Goal: Task Accomplishment & Management: Use online tool/utility

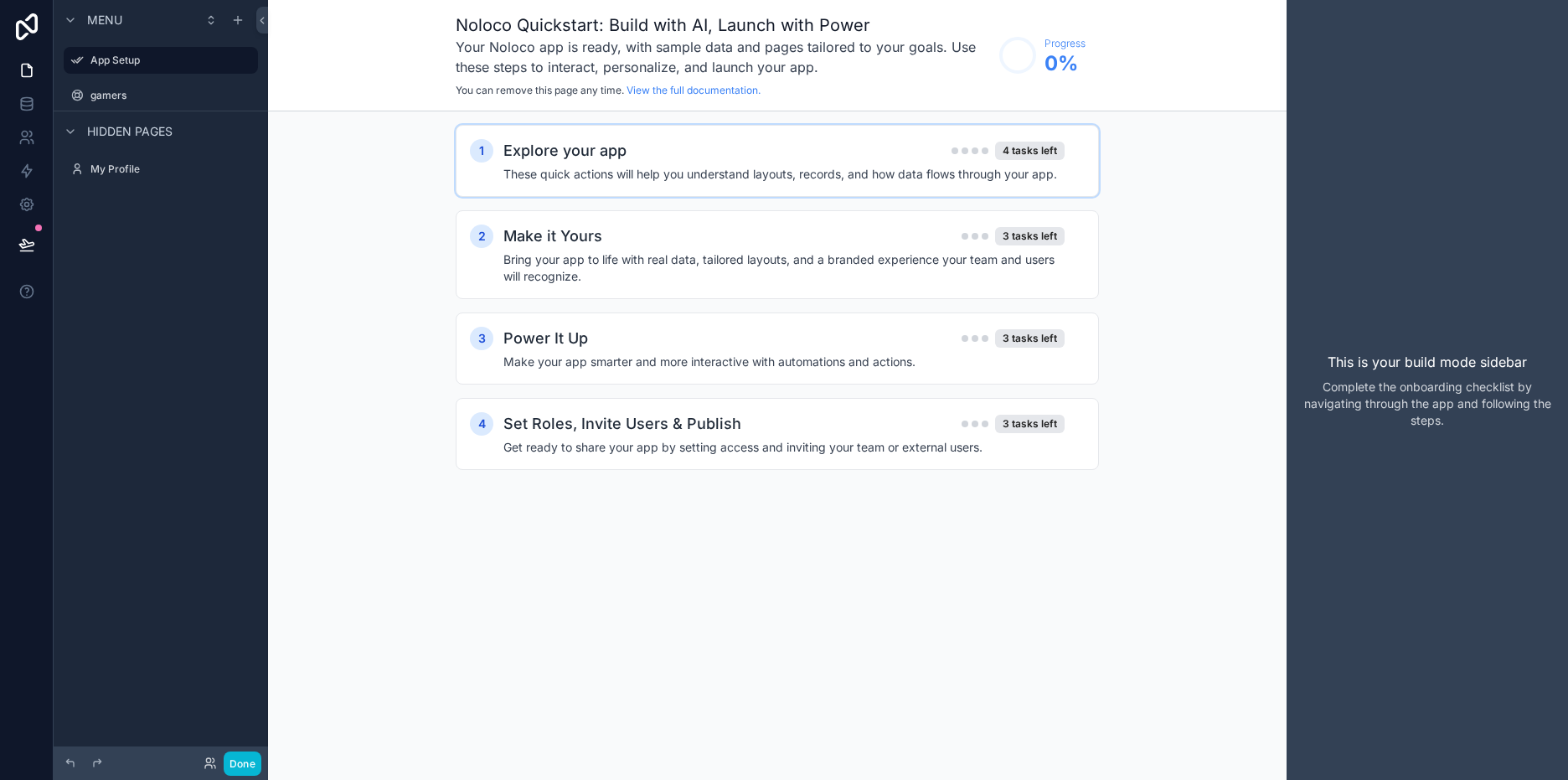
click at [625, 156] on div "Explore your app 4 tasks left" at bounding box center [784, 151] width 561 height 23
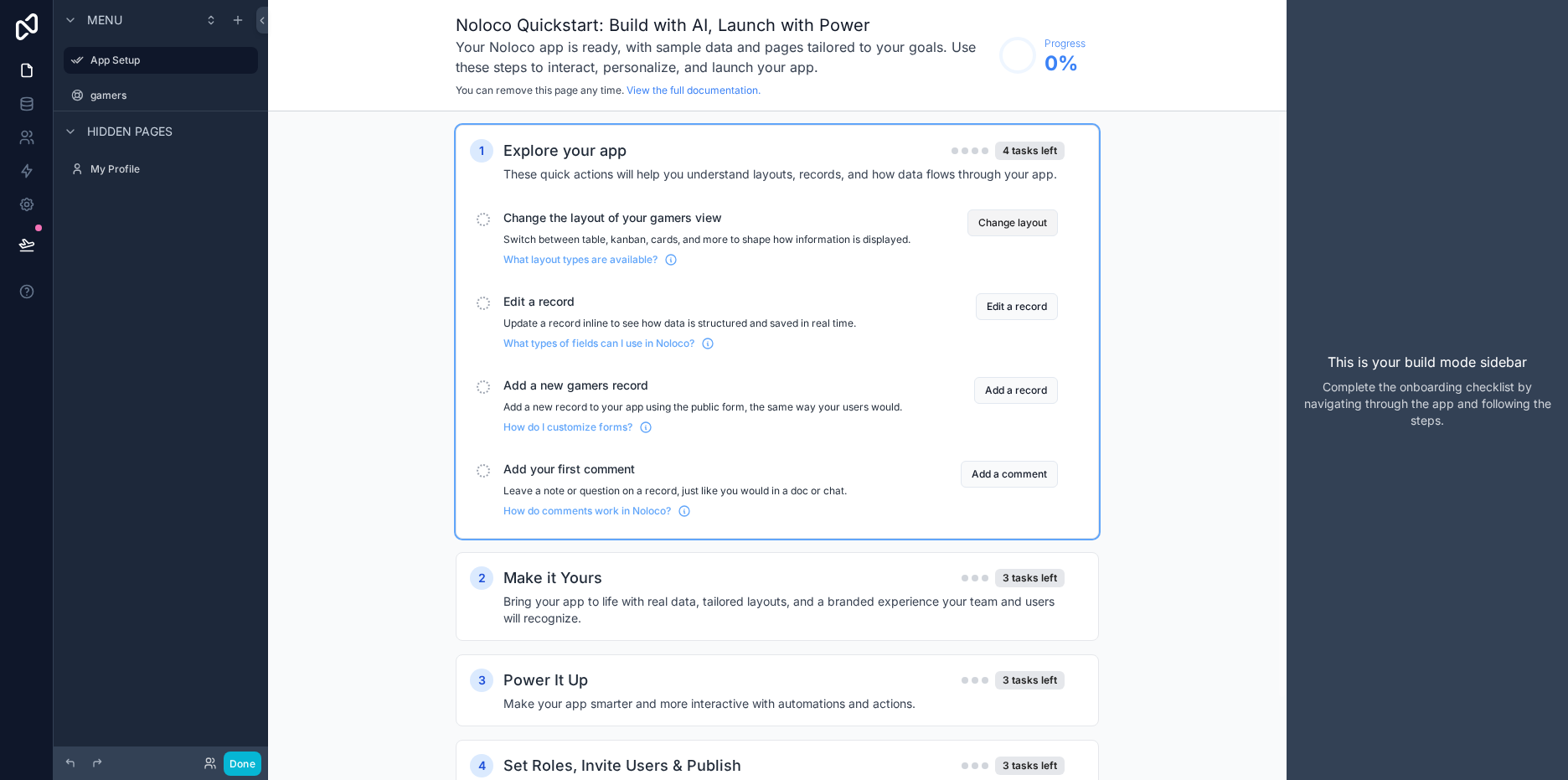
click at [1026, 227] on button "Change layout" at bounding box center [1013, 223] width 90 height 27
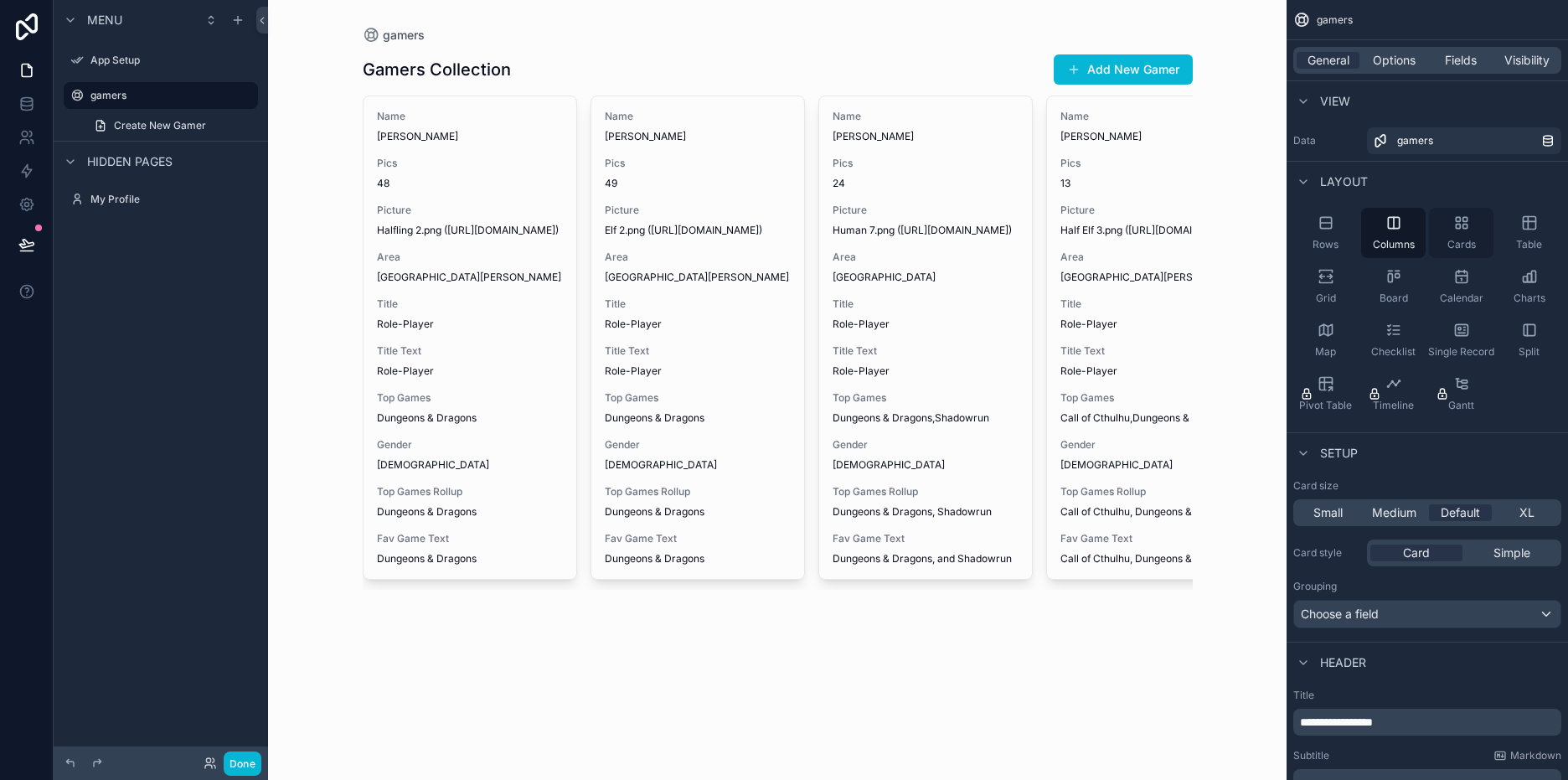
click at [1464, 224] on icon "scrollable content" at bounding box center [1464, 226] width 4 height 4
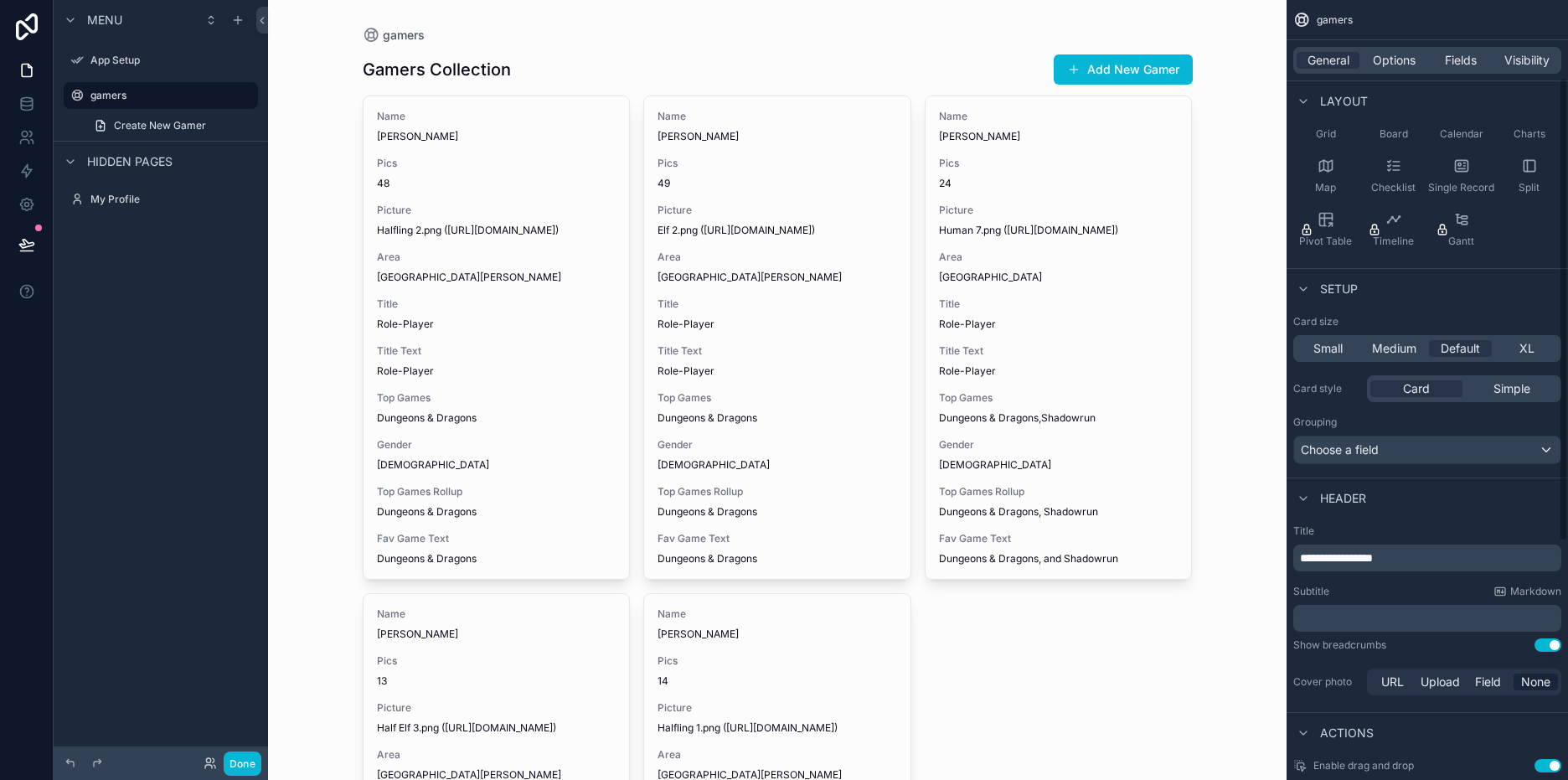
scroll to position [167, 0]
click at [1539, 382] on div "Simple" at bounding box center [1512, 385] width 92 height 16
click at [1398, 385] on div "Card" at bounding box center [1416, 385] width 92 height 16
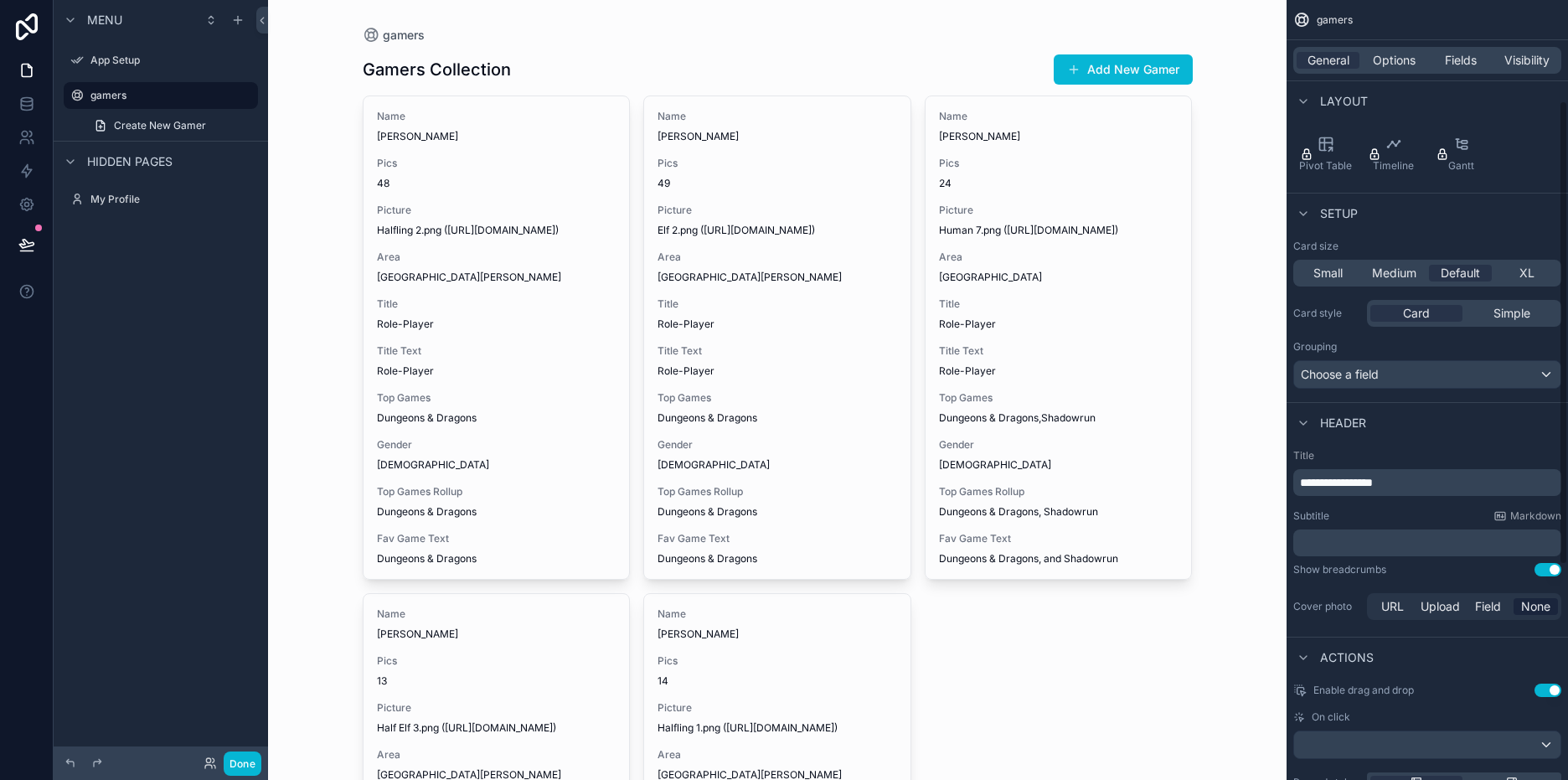
scroll to position [335, 0]
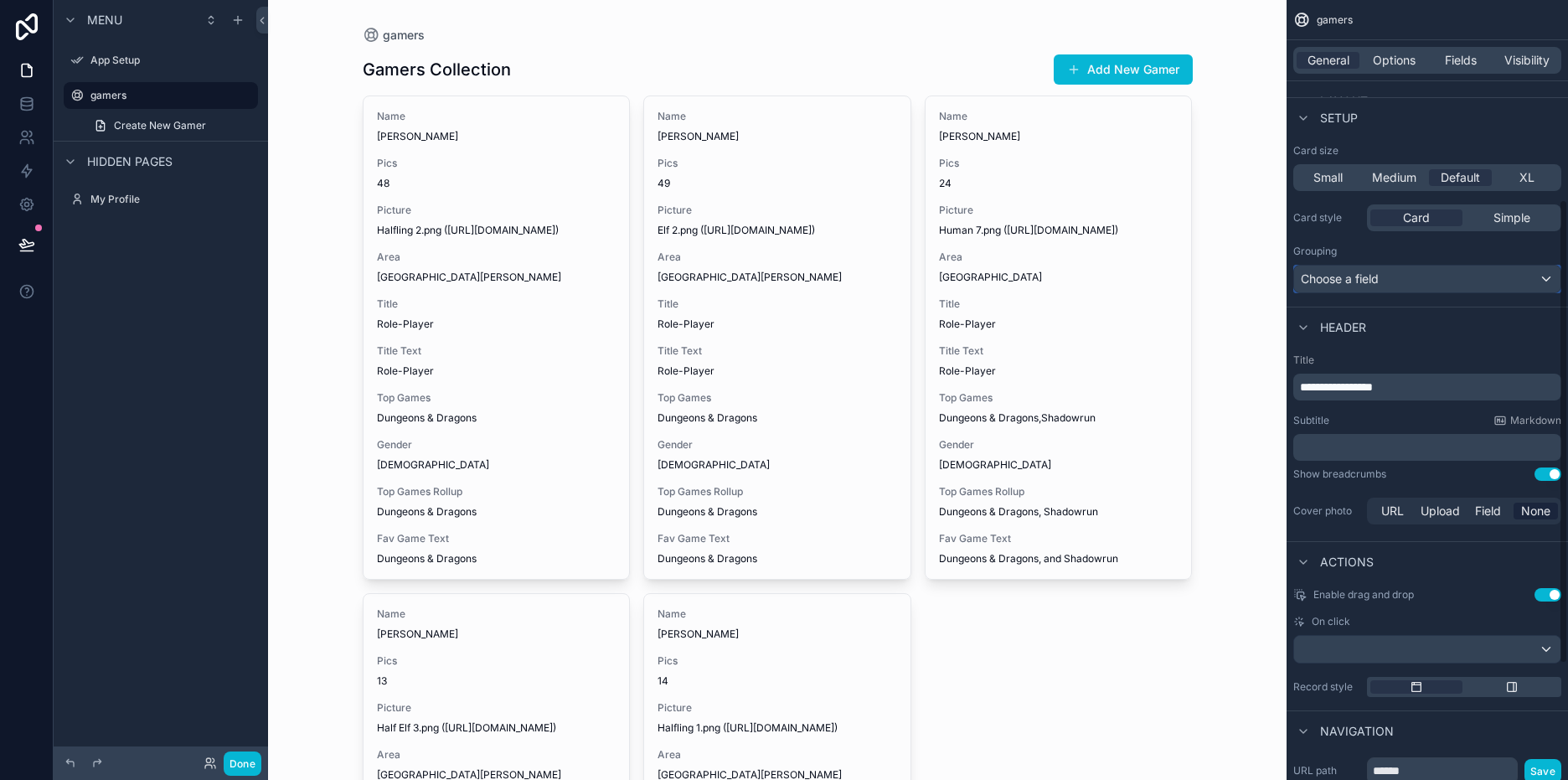
click at [1406, 281] on div "Choose a field" at bounding box center [1428, 279] width 267 height 27
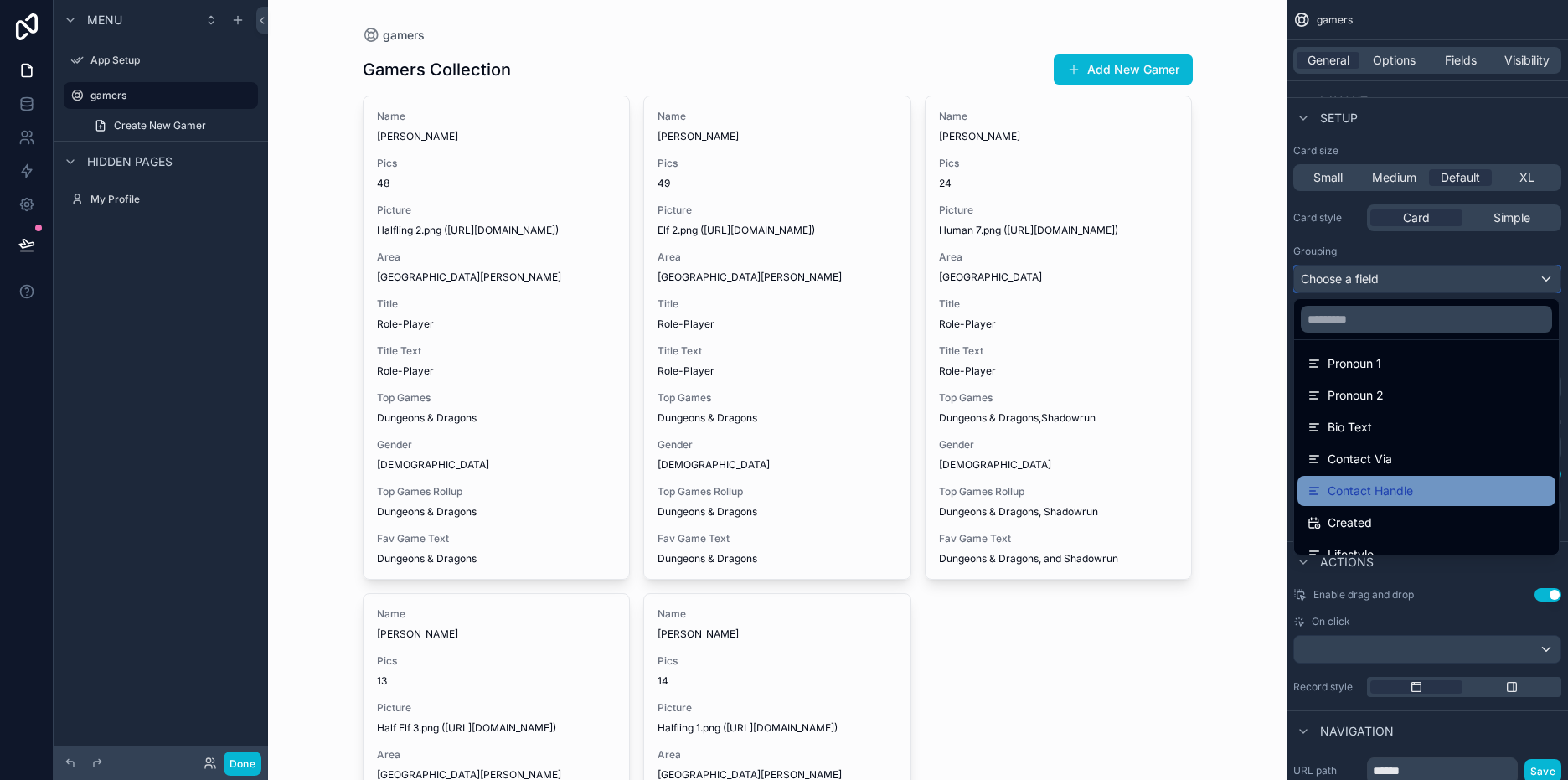
scroll to position [587, 0]
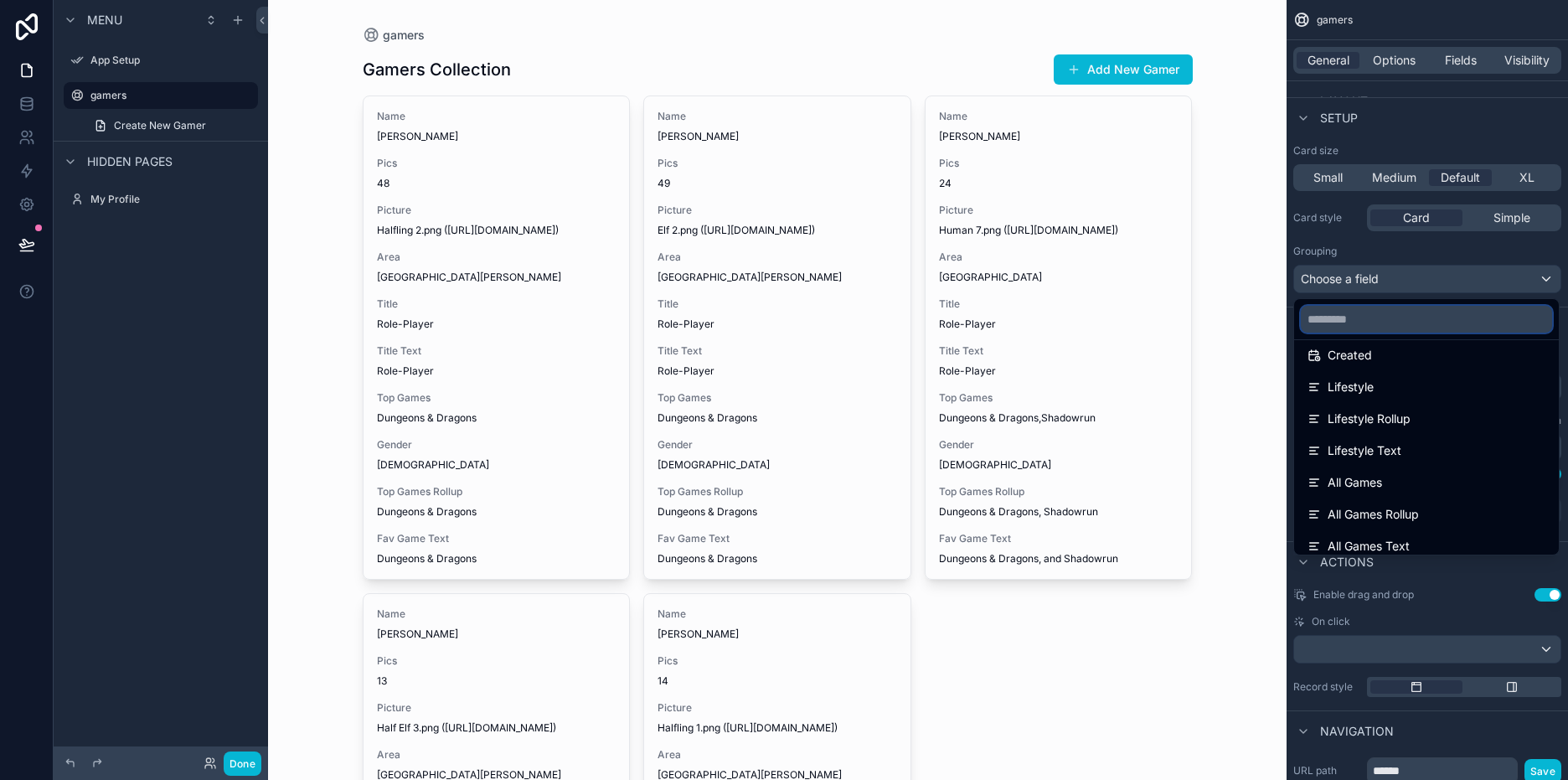
click at [1392, 313] on input "text" at bounding box center [1427, 319] width 251 height 27
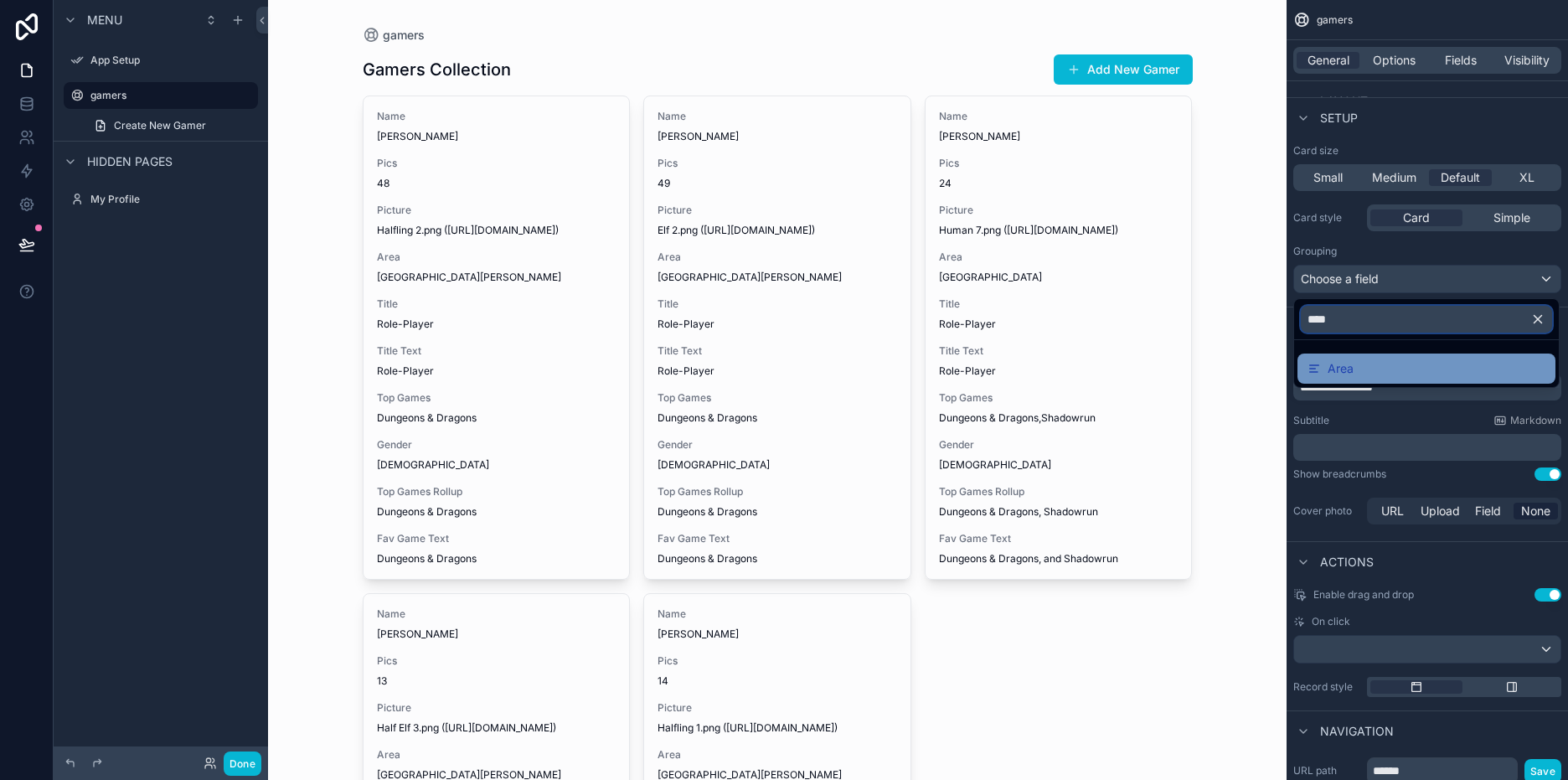
type input "****"
click at [1435, 366] on div "Area" at bounding box center [1427, 368] width 238 height 20
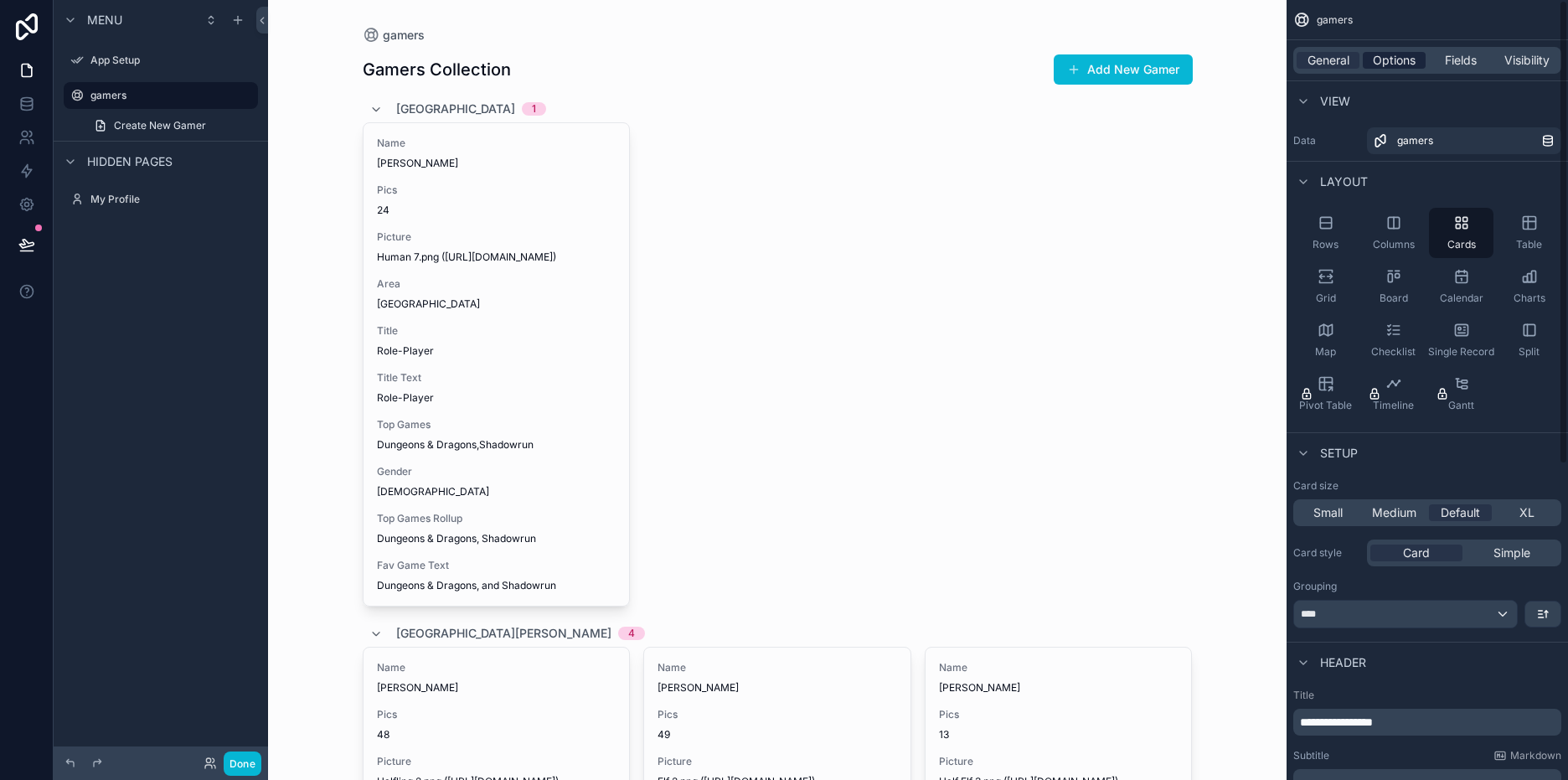
click at [1389, 54] on span "Options" at bounding box center [1394, 60] width 42 height 16
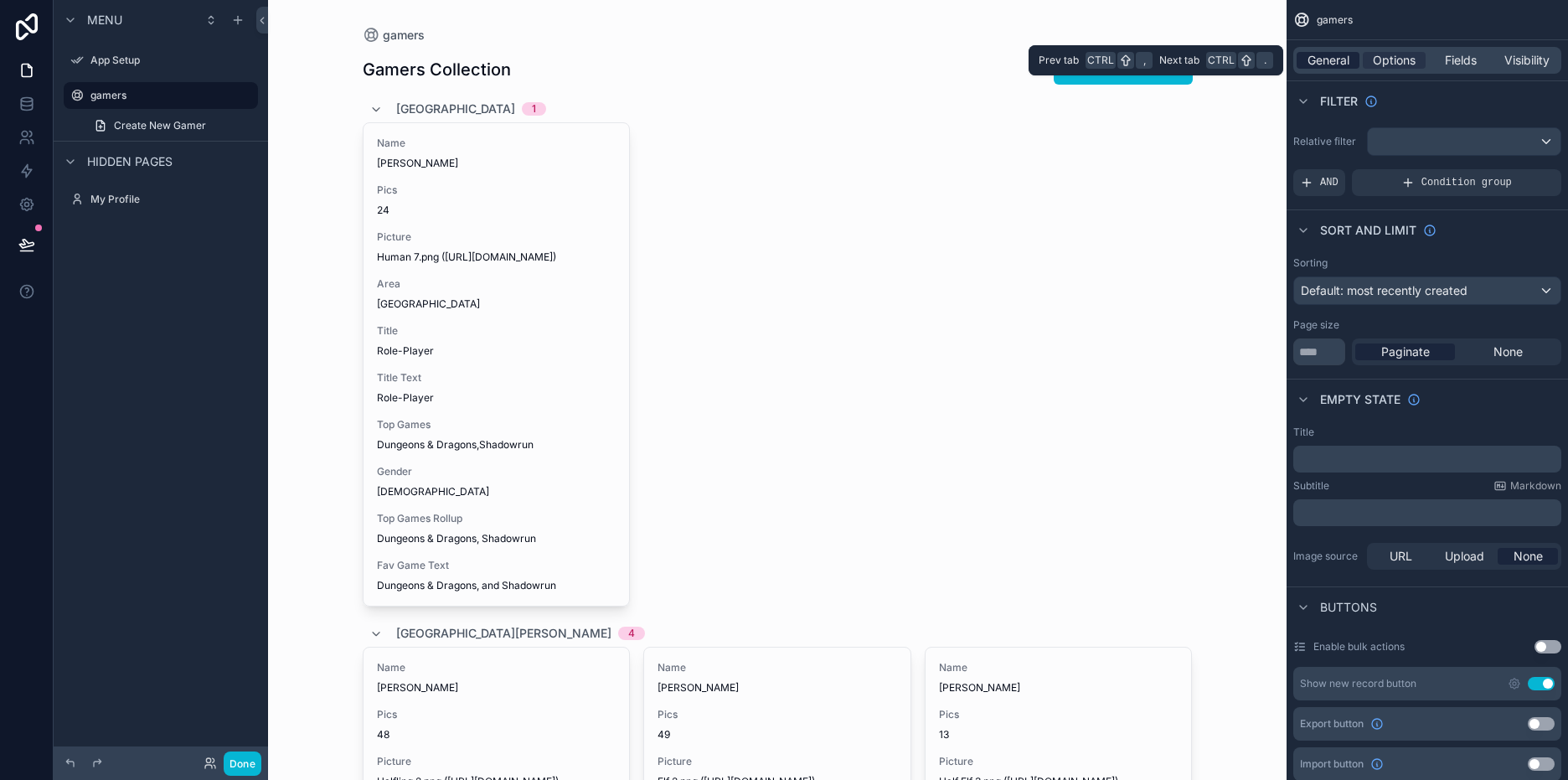
click at [1337, 55] on span "General" at bounding box center [1329, 60] width 42 height 16
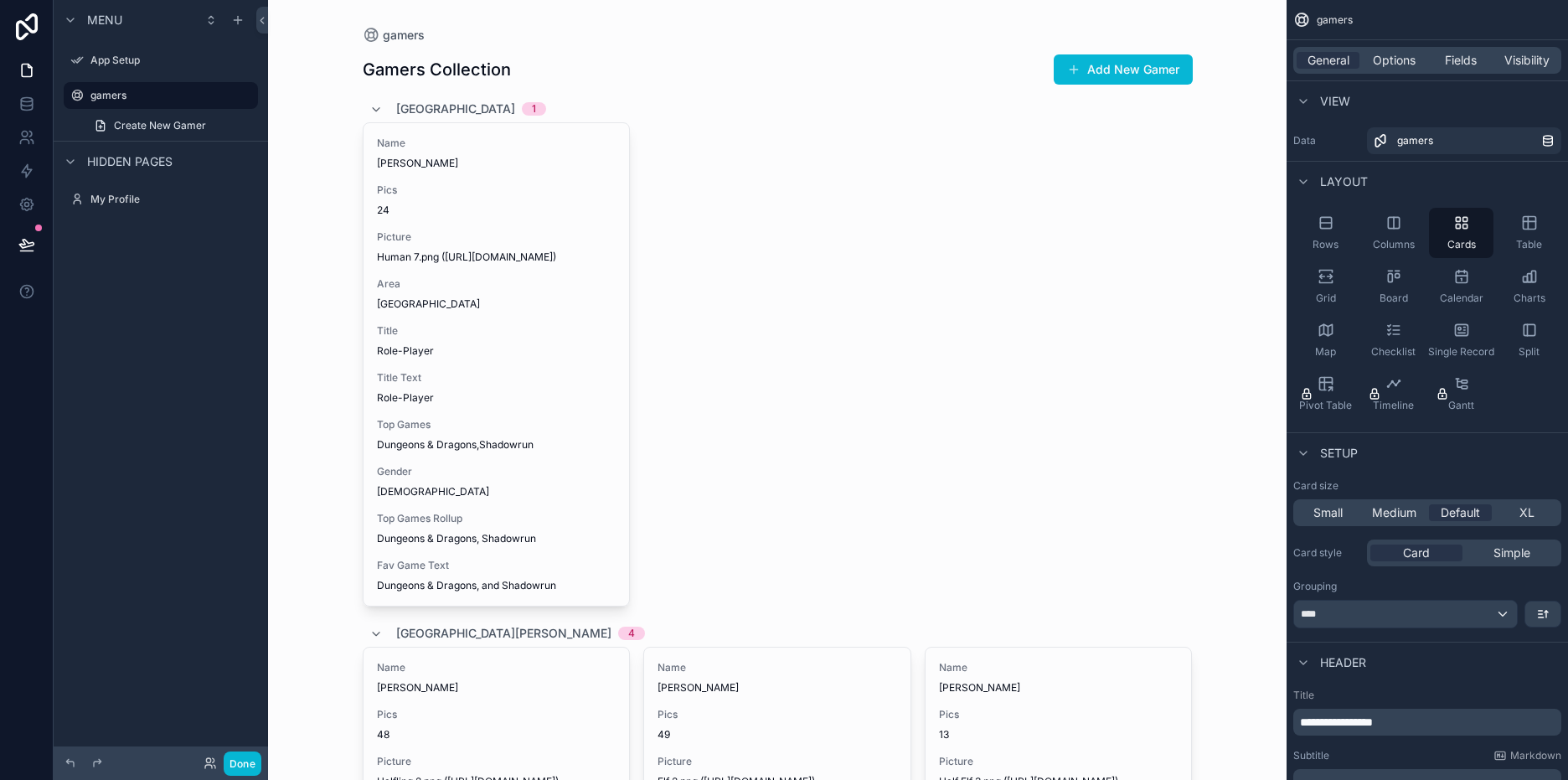
click at [1132, 77] on button "Add New Gamer" at bounding box center [1124, 69] width 139 height 30
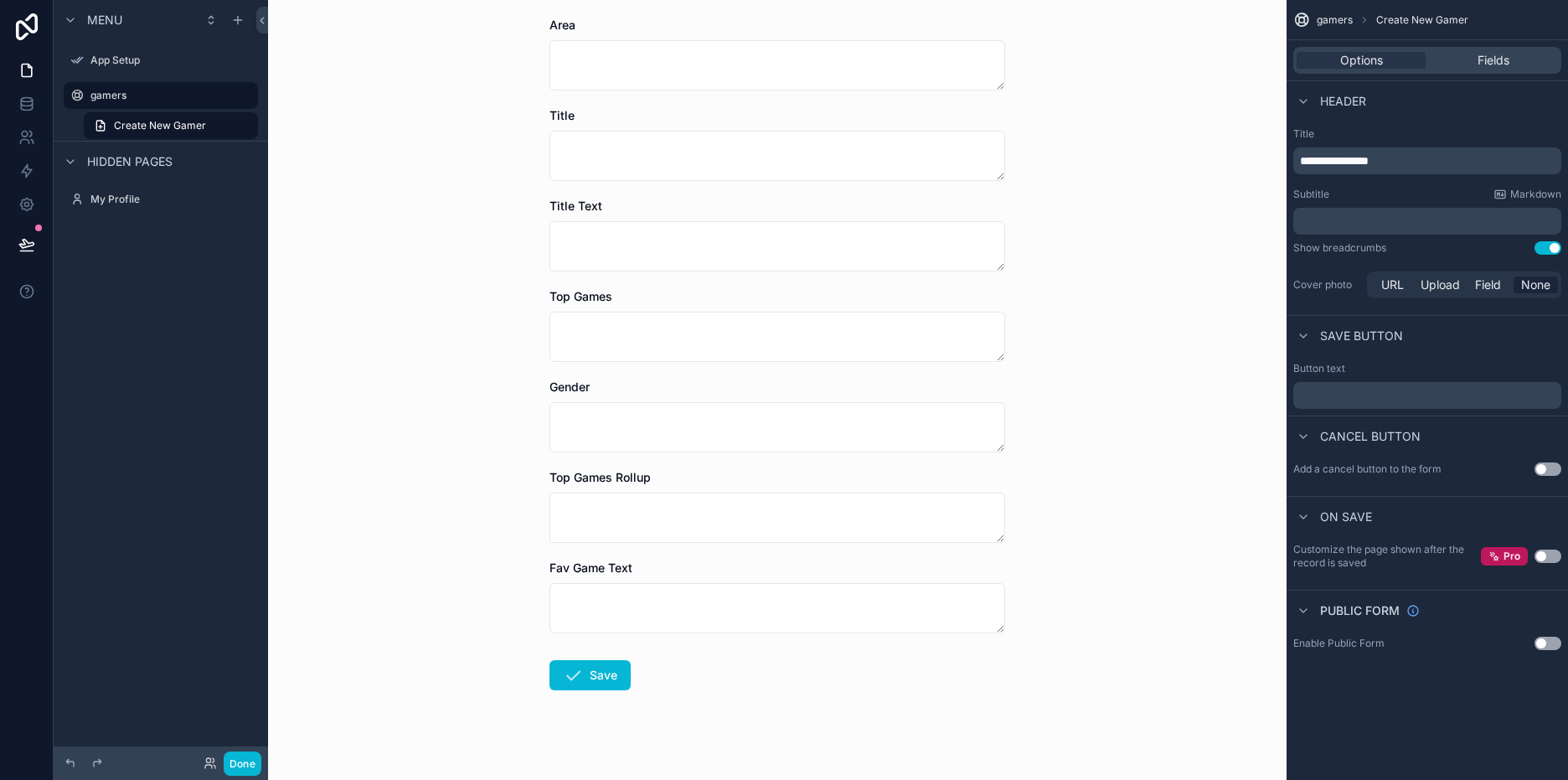
scroll to position [353, 0]
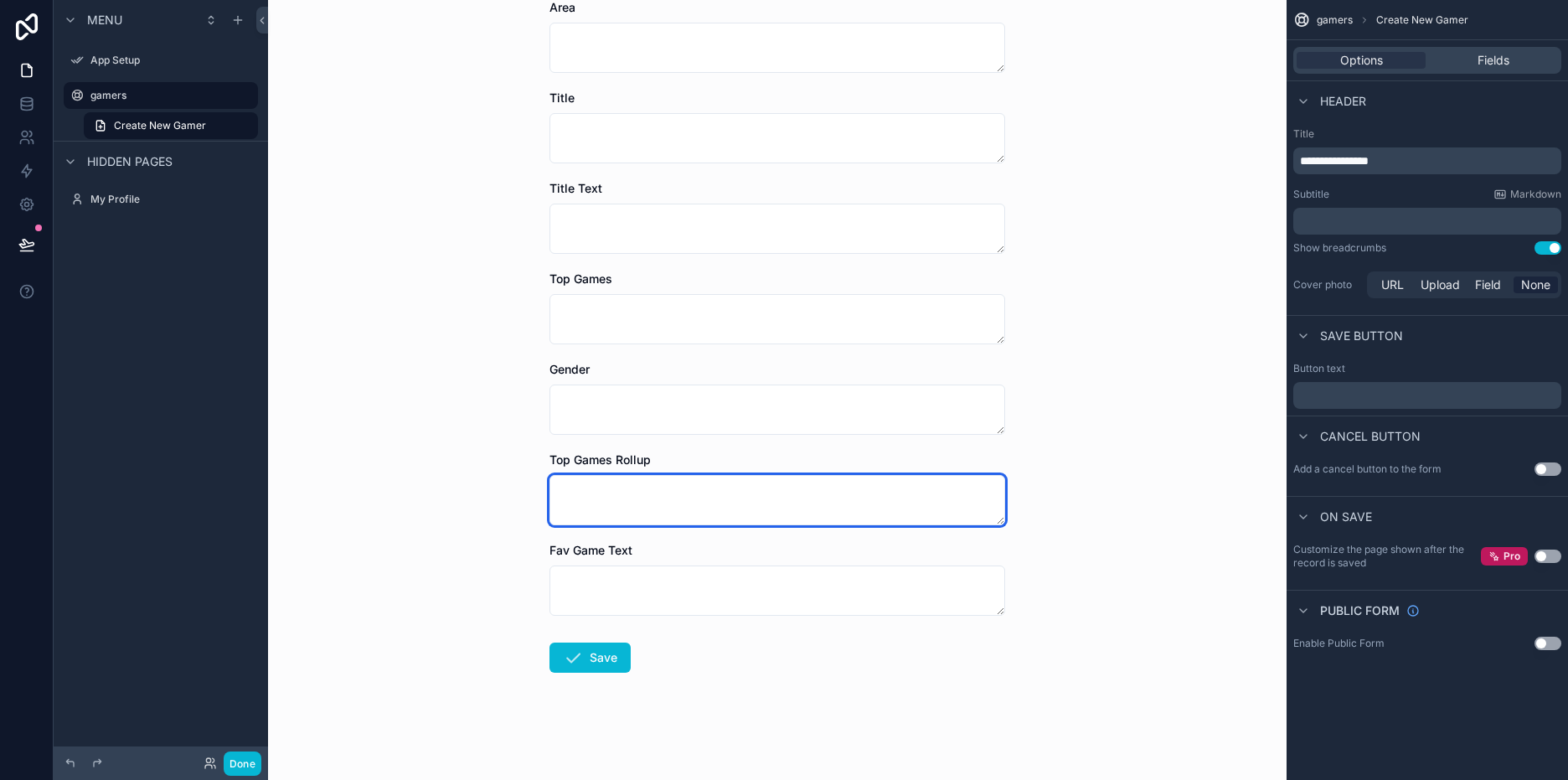
click at [963, 499] on textarea "scrollable content" at bounding box center [777, 500] width 456 height 50
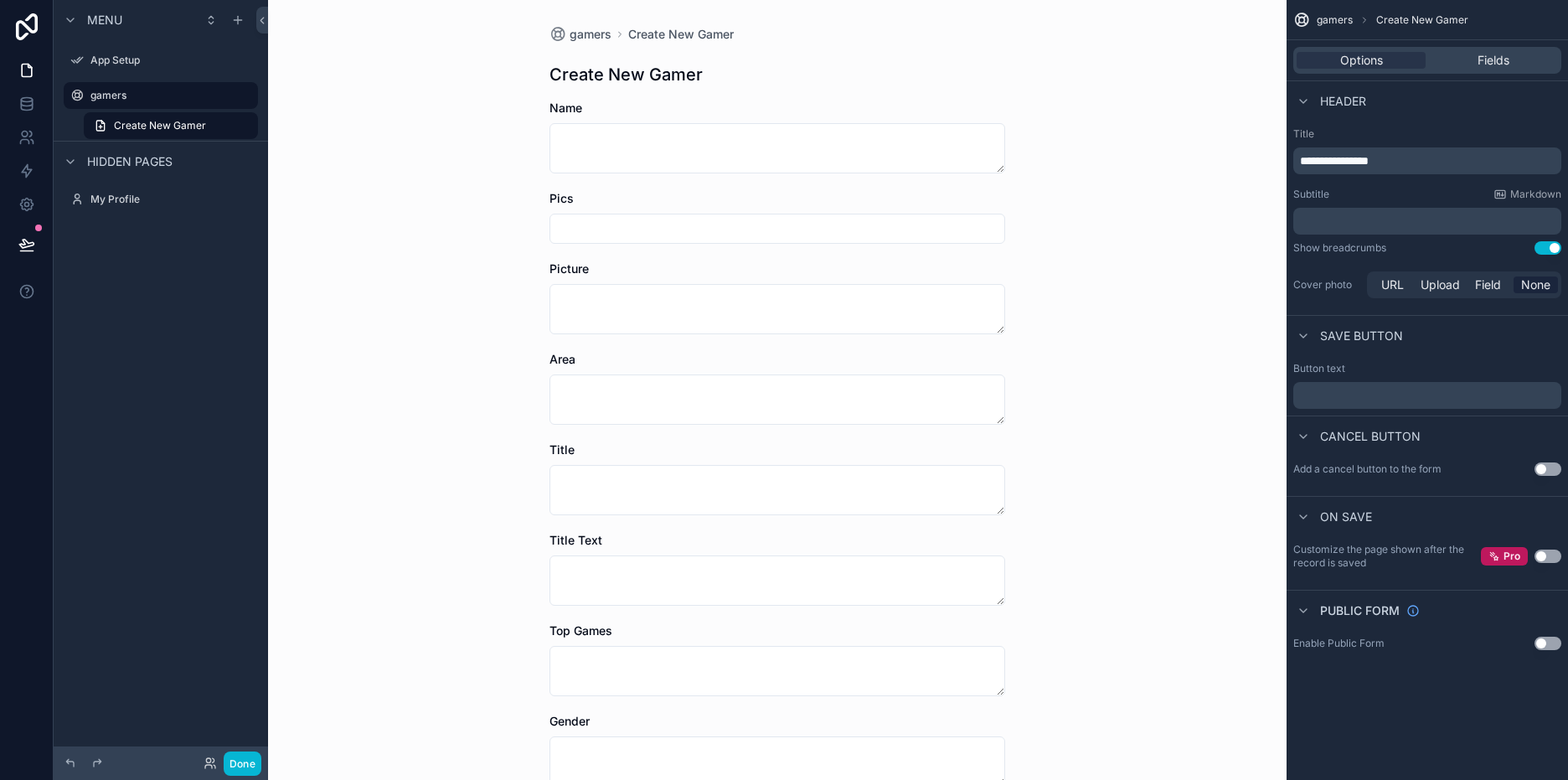
scroll to position [0, 0]
click at [1241, 30] on div "gamers Create New Gamer Create New Gamer Name Pics Picture Area Title Title Tex…" at bounding box center [777, 390] width 1019 height 780
click at [571, 31] on span "gamers" at bounding box center [591, 35] width 42 height 16
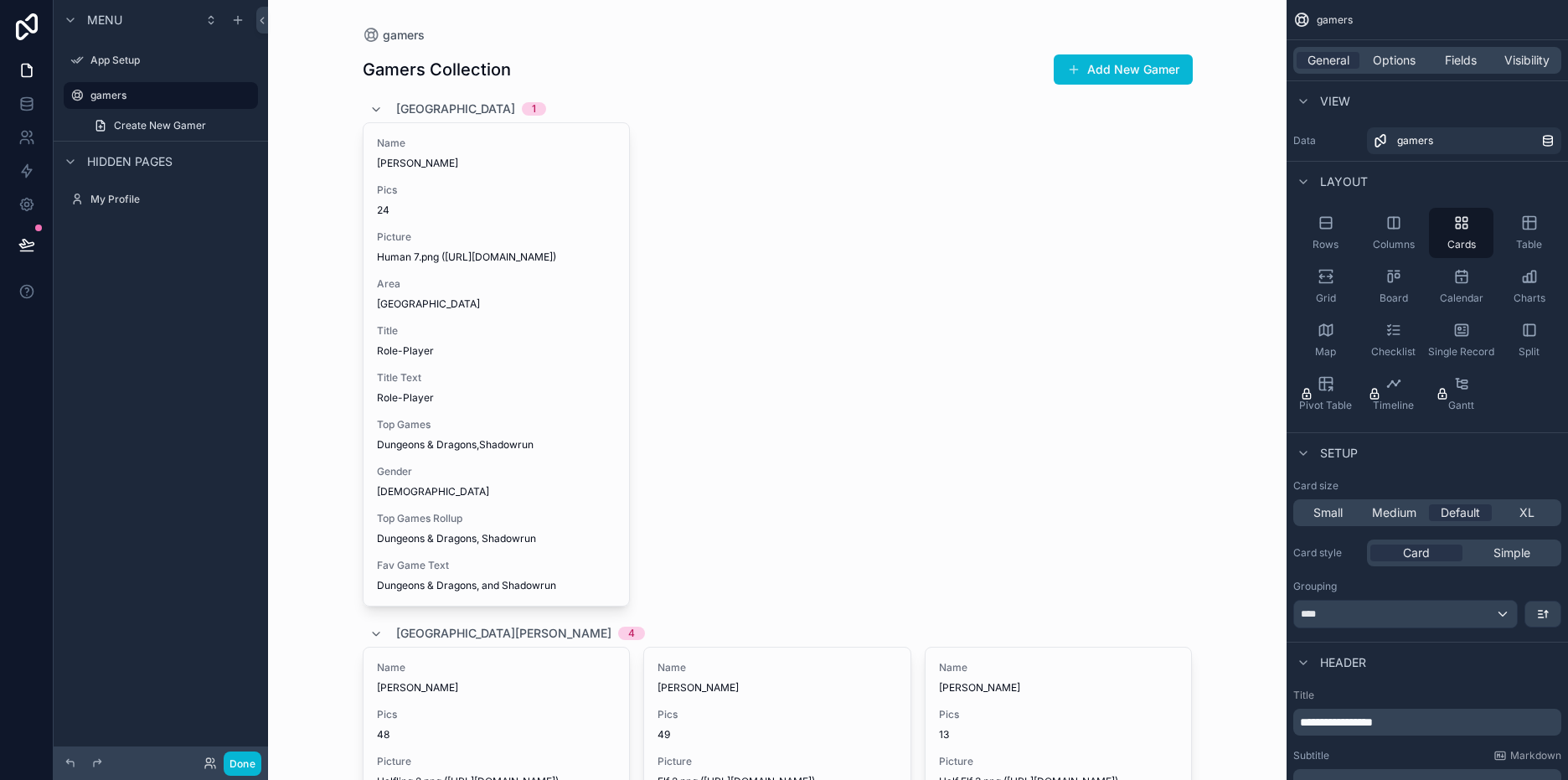
click at [782, 241] on div "Name Karl schwolz Pics 24 Picture Human 7.png (https://v5.airtableusercontent.c…" at bounding box center [778, 364] width 830 height 484
click at [846, 389] on div "Name Karl schwolz Pics 24 Picture Human 7.png (https://v5.airtableusercontent.c…" at bounding box center [778, 364] width 830 height 484
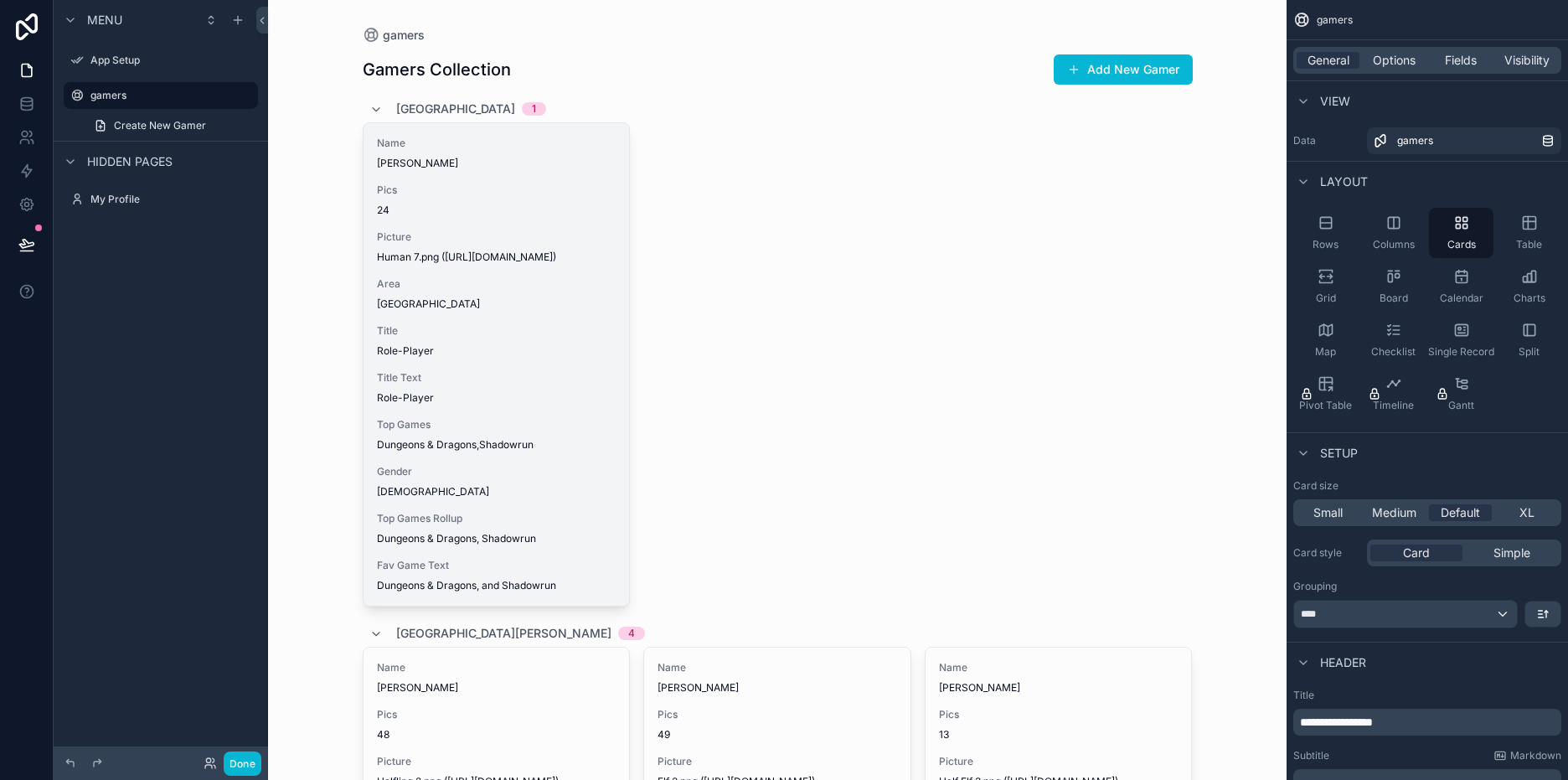
click at [617, 367] on div "Name Karl schwolz Pics 24 Picture Human 7.png (https://v5.airtableusercontent.c…" at bounding box center [497, 364] width 267 height 483
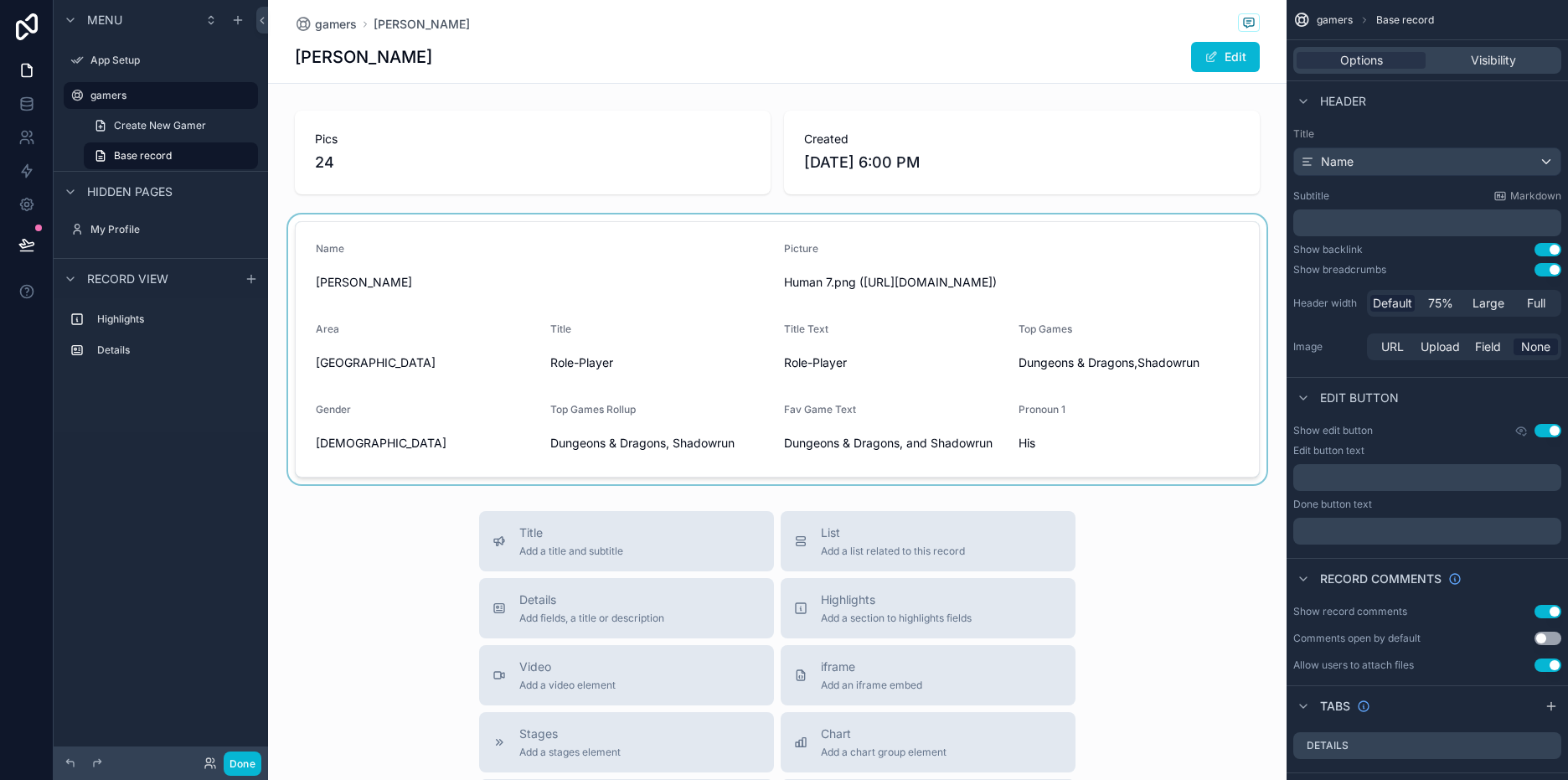
click at [928, 299] on div "scrollable content" at bounding box center [777, 349] width 1019 height 270
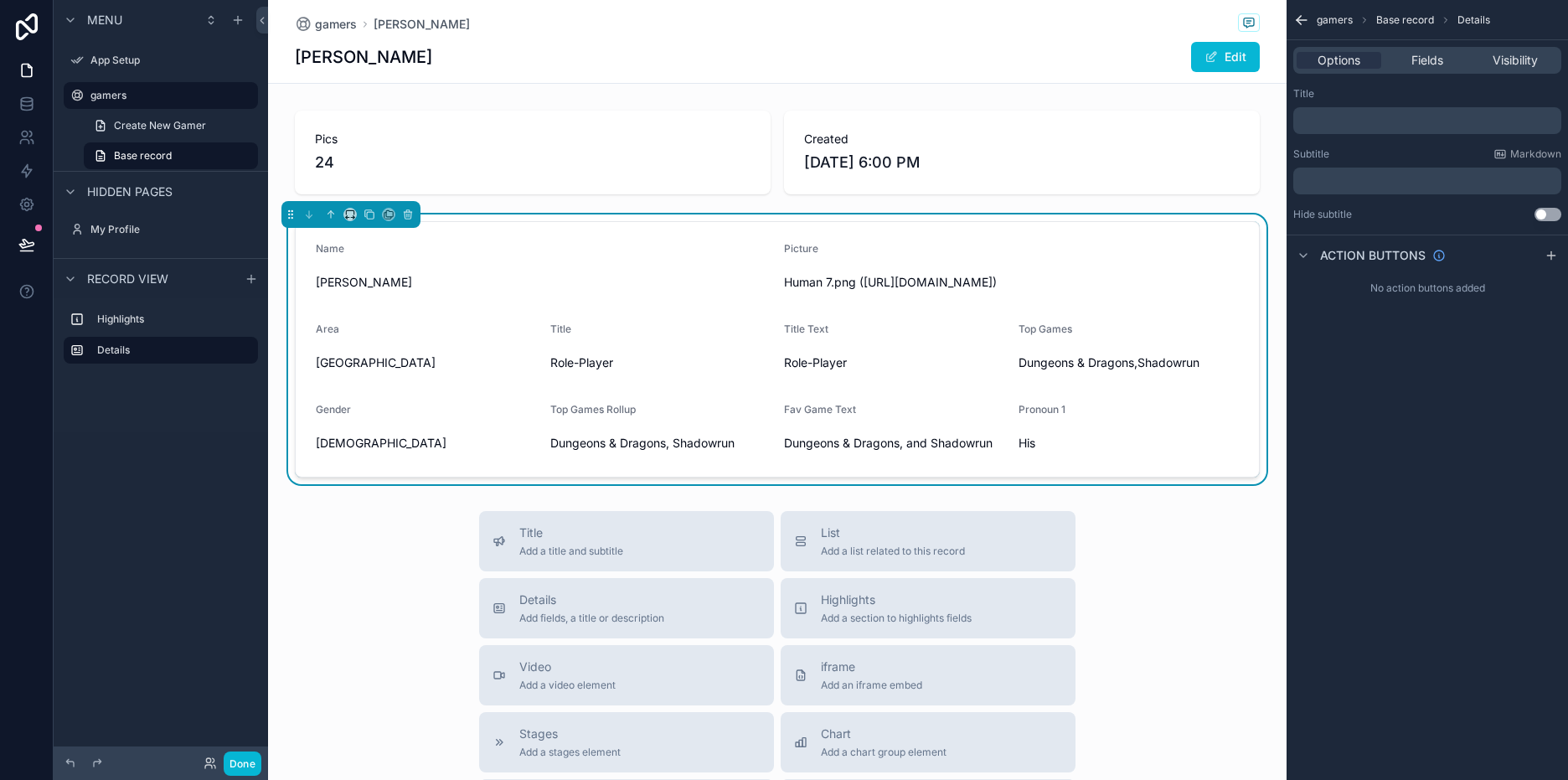
click at [835, 291] on span "Human 7.png (https://v5.airtableusercontent.com/v3/u/44/44/1754971200000/2eKeji…" at bounding box center [1011, 282] width 455 height 16
click at [170, 158] on span "Base record" at bounding box center [143, 155] width 58 height 13
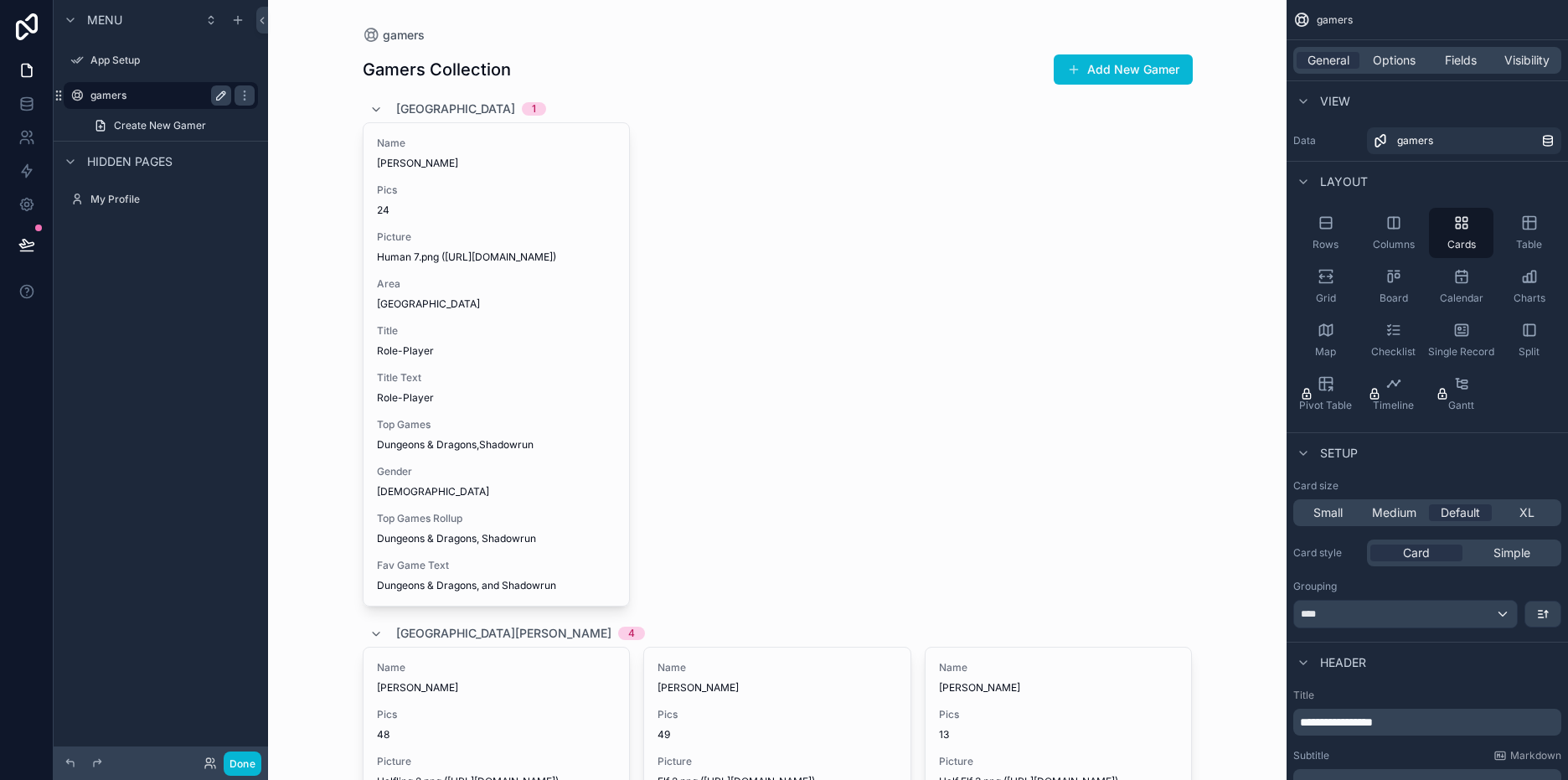
click at [228, 89] on button "scrollable content" at bounding box center [221, 95] width 20 height 20
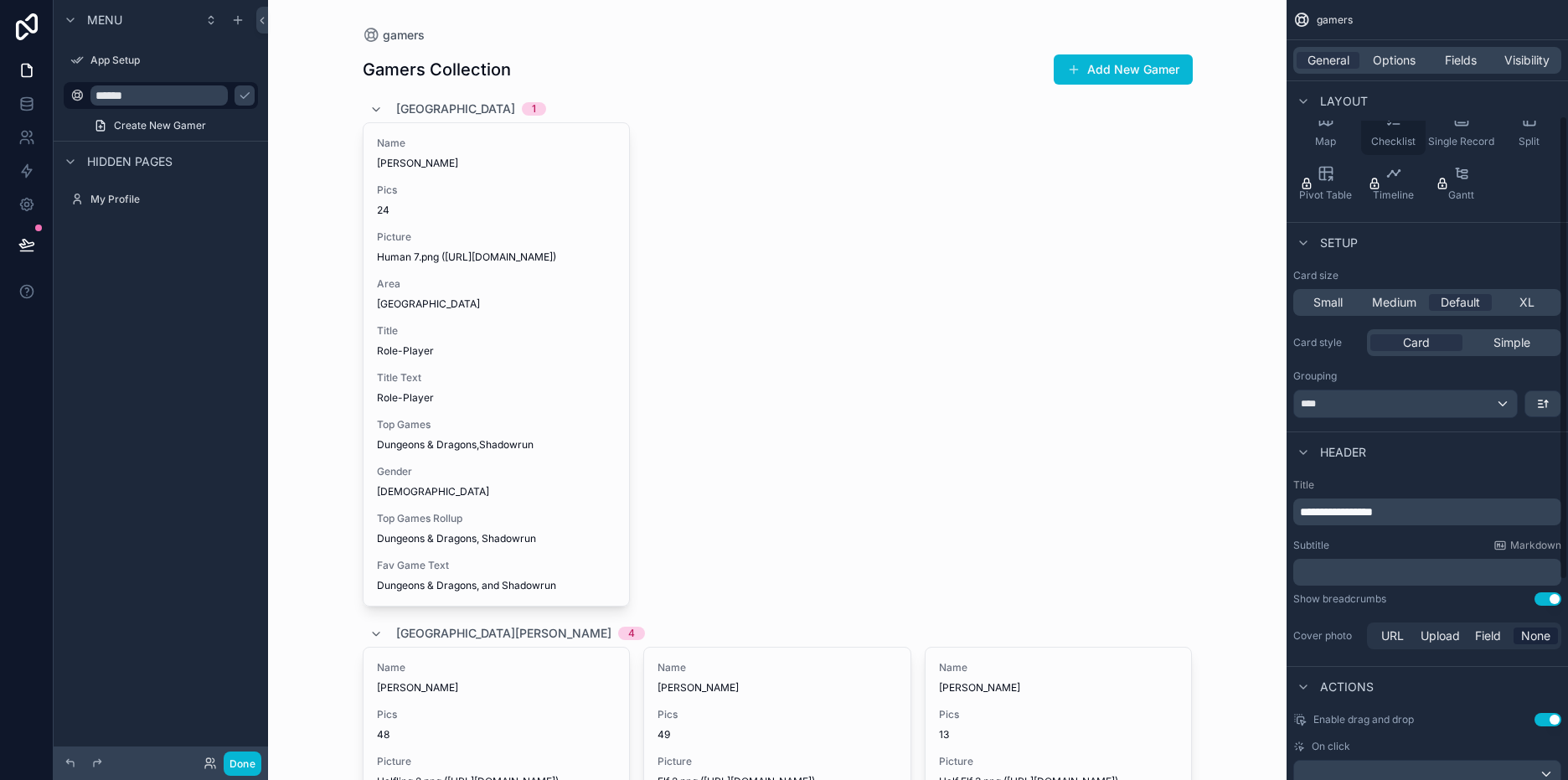
scroll to position [193, 0]
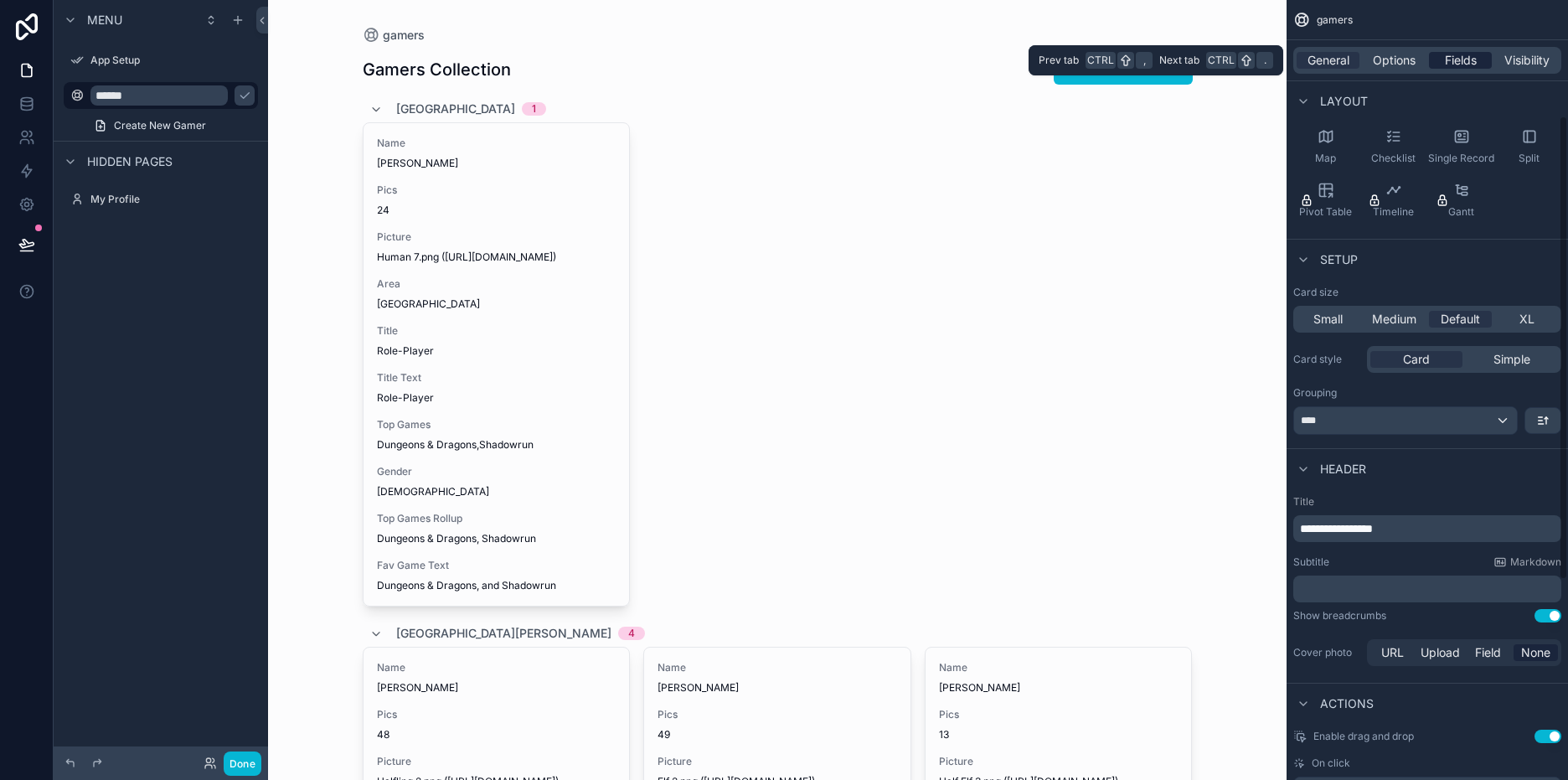
click at [1454, 54] on span "Fields" at bounding box center [1461, 60] width 32 height 16
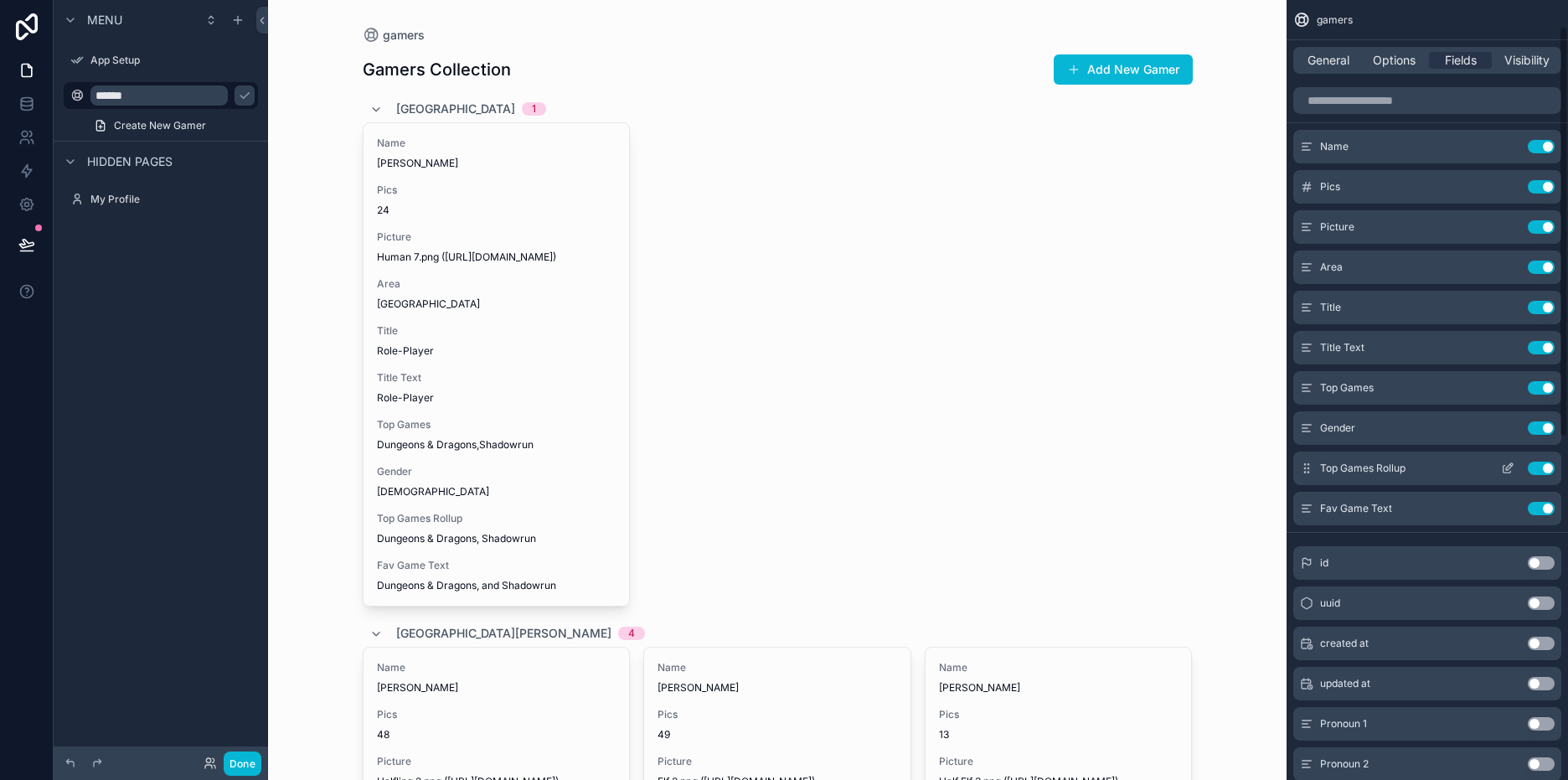
scroll to position [0, 0]
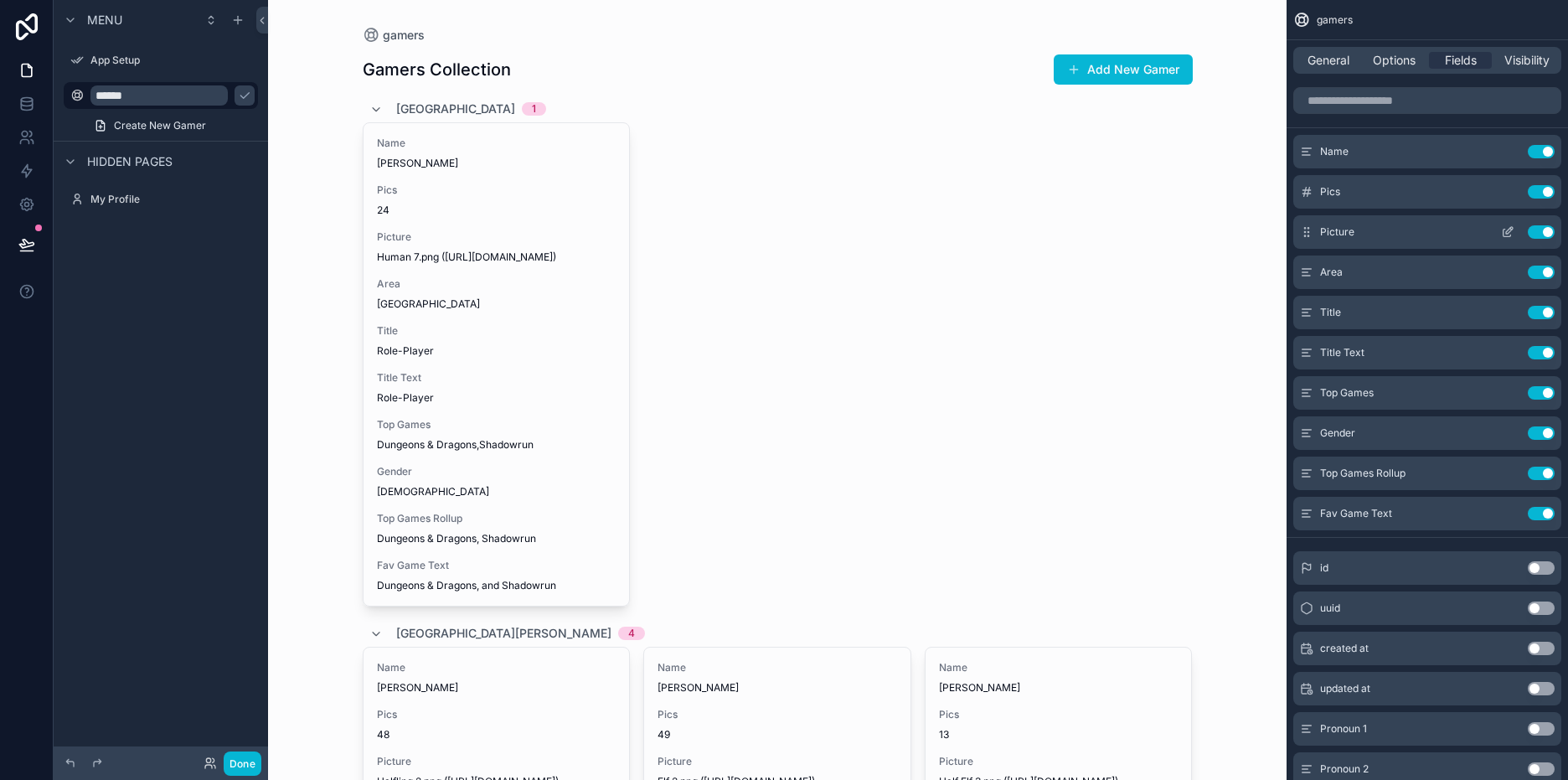
click at [1539, 190] on button "Use setting" at bounding box center [1541, 192] width 27 height 13
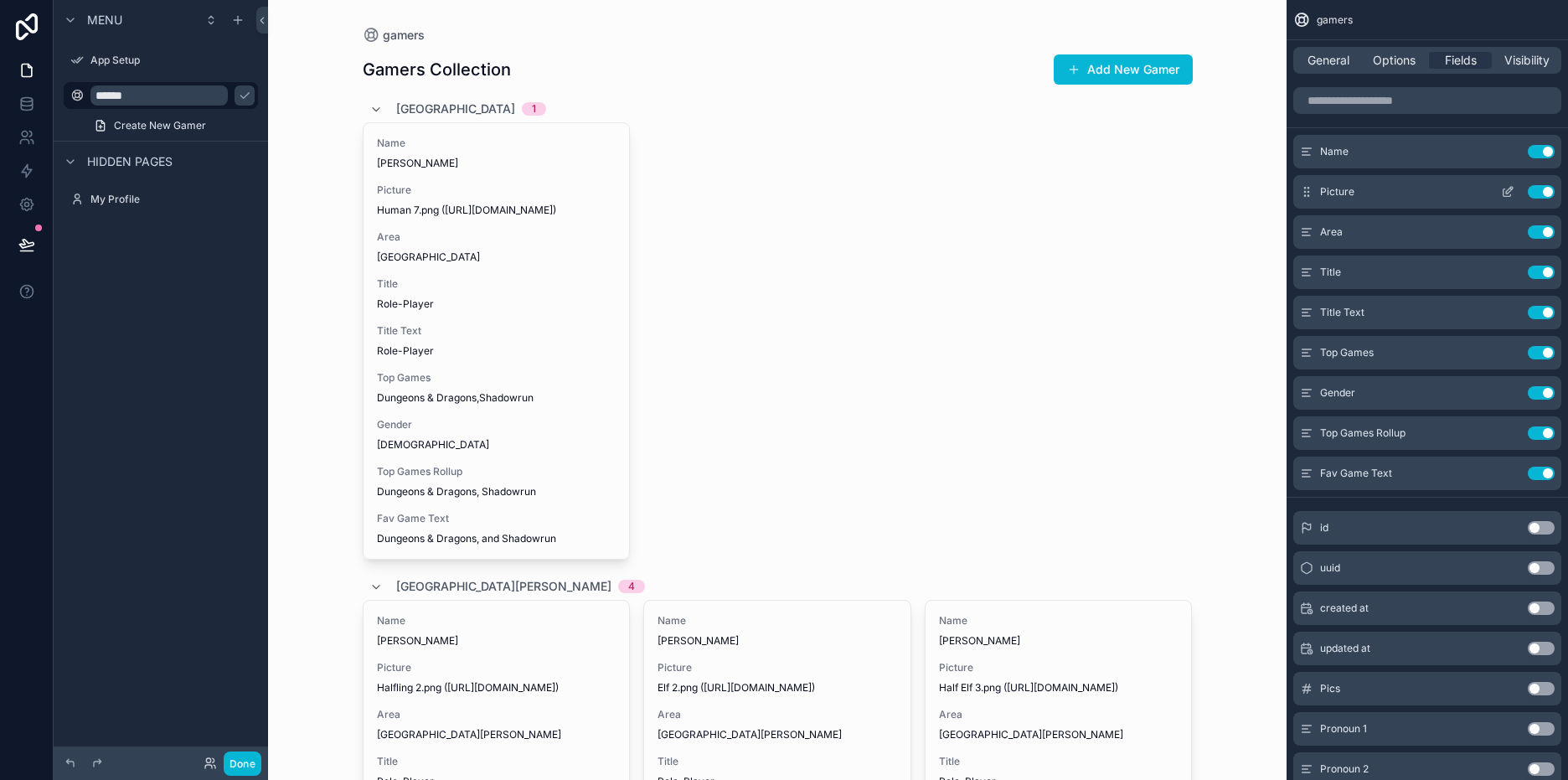
click at [1539, 187] on button "Use setting" at bounding box center [1541, 192] width 27 height 13
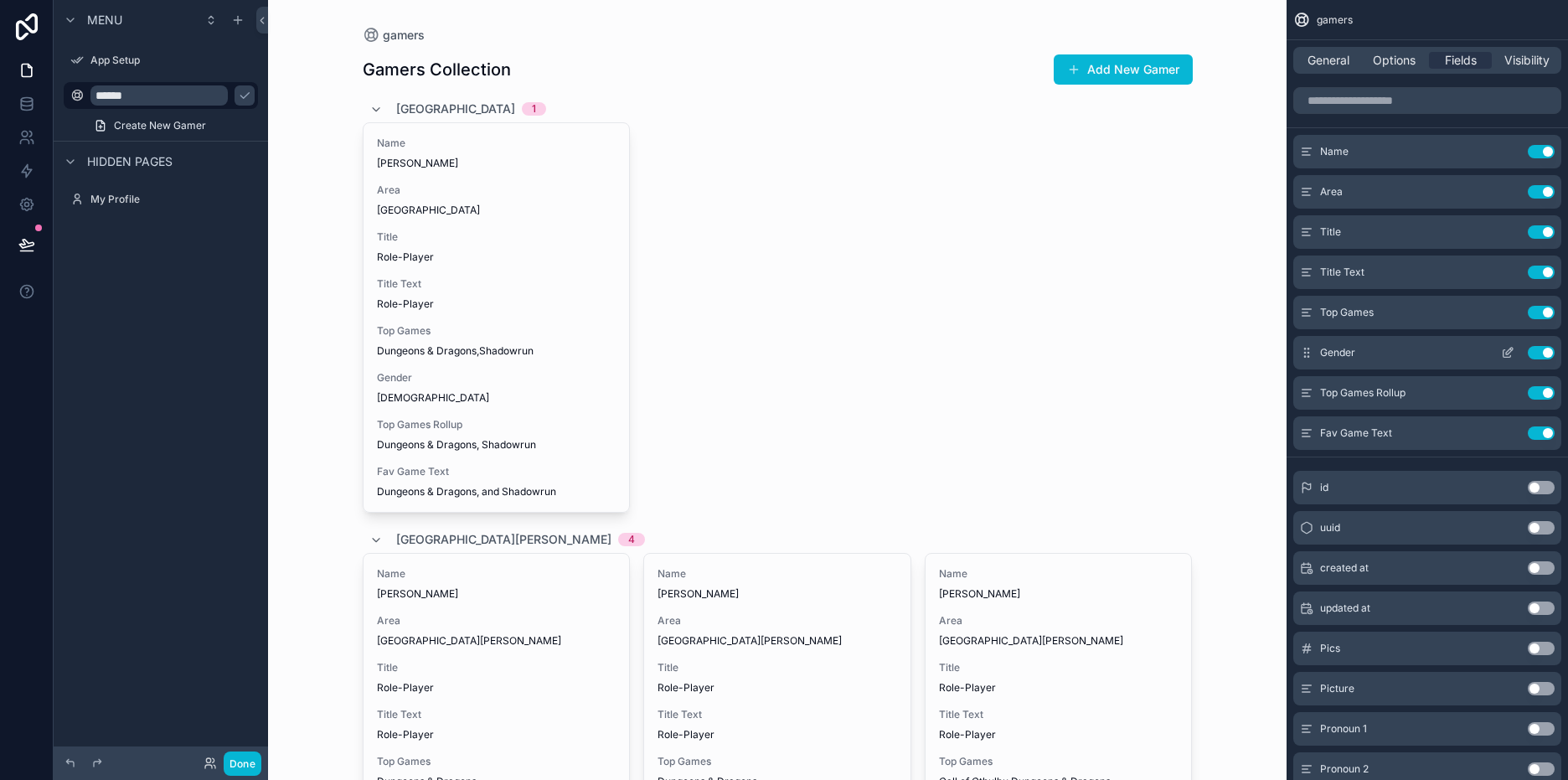
click at [1537, 354] on button "Use setting" at bounding box center [1541, 352] width 27 height 13
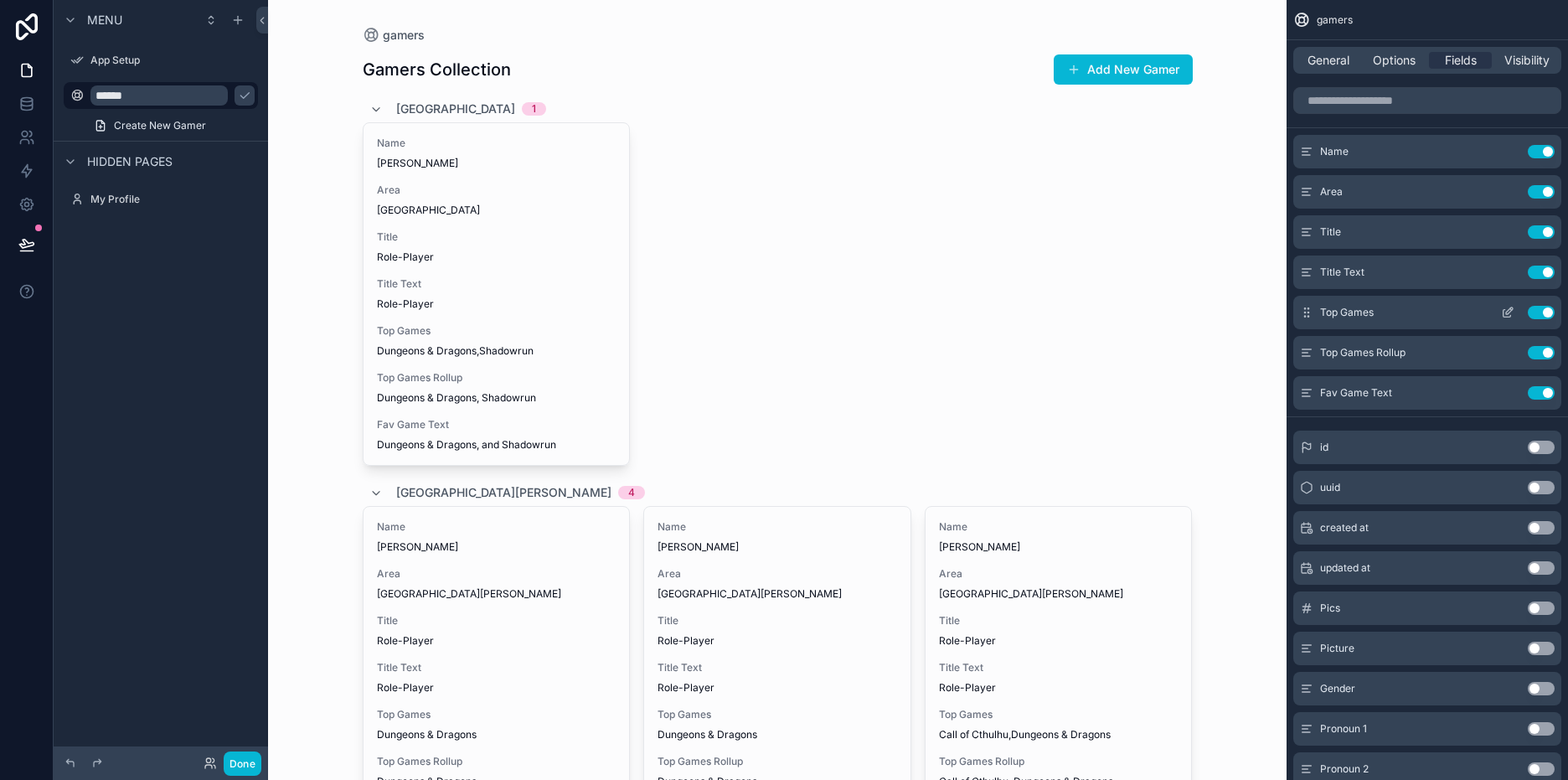
click at [1533, 303] on div "Top Games Use setting" at bounding box center [1427, 312] width 268 height 34
click at [1536, 311] on button "Use setting" at bounding box center [1541, 312] width 27 height 13
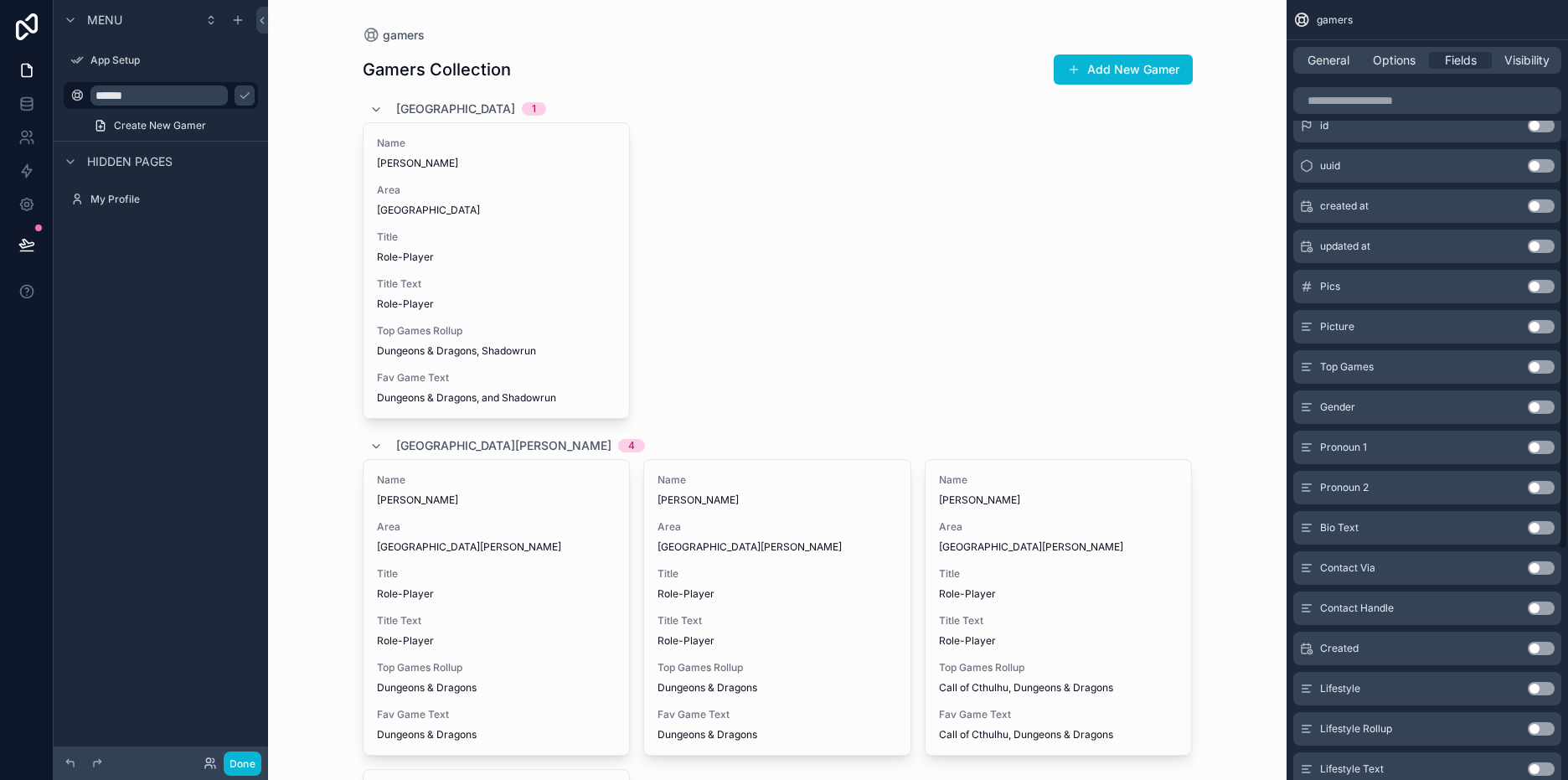
scroll to position [251, 0]
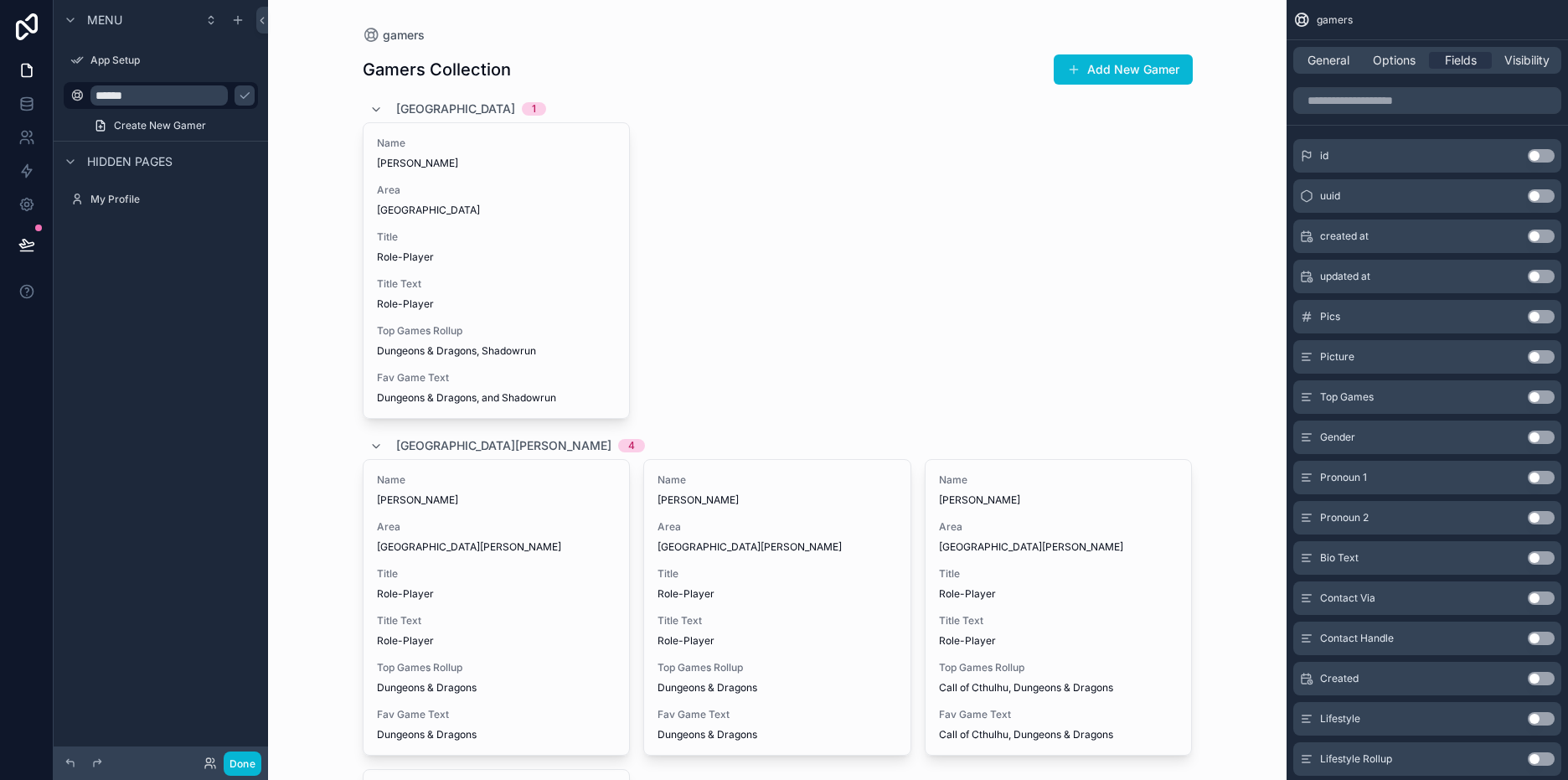
click at [1550, 562] on button "Use setting" at bounding box center [1541, 557] width 27 height 13
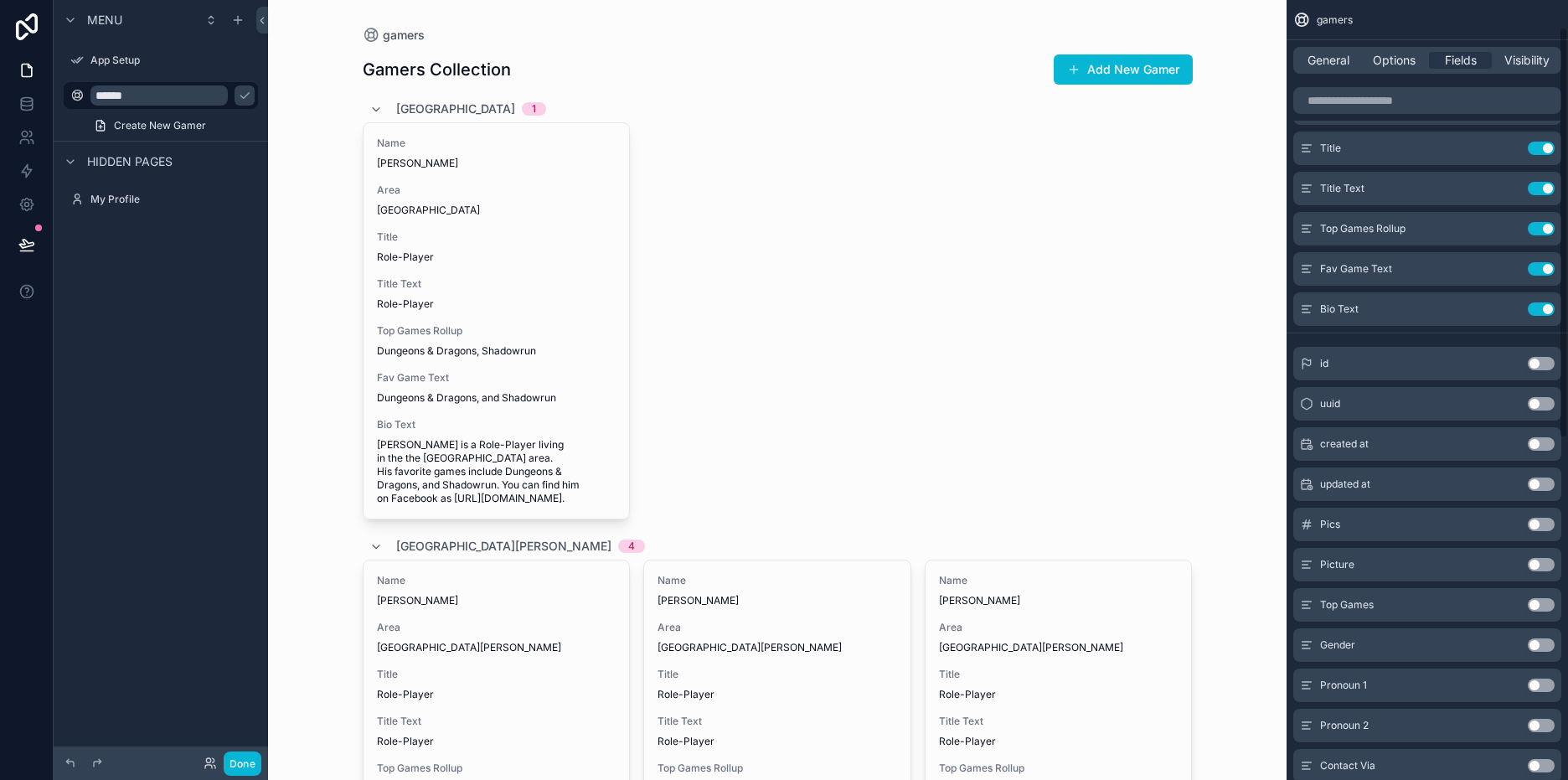
scroll to position [0, 0]
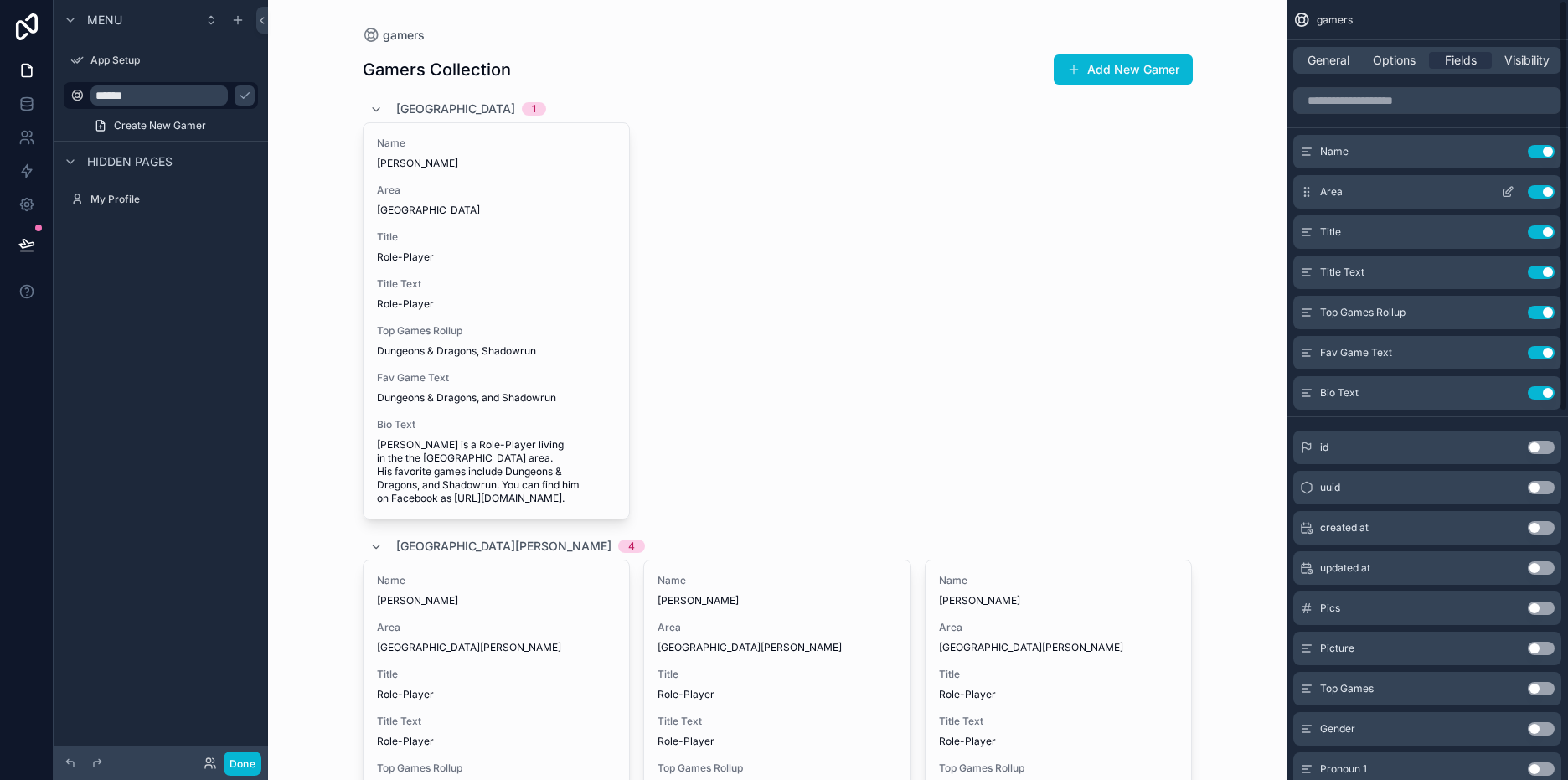
click at [1534, 191] on button "Use setting" at bounding box center [1541, 192] width 27 height 13
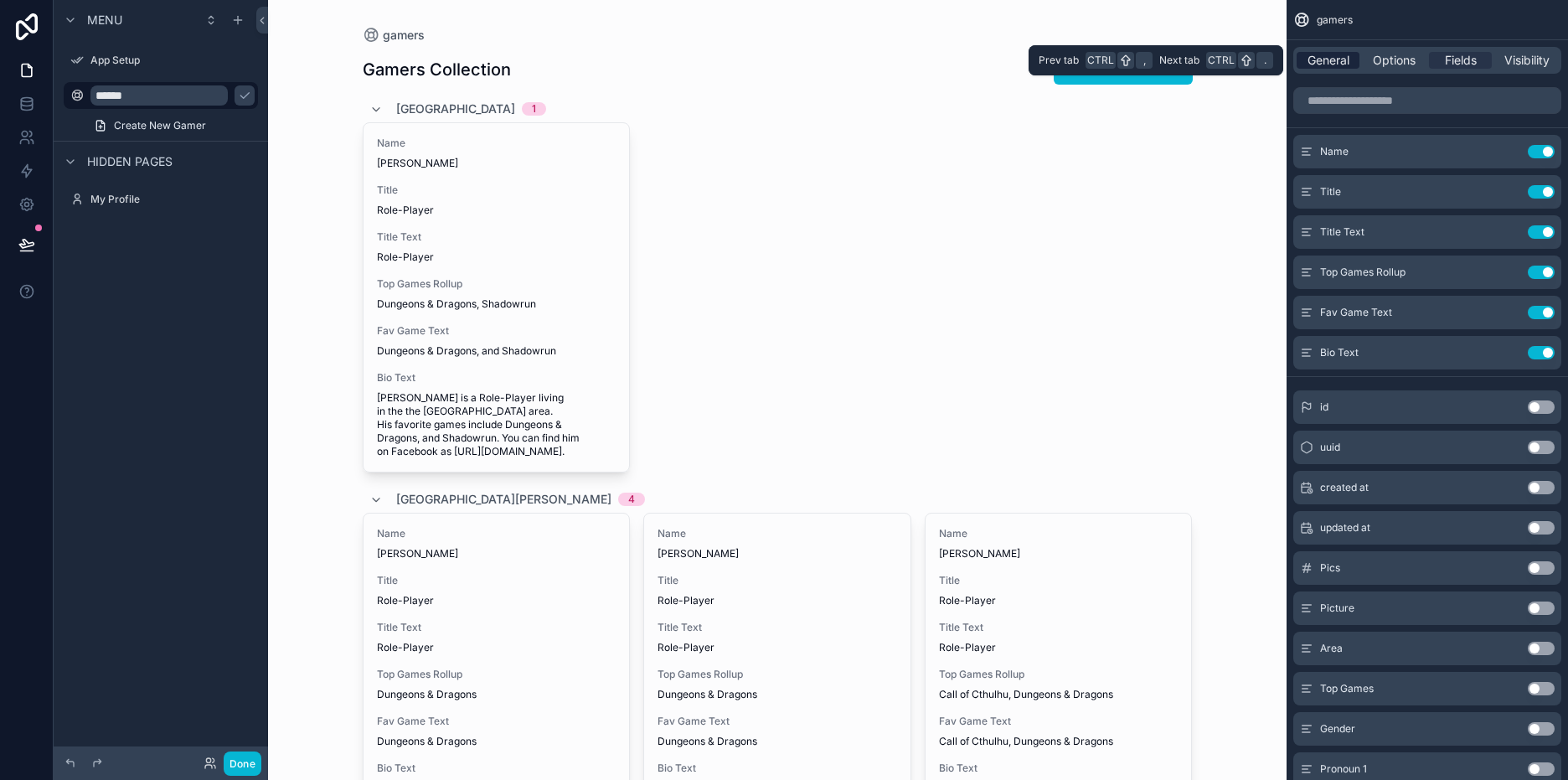
click at [1344, 68] on span "General" at bounding box center [1329, 60] width 42 height 16
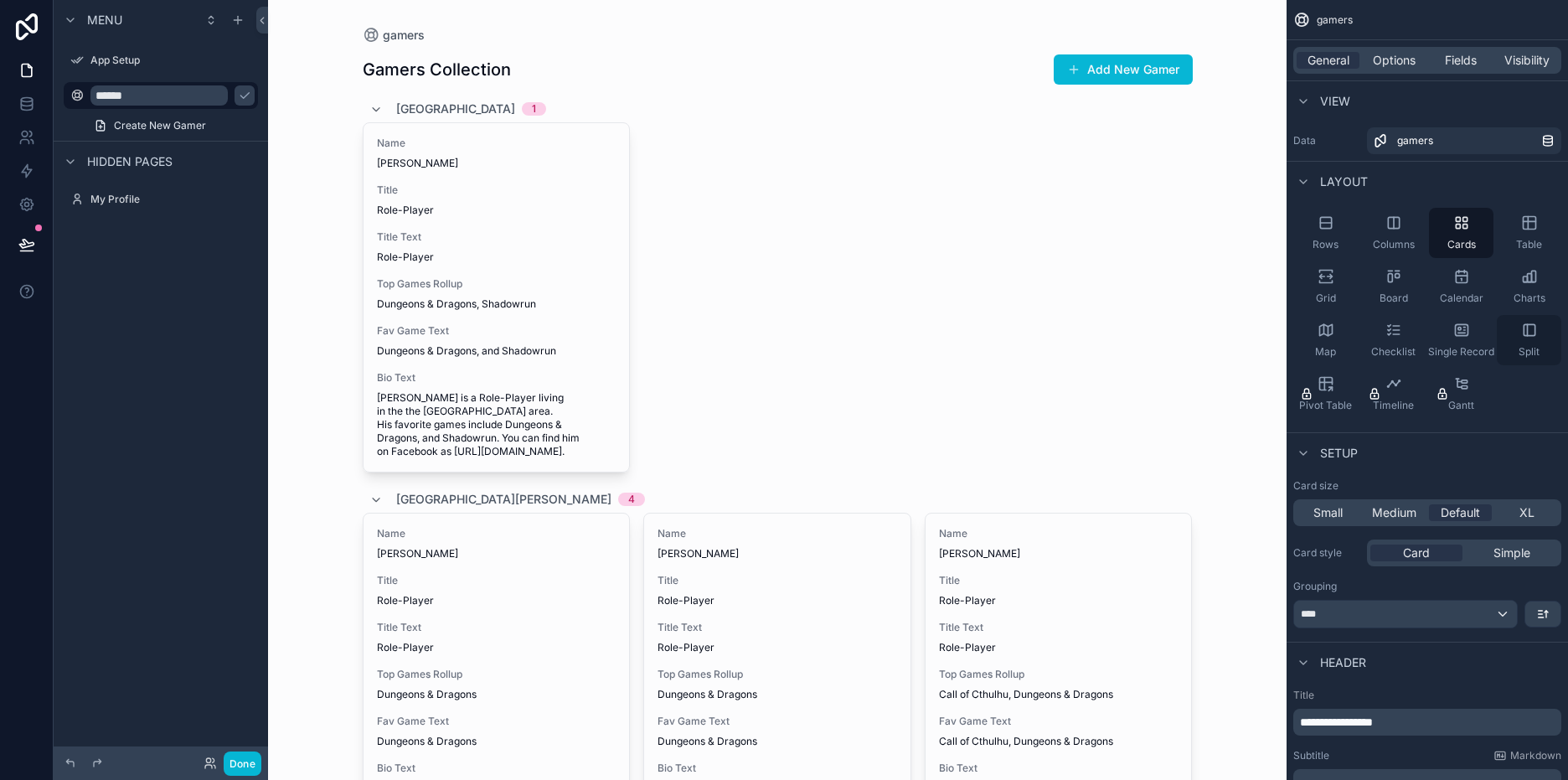
click at [1532, 340] on div "Split" at bounding box center [1529, 341] width 64 height 50
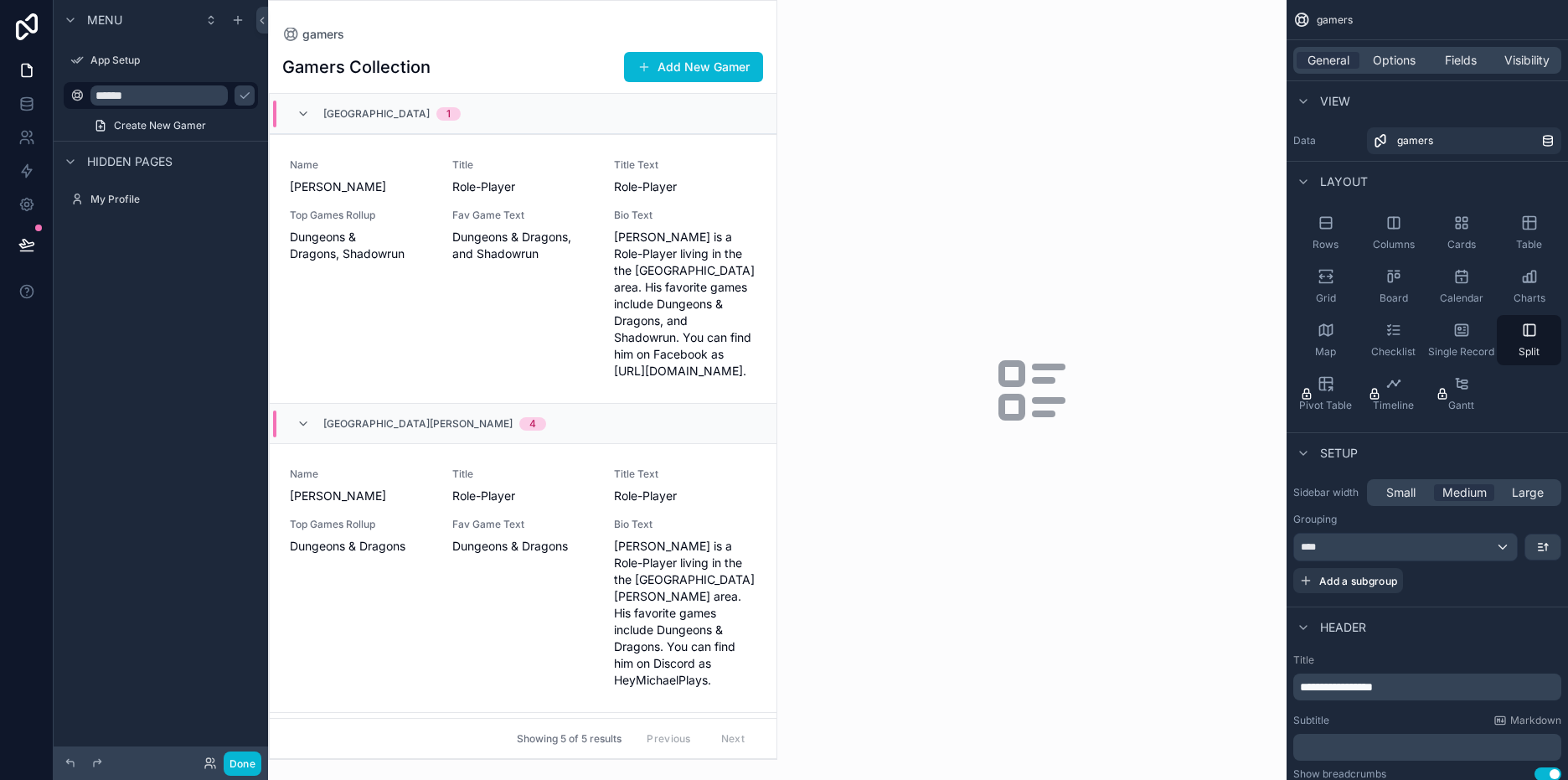
click at [1001, 362] on icon "scrollable content" at bounding box center [1032, 390] width 81 height 81
click at [1547, 140] on icon "scrollable content" at bounding box center [1547, 140] width 13 height 13
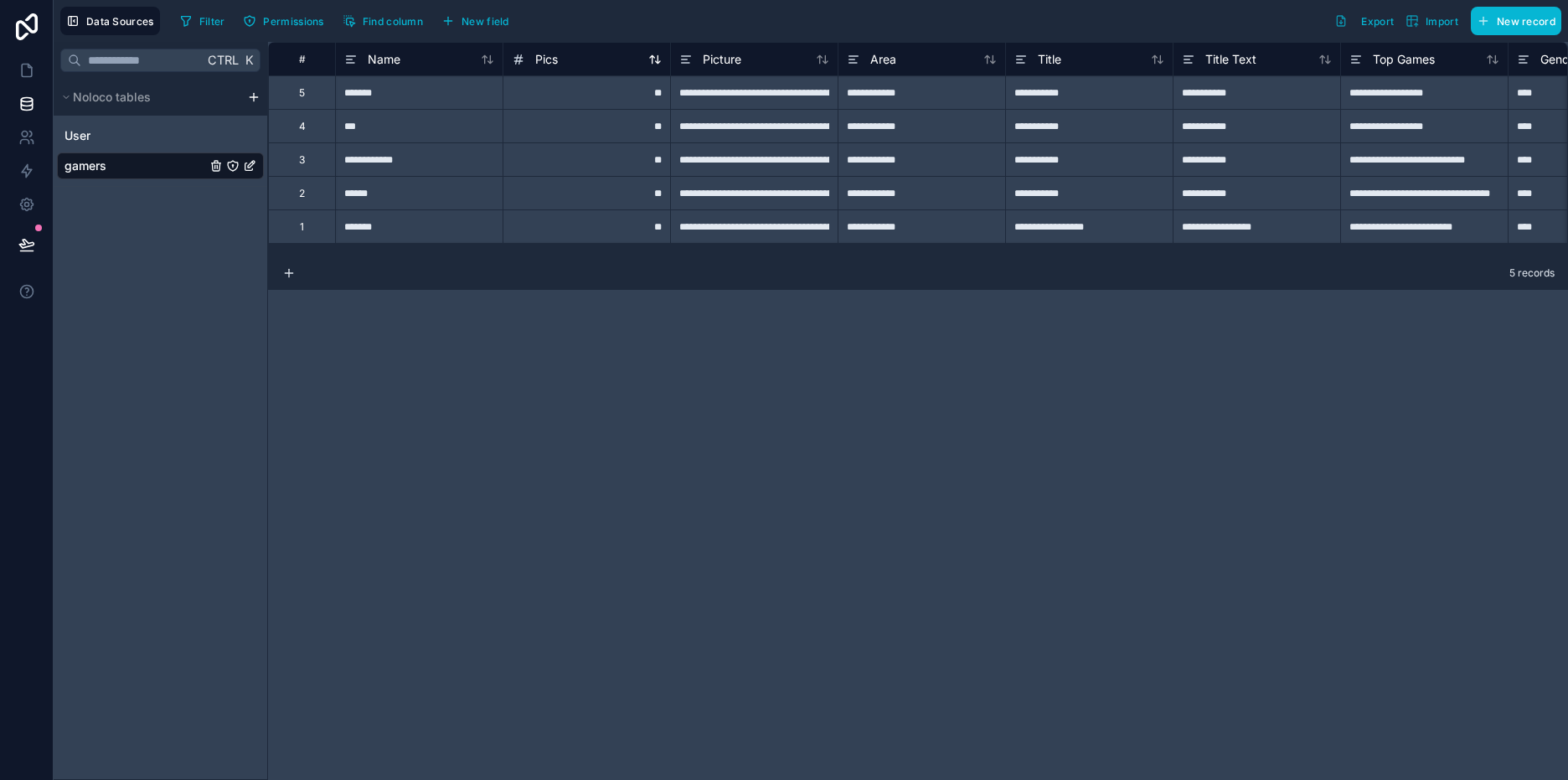
click at [661, 63] on icon at bounding box center [654, 59] width 13 height 13
click at [989, 62] on icon at bounding box center [989, 59] width 13 height 13
click at [928, 64] on div "Area" at bounding box center [922, 59] width 150 height 20
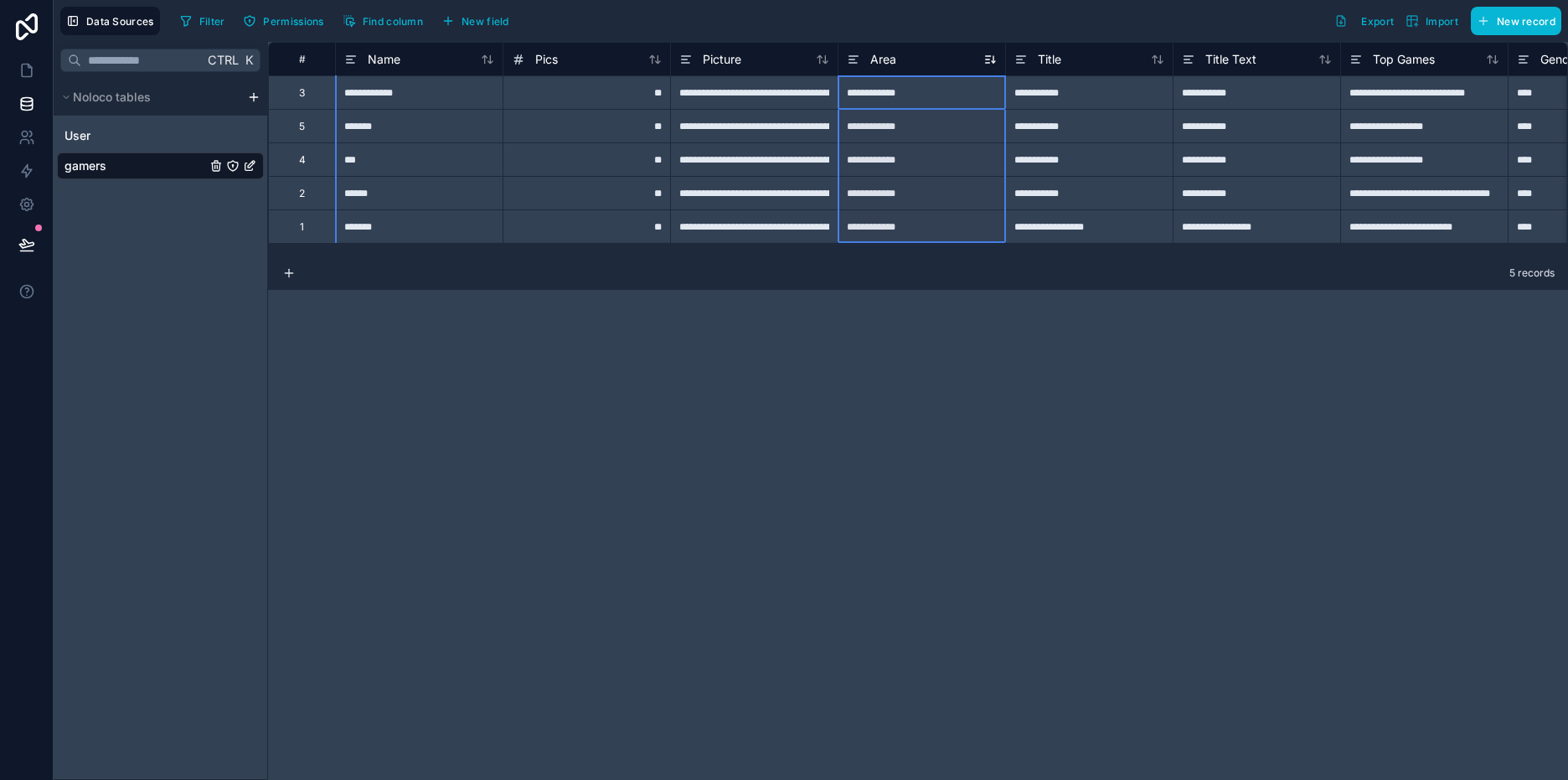
click at [872, 62] on span "Area" at bounding box center [884, 59] width 26 height 16
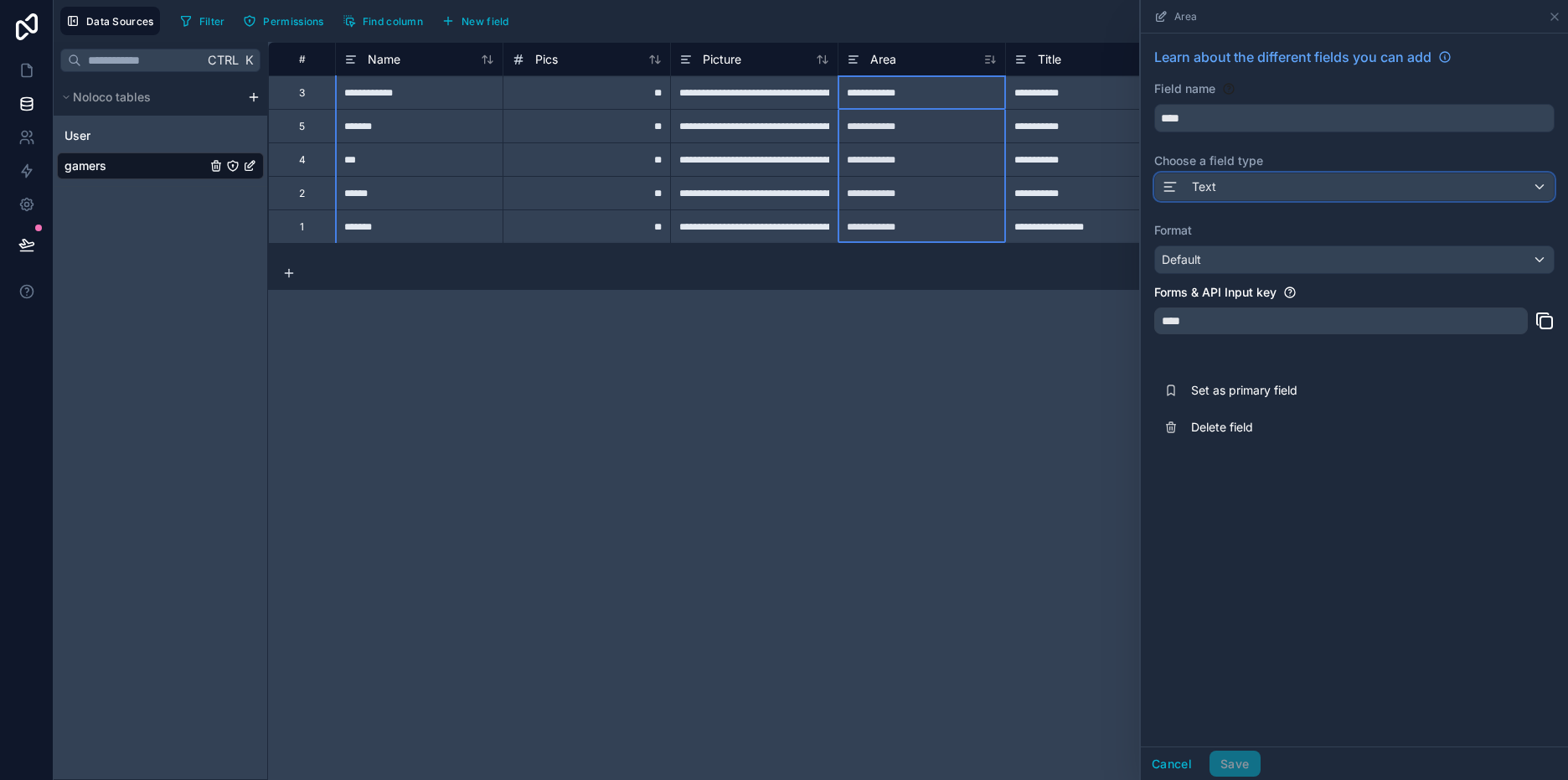
click at [1233, 195] on div "Text" at bounding box center [1355, 186] width 398 height 27
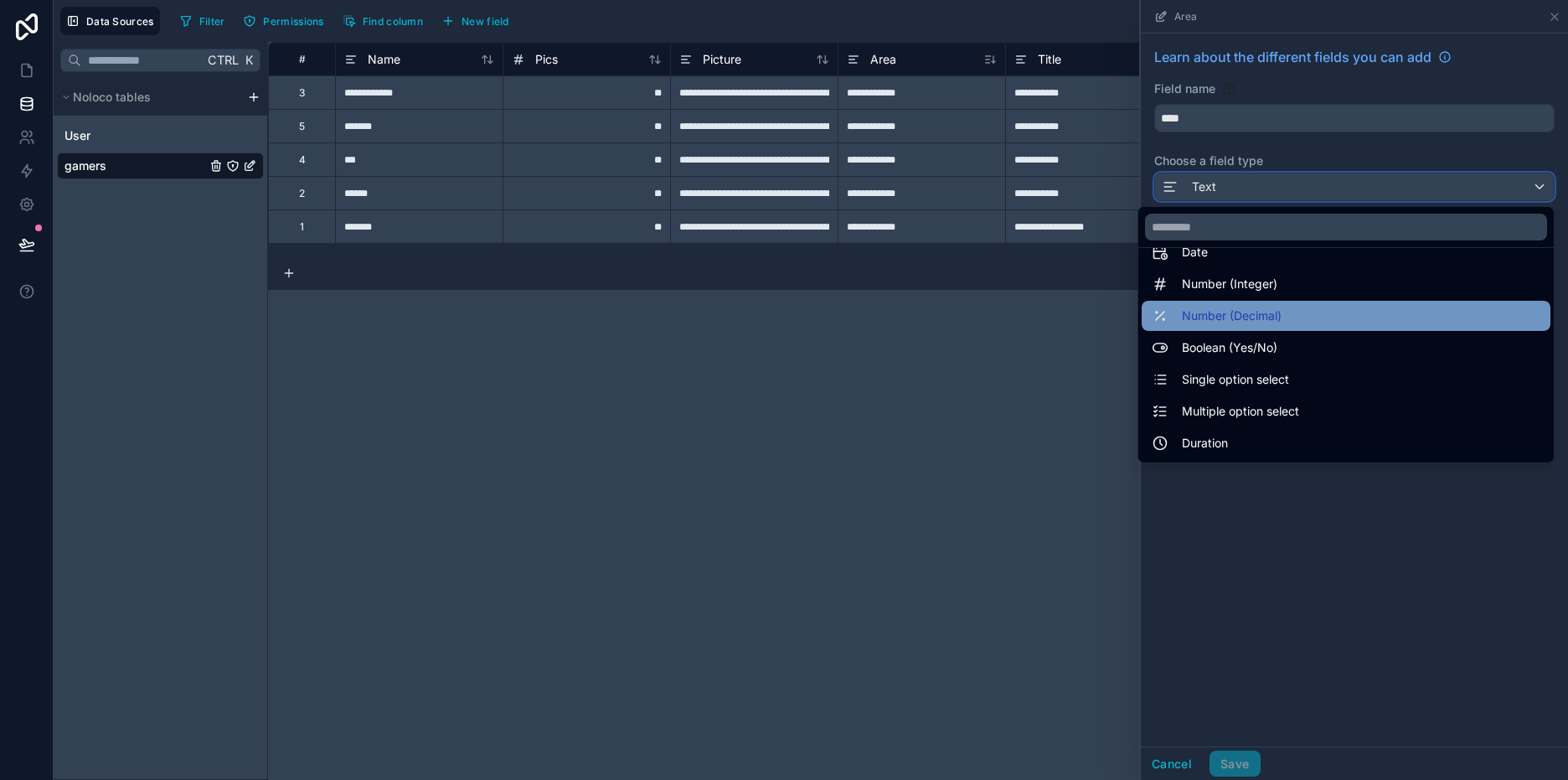
scroll to position [84, 0]
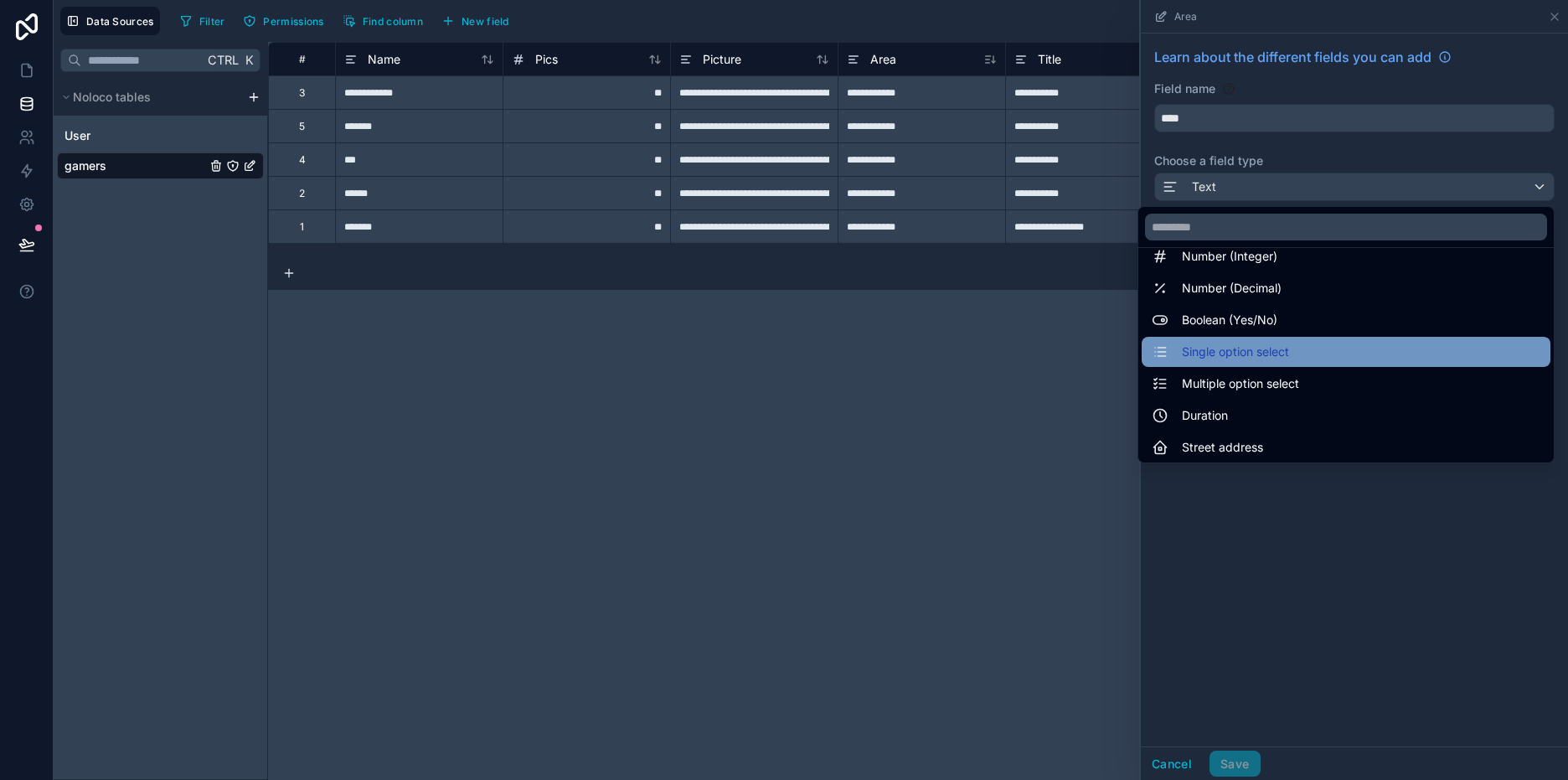
click at [1214, 354] on span "Single option select" at bounding box center [1235, 352] width 107 height 20
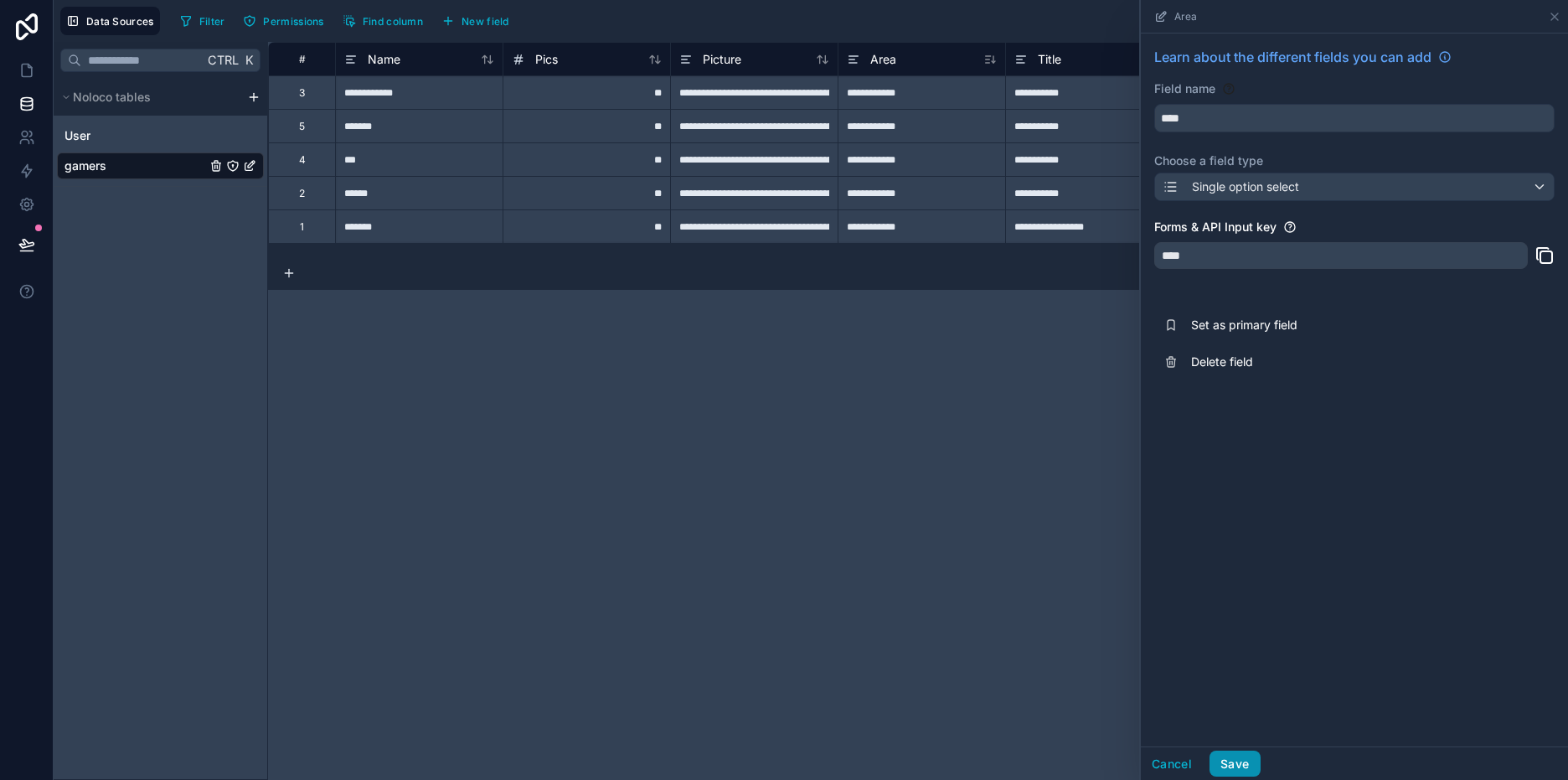
click at [1246, 762] on button "Save" at bounding box center [1234, 764] width 50 height 27
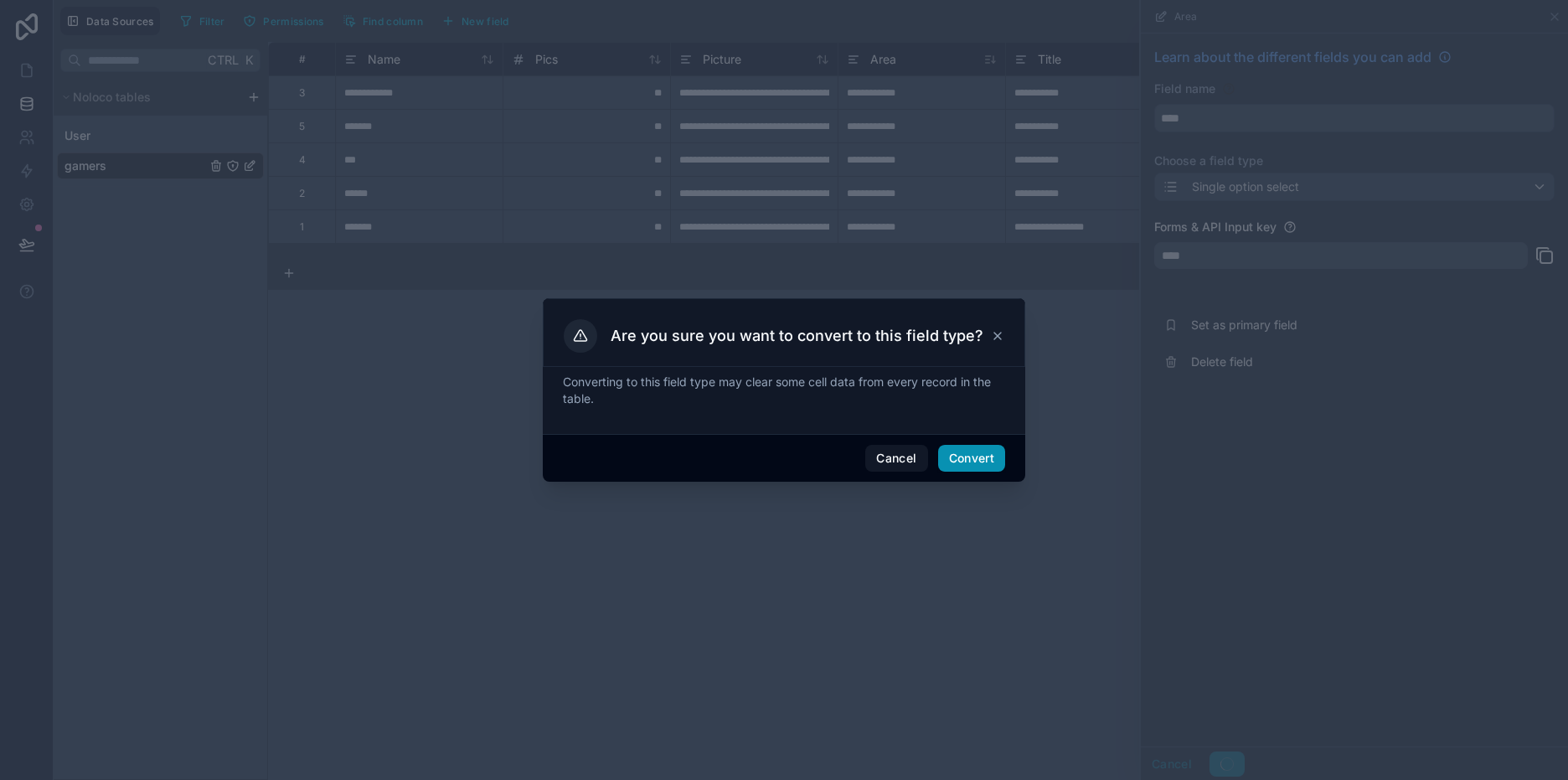
click at [987, 458] on button "Convert" at bounding box center [971, 458] width 67 height 27
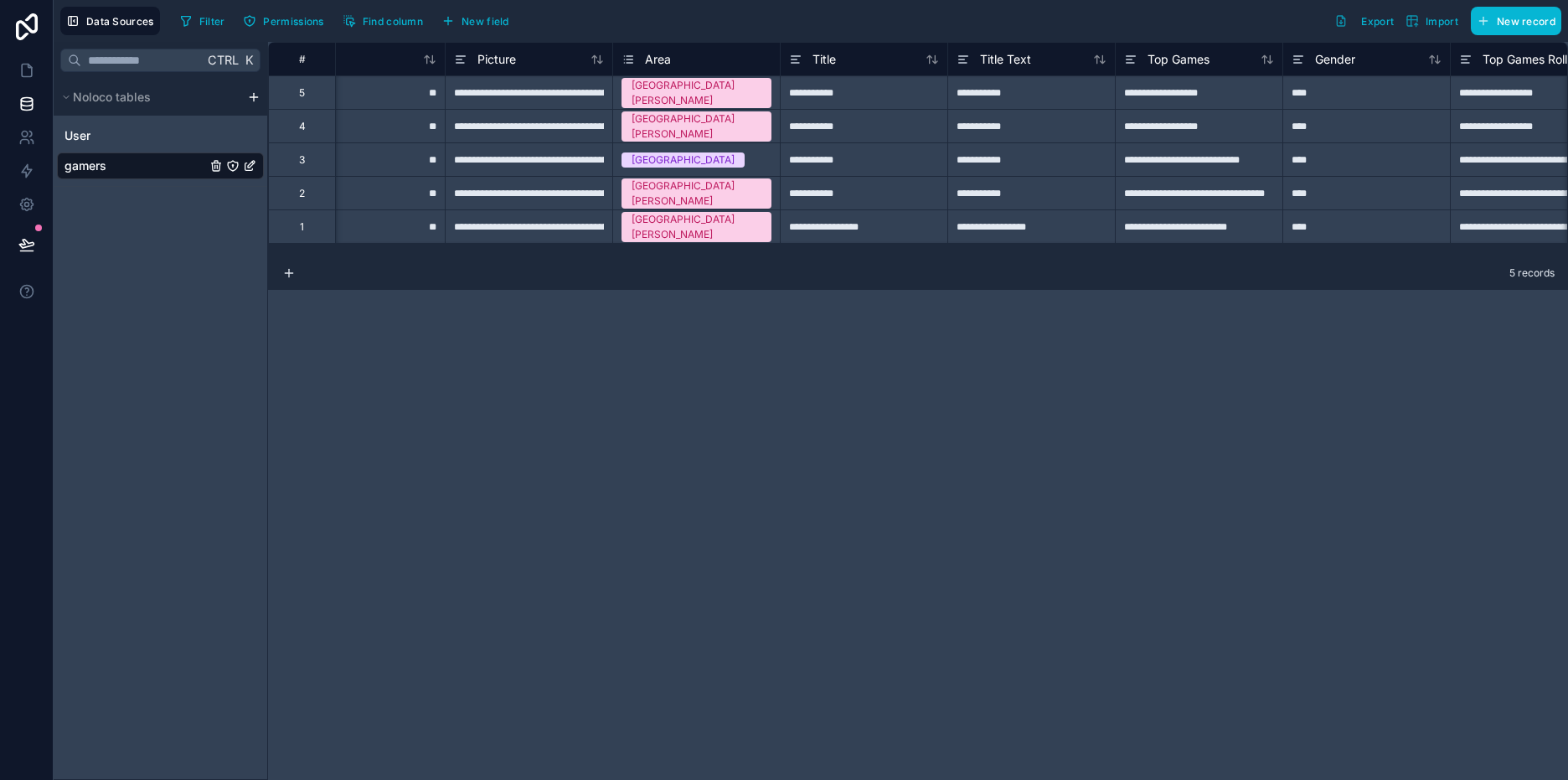
scroll to position [0, 437]
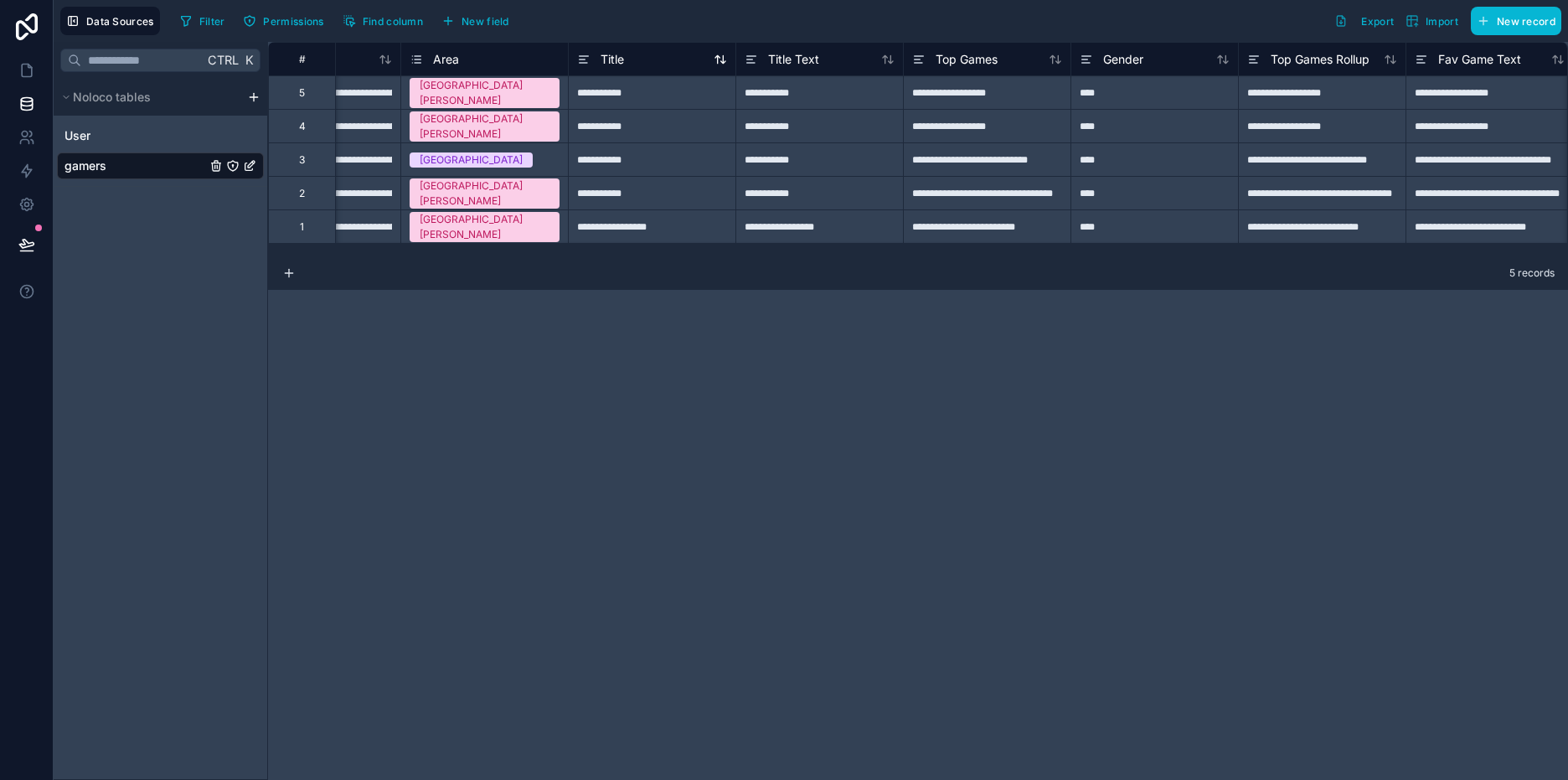
click at [693, 62] on div "Title" at bounding box center [651, 59] width 150 height 20
click at [606, 61] on span "Title" at bounding box center [612, 59] width 23 height 16
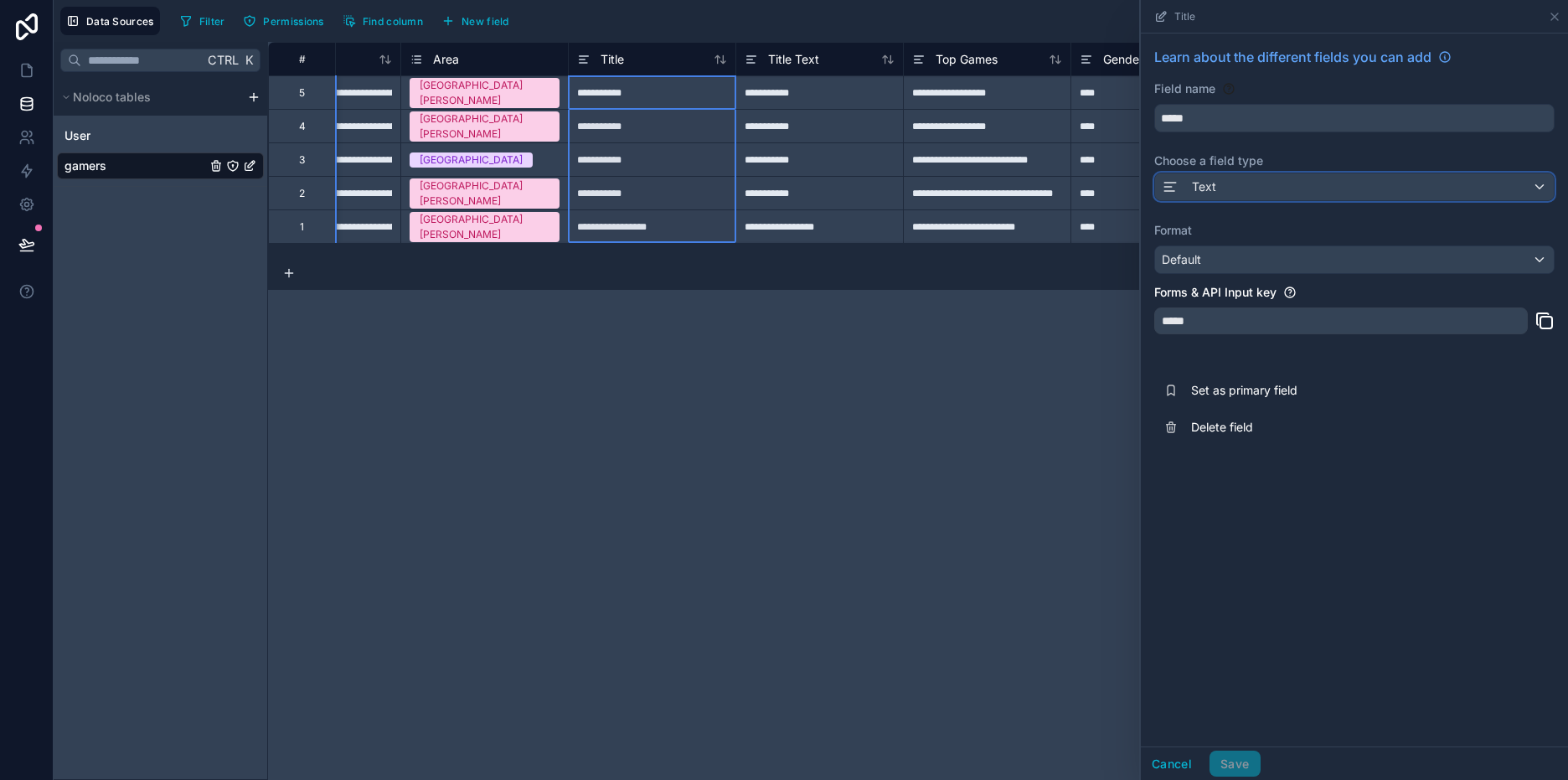
click at [1279, 191] on div "Text" at bounding box center [1355, 186] width 398 height 27
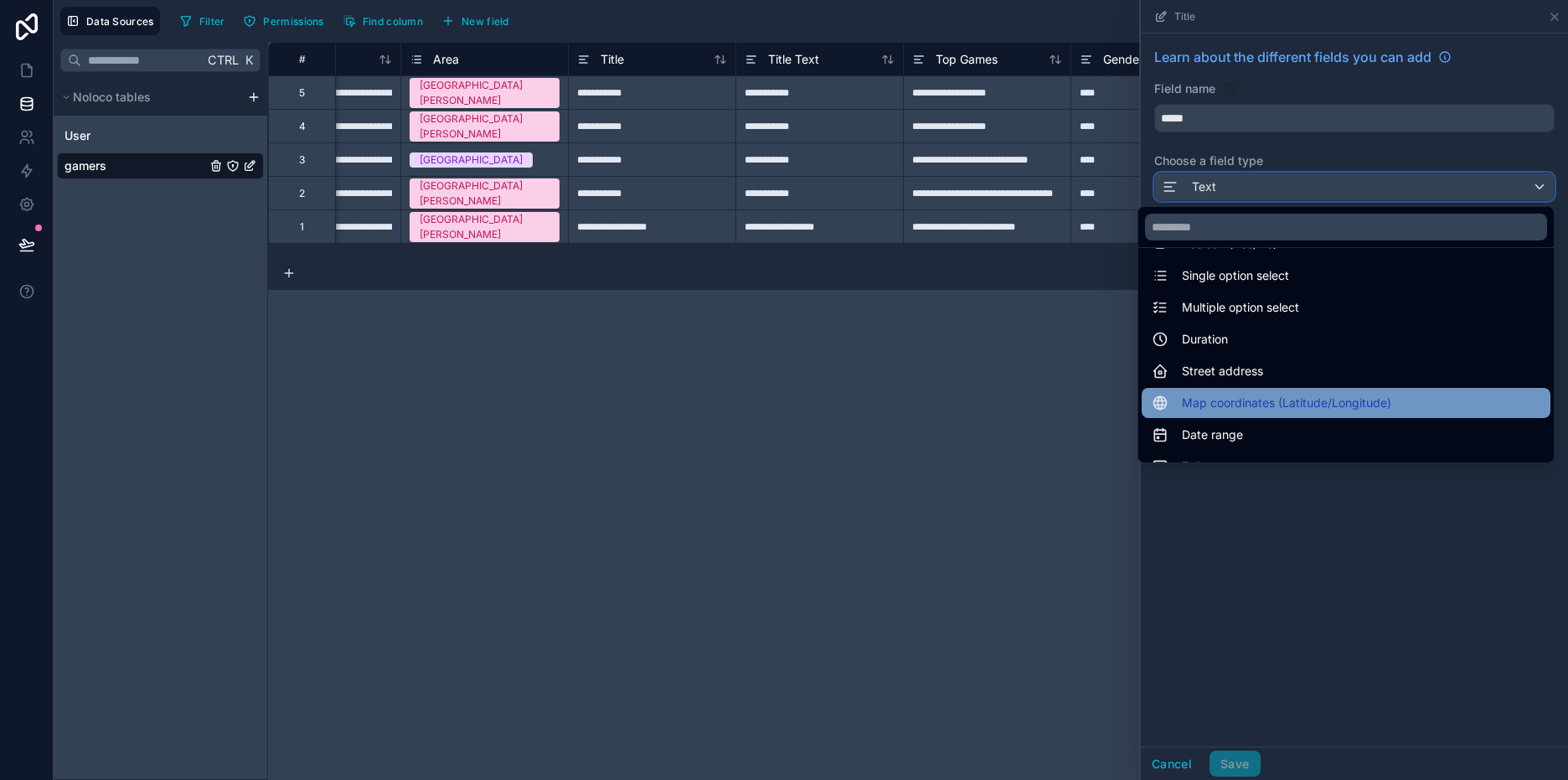
scroll to position [167, 0]
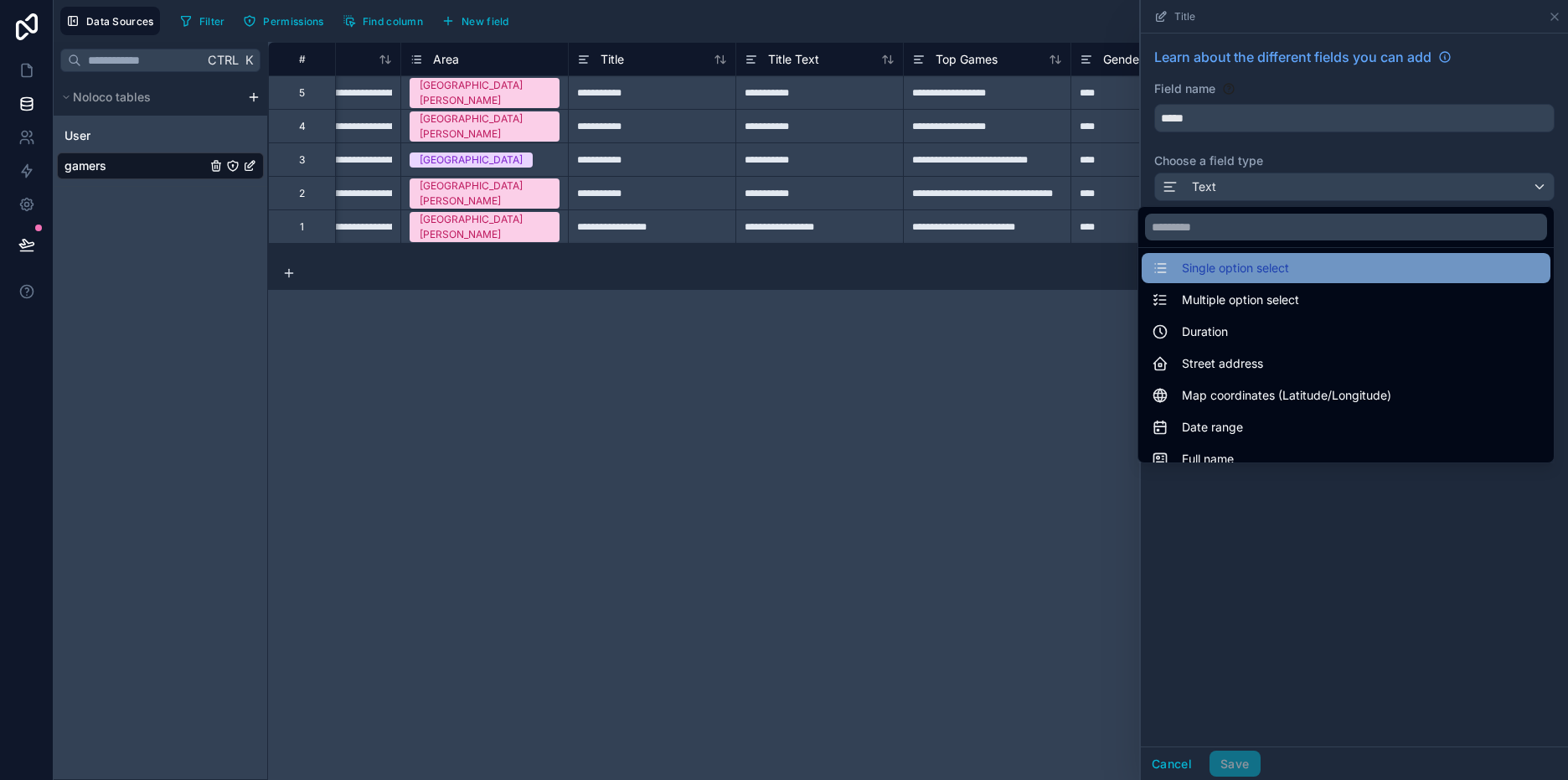
click at [1221, 269] on span "Single option select" at bounding box center [1235, 268] width 107 height 20
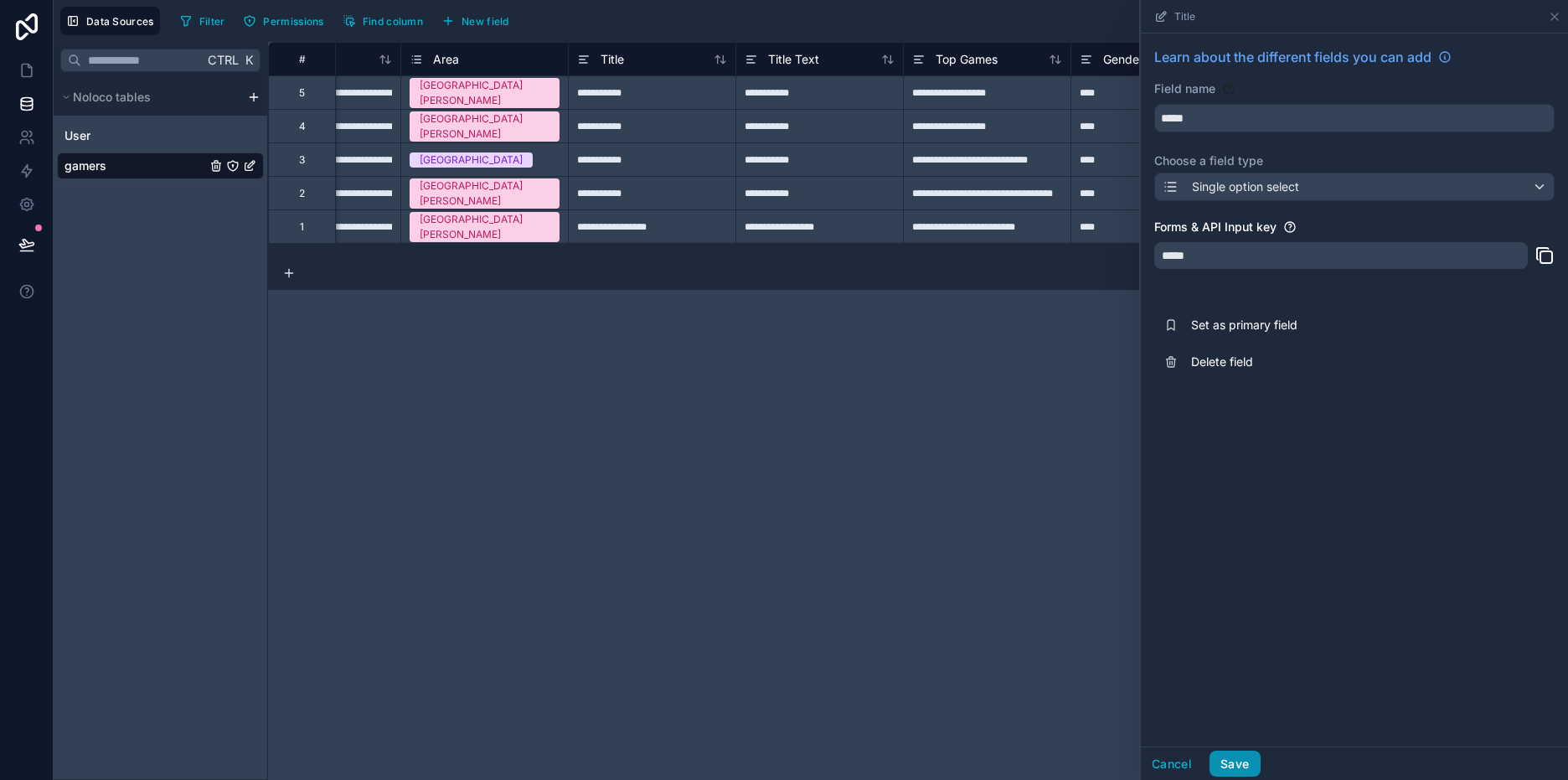
click at [1245, 762] on button "Save" at bounding box center [1234, 764] width 50 height 27
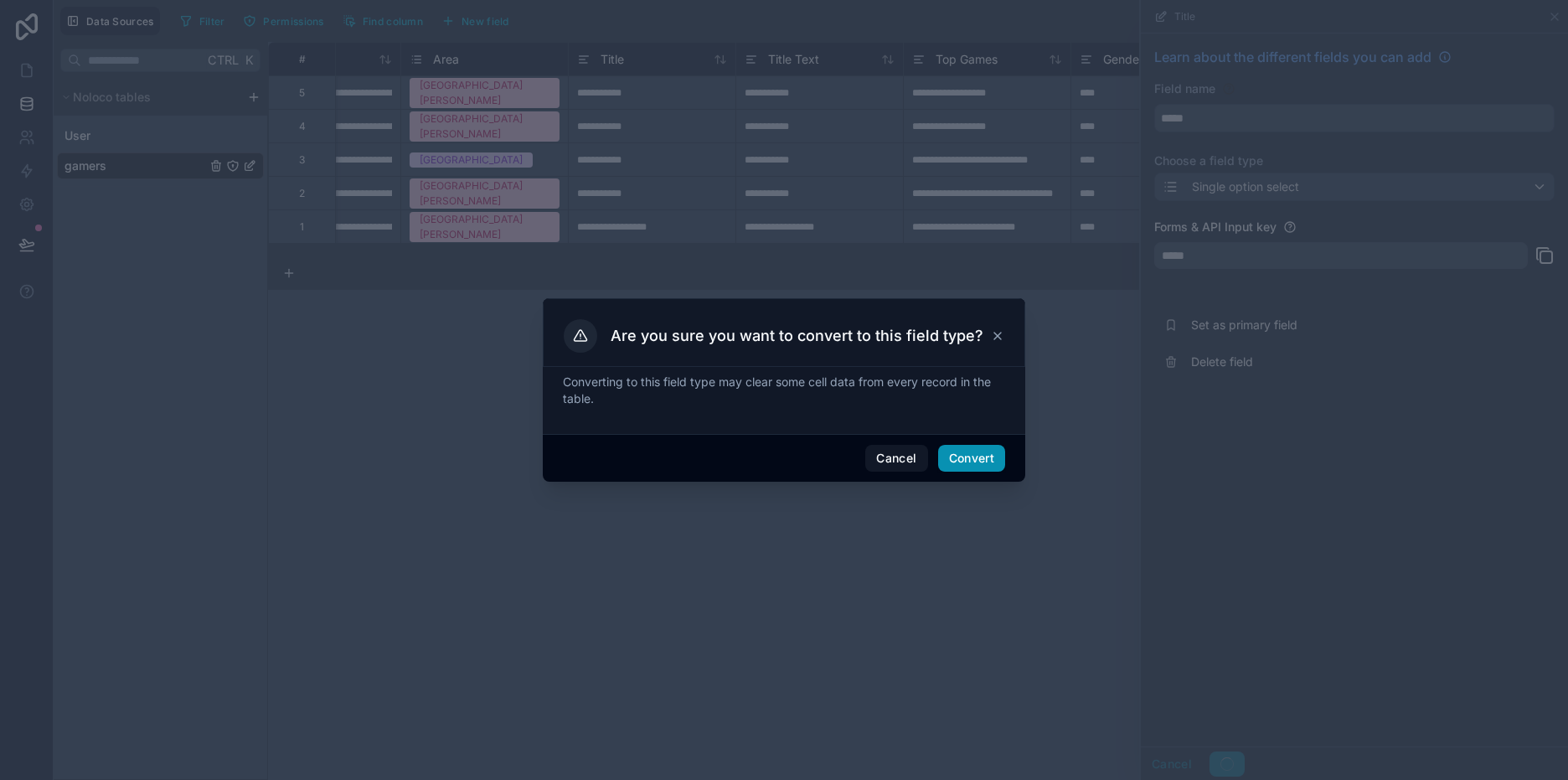
click at [981, 465] on button "Convert" at bounding box center [971, 458] width 67 height 27
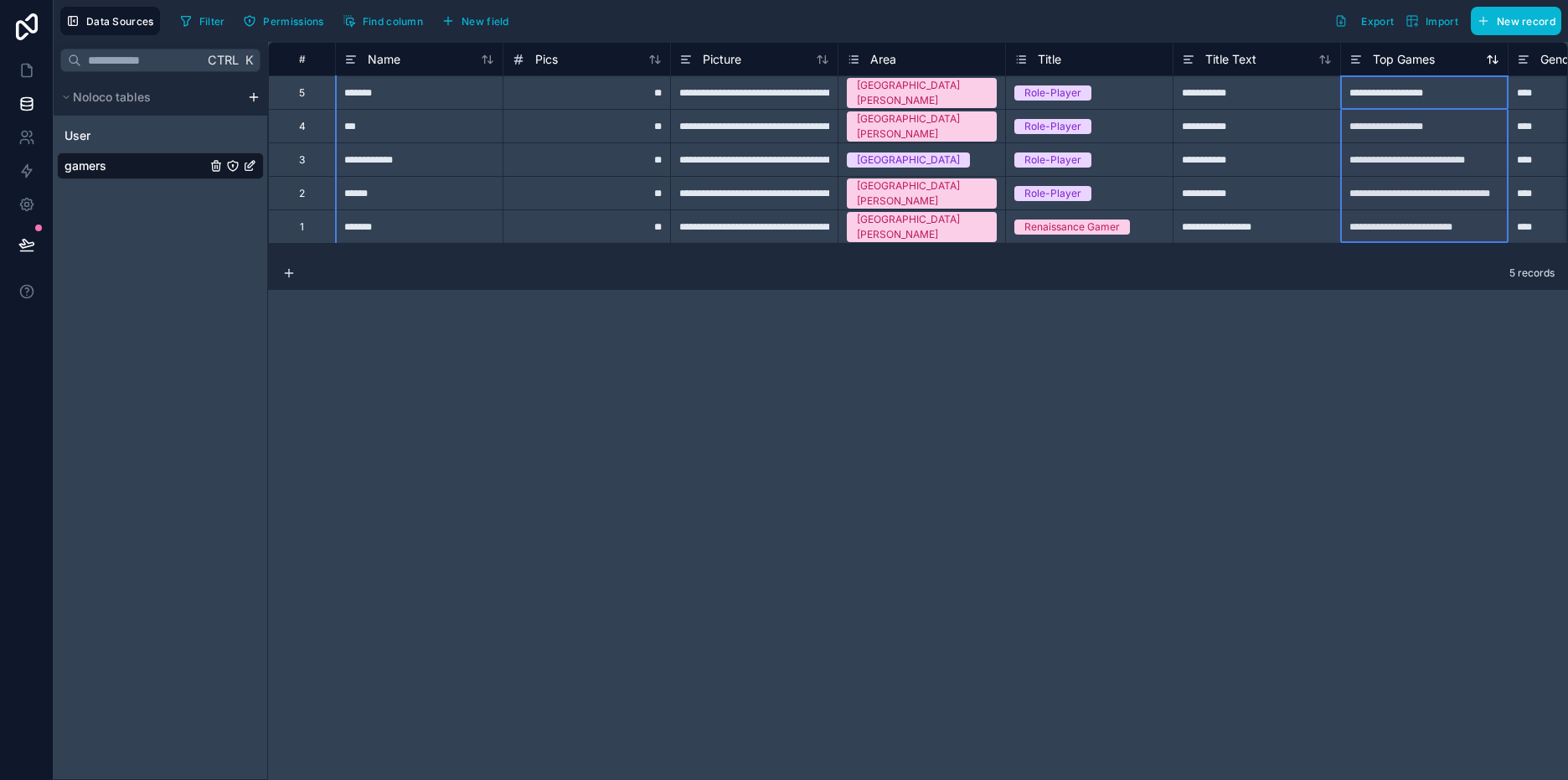
click at [1437, 68] on div "Top Games" at bounding box center [1424, 59] width 150 height 20
click at [1435, 58] on span "Top Games" at bounding box center [1404, 59] width 62 height 16
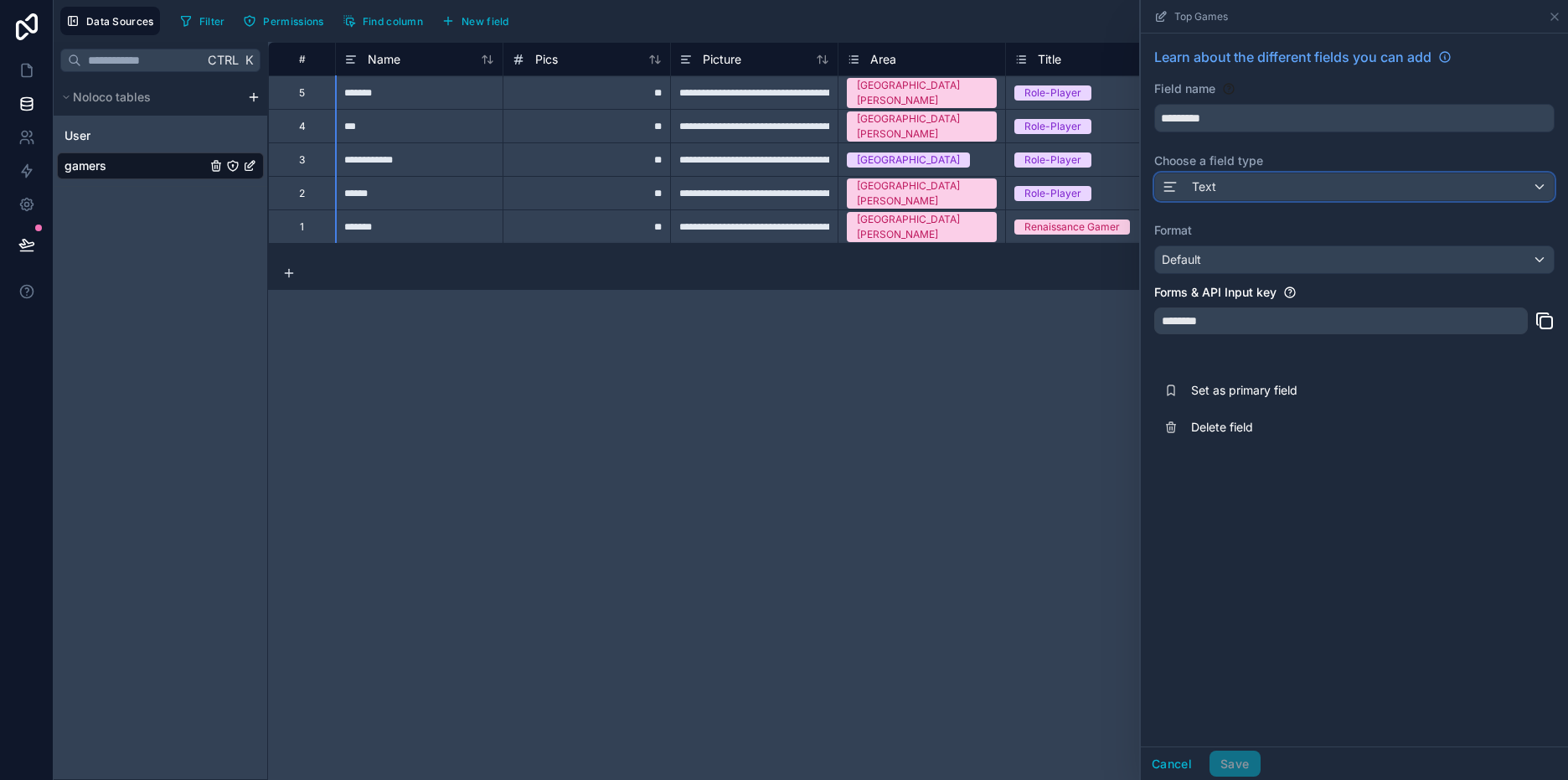
click at [1383, 195] on div "Text" at bounding box center [1355, 186] width 398 height 27
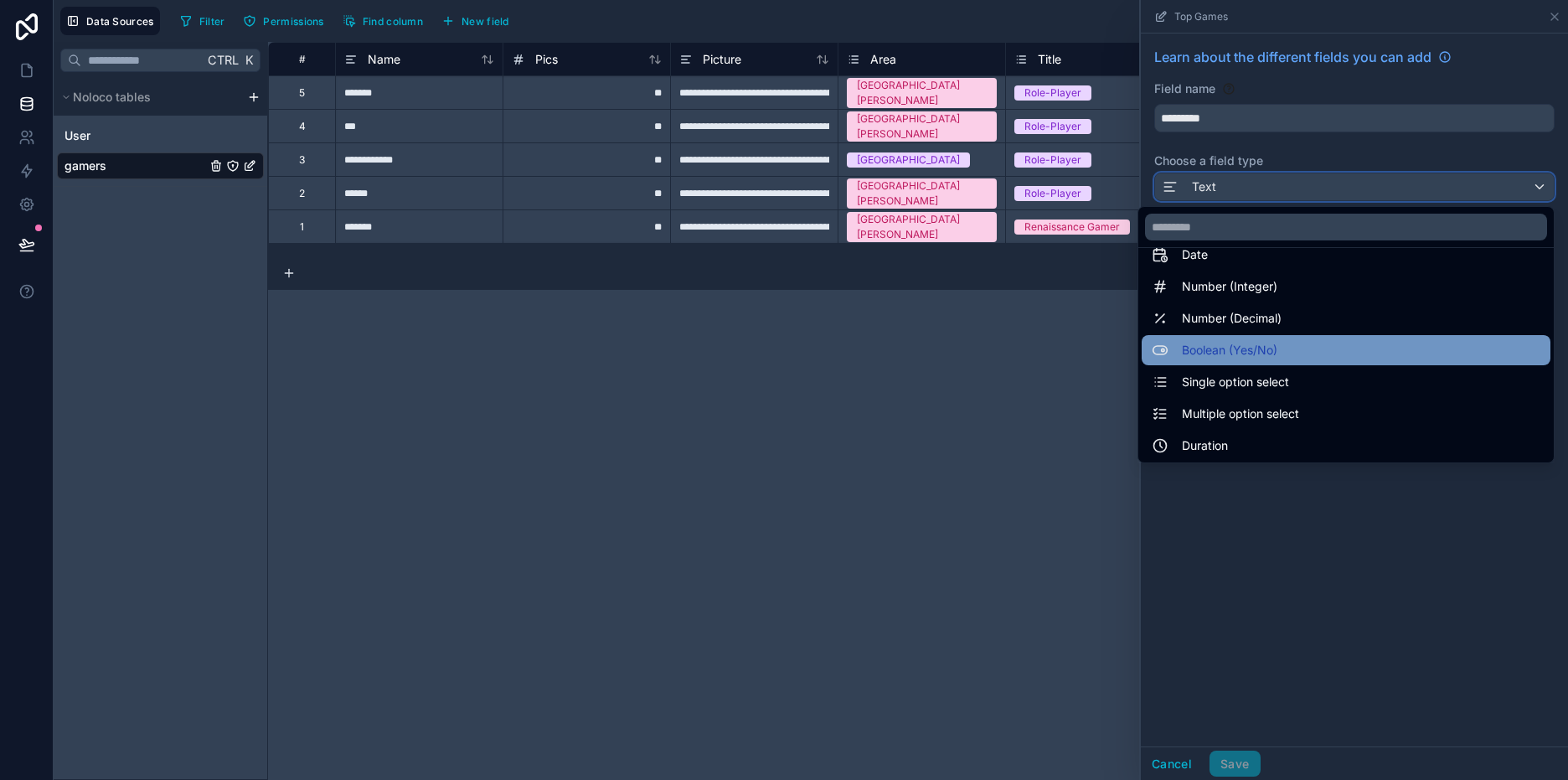
scroll to position [84, 0]
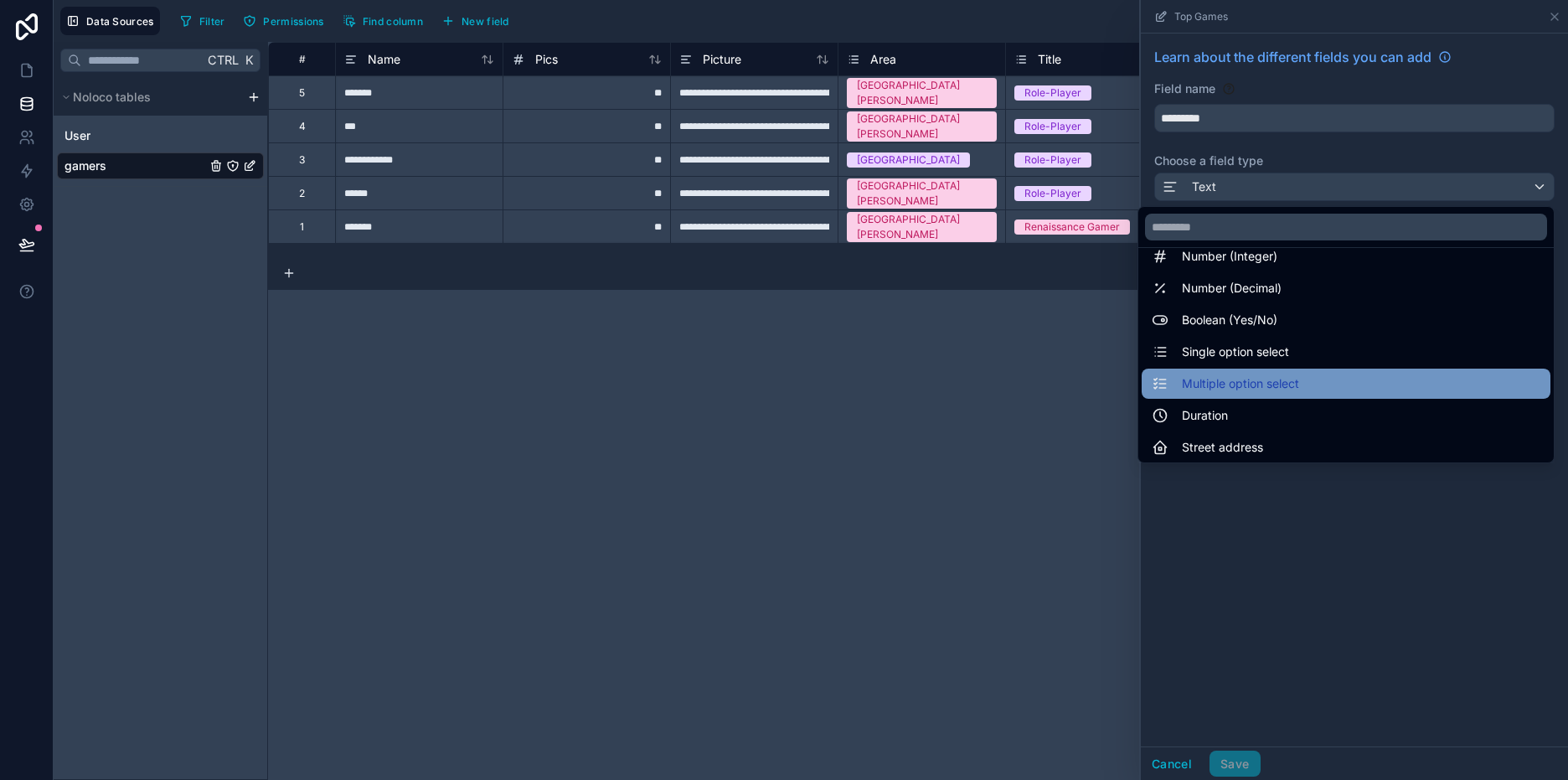
click at [1260, 378] on span "Multiple option select" at bounding box center [1240, 383] width 117 height 20
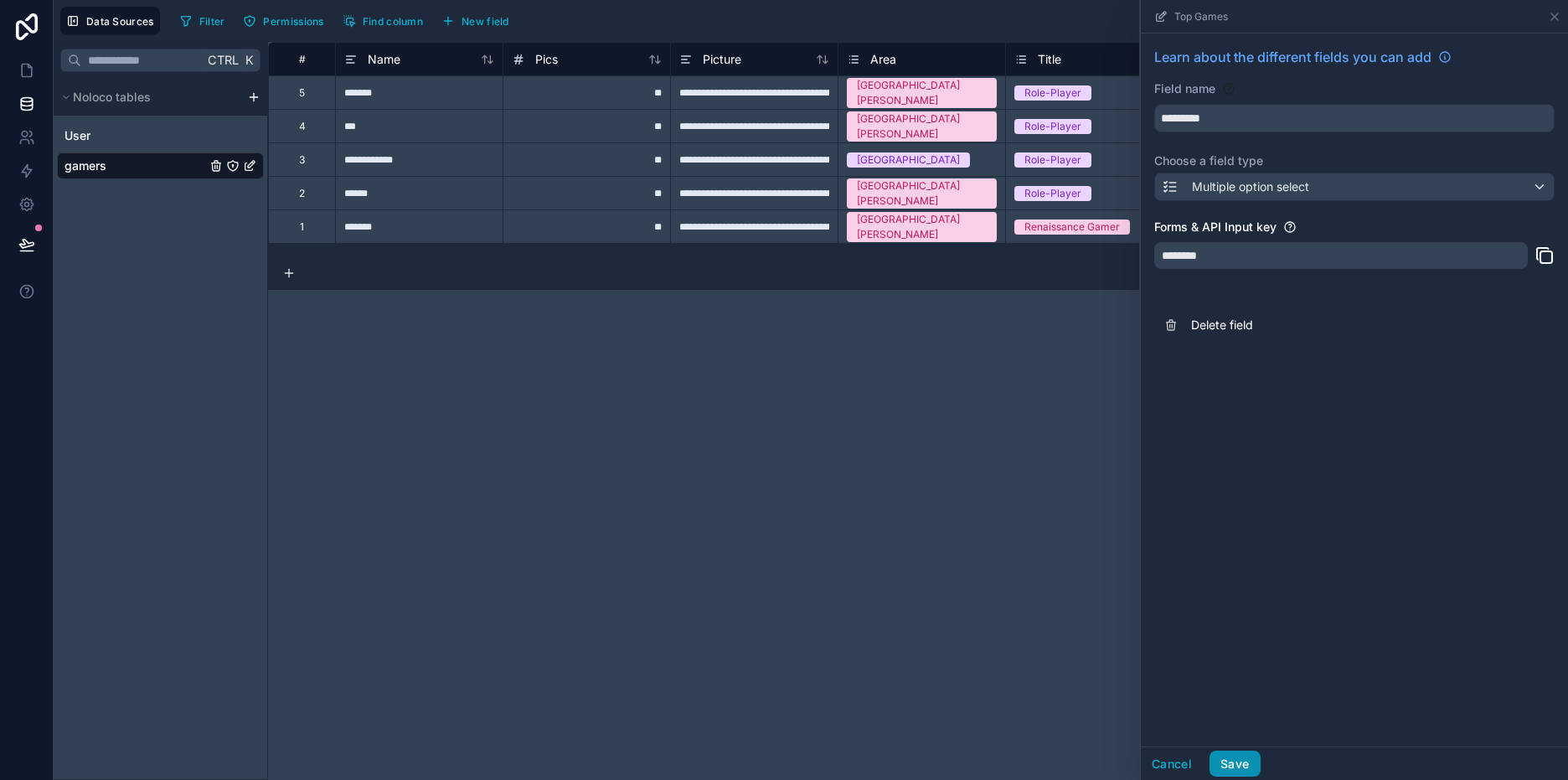
click at [1234, 759] on button "Save" at bounding box center [1234, 764] width 50 height 27
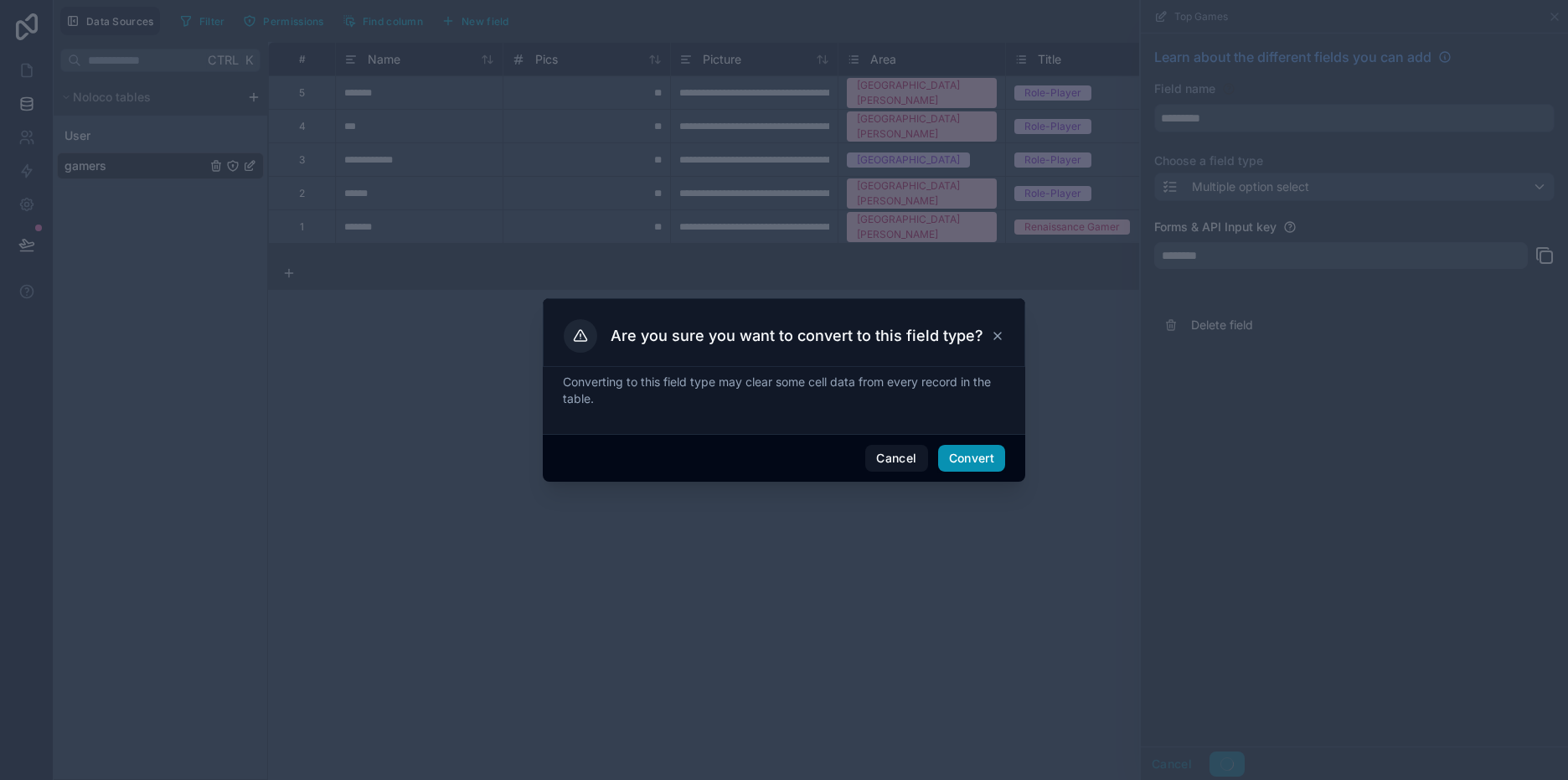
click at [967, 469] on button "Convert" at bounding box center [971, 458] width 67 height 27
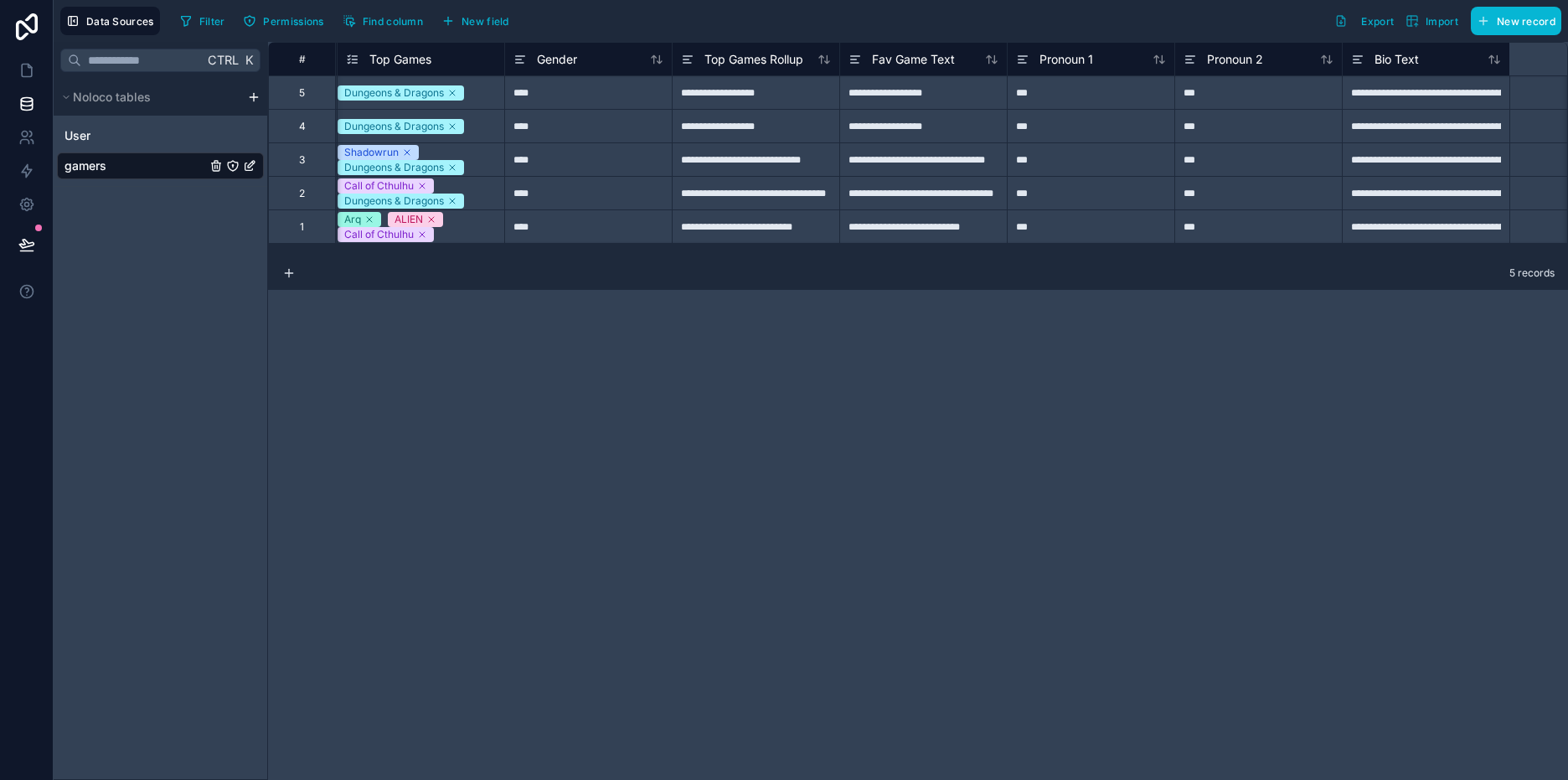
scroll to position [0, 1007]
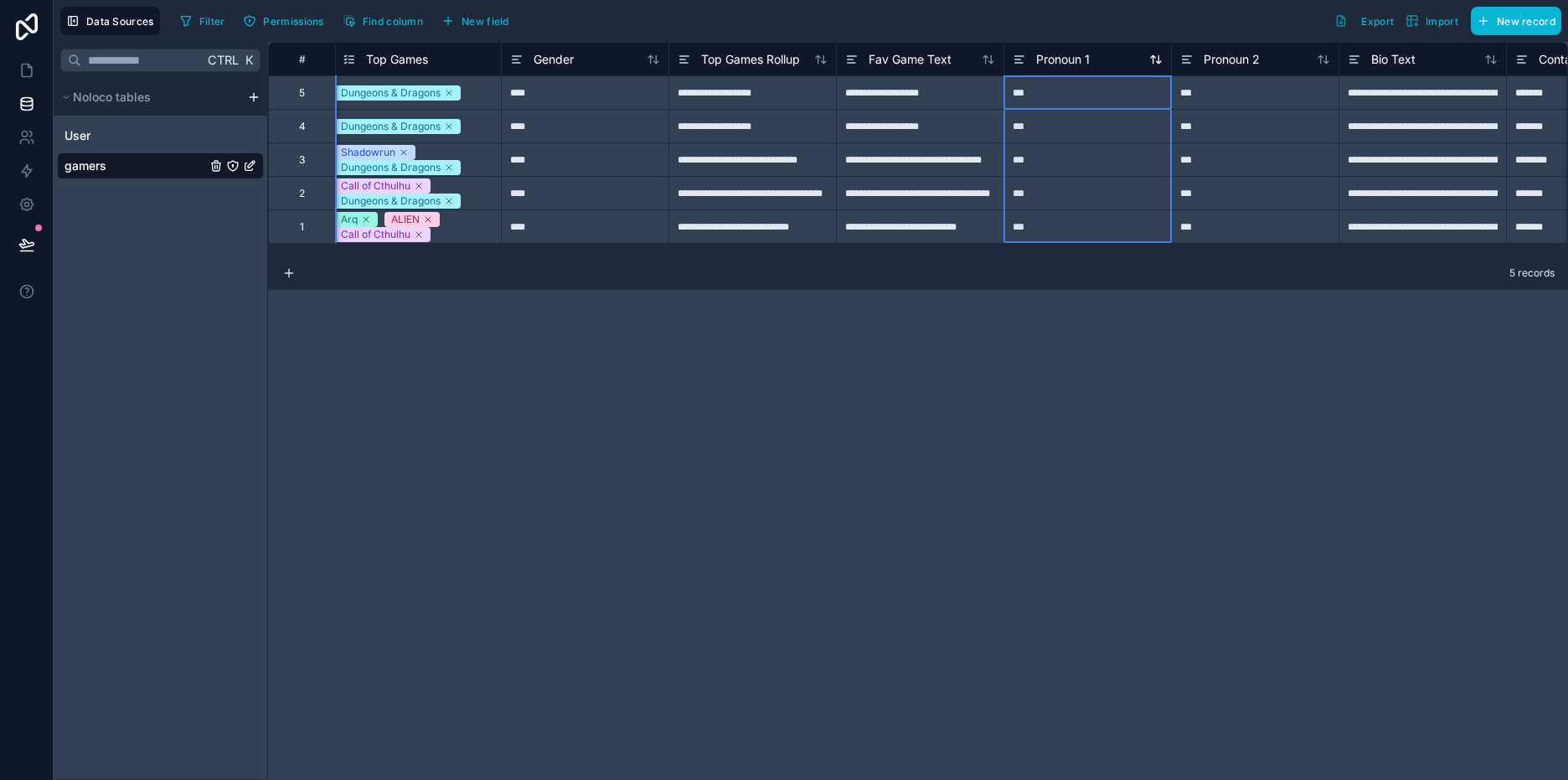
click at [1122, 61] on div "Pronoun 1" at bounding box center [1087, 59] width 150 height 20
click at [1053, 63] on span "Pronoun 1" at bounding box center [1063, 59] width 54 height 16
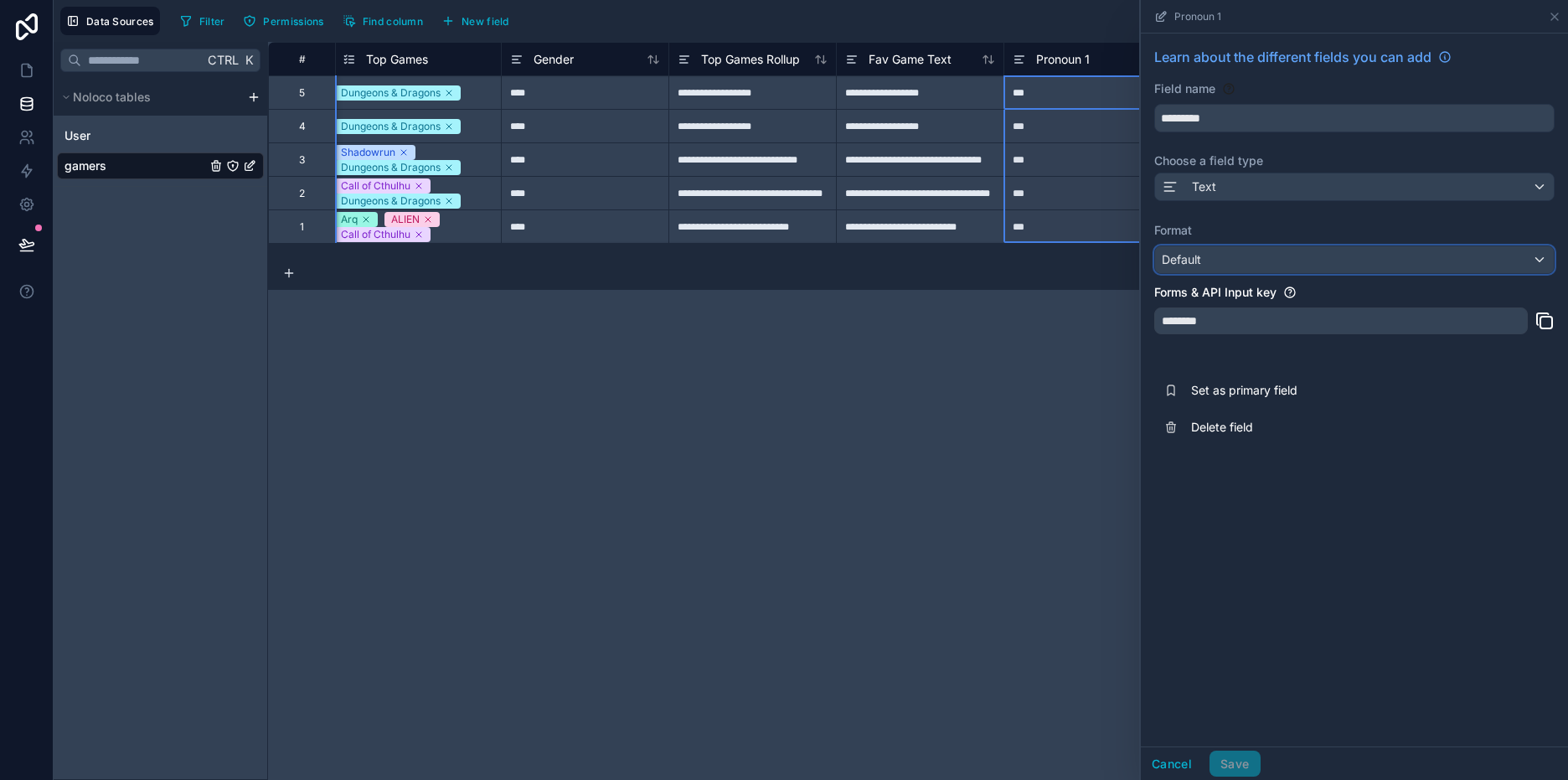
click at [1473, 257] on div "Default" at bounding box center [1355, 259] width 398 height 27
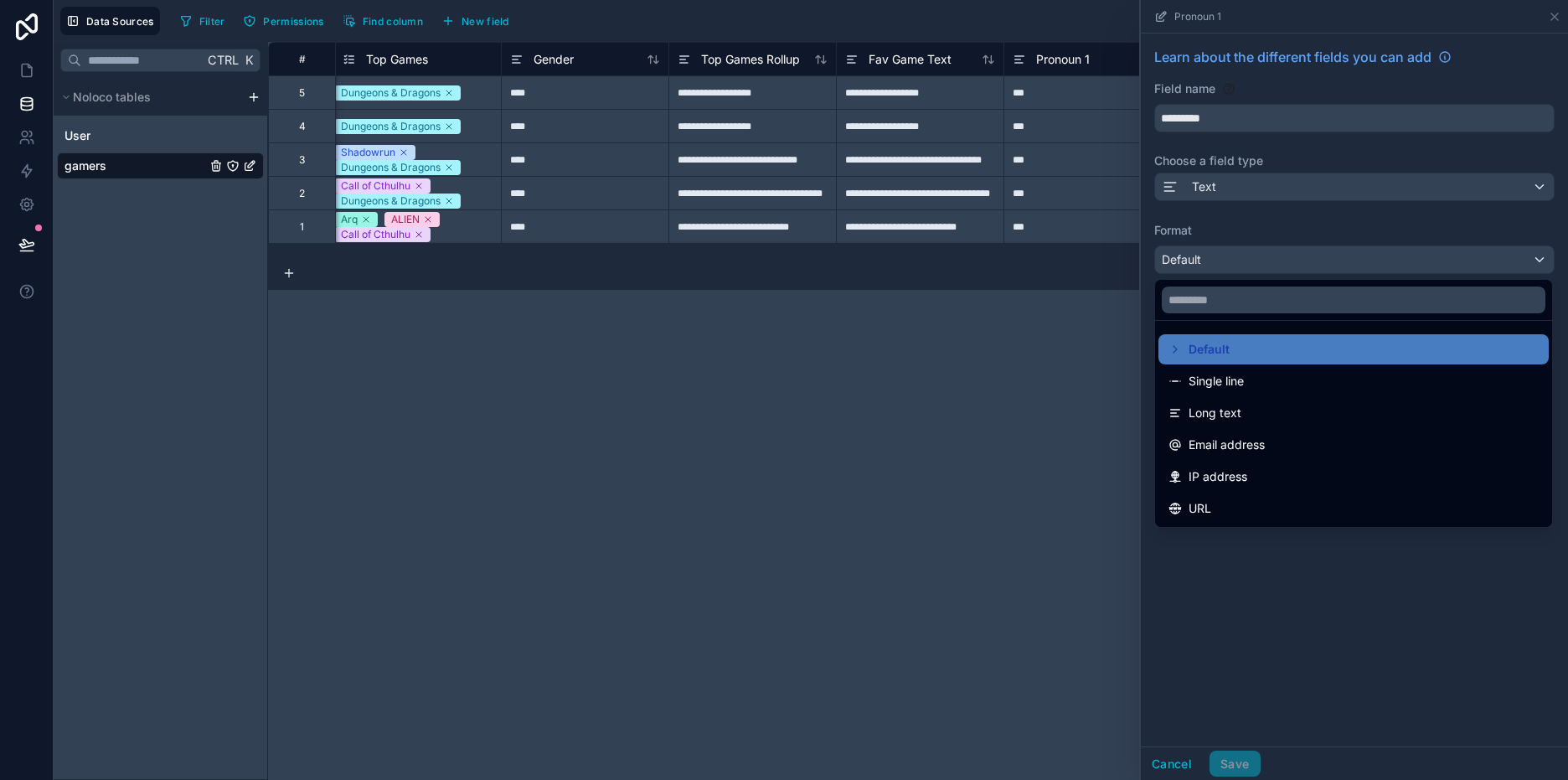
click at [1314, 195] on div at bounding box center [1354, 390] width 427 height 780
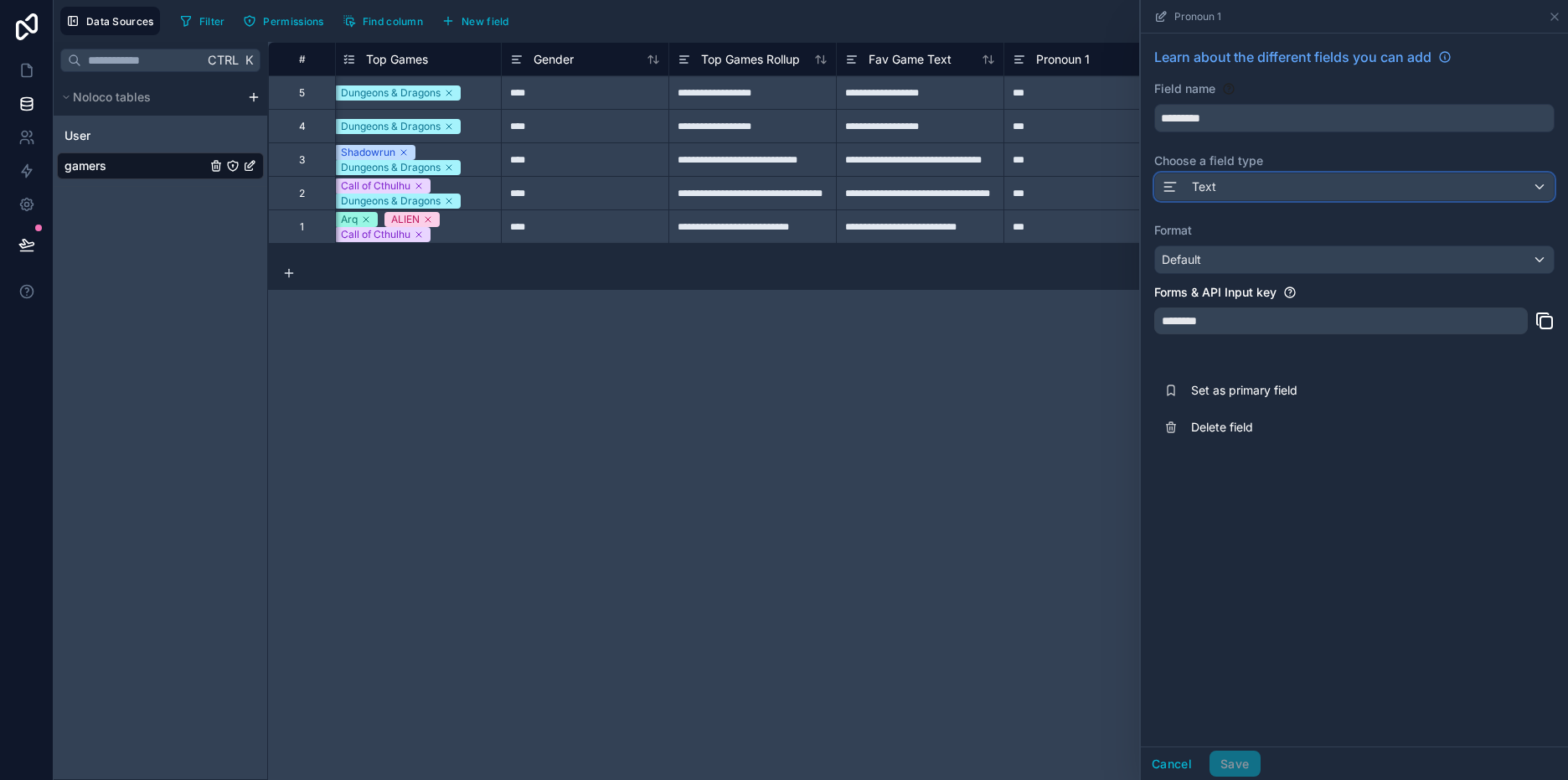
click at [1314, 193] on div "Text" at bounding box center [1355, 186] width 398 height 27
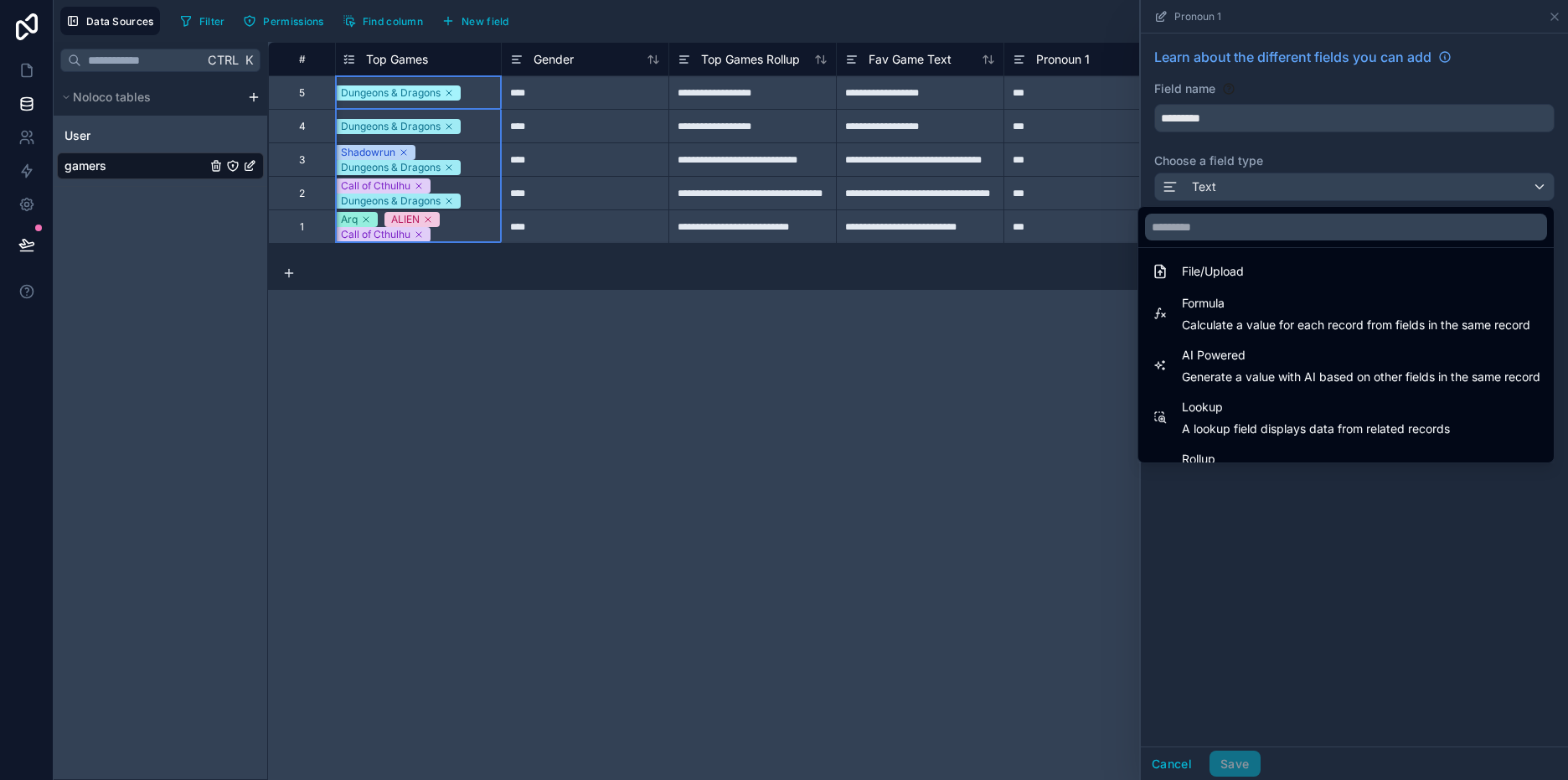
scroll to position [0, 1005]
click at [404, 45] on div "Top Games" at bounding box center [418, 58] width 167 height 34
click at [405, 55] on span "Top Games" at bounding box center [399, 59] width 62 height 16
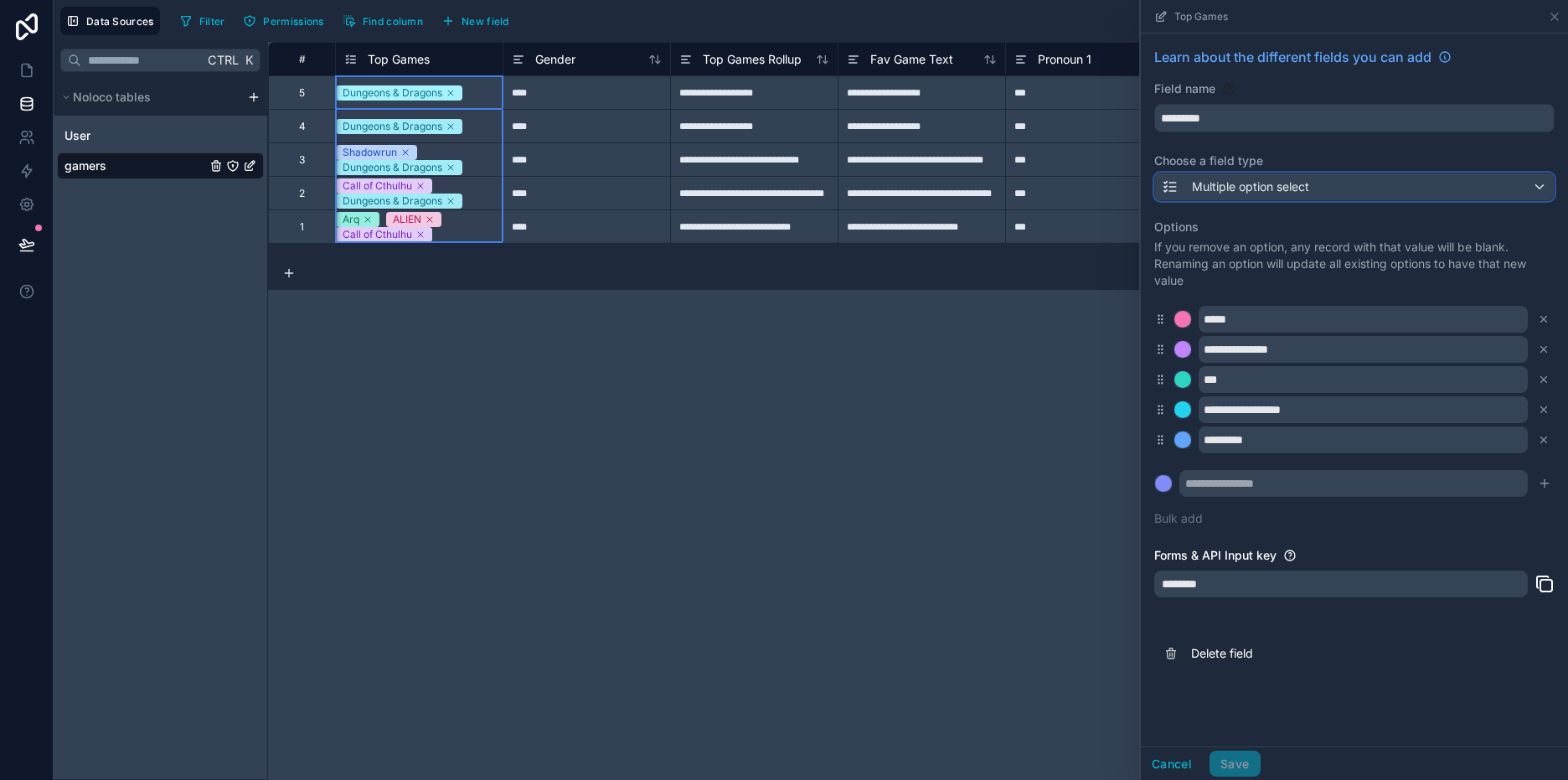
click at [1221, 187] on span "Multiple option select" at bounding box center [1250, 186] width 117 height 16
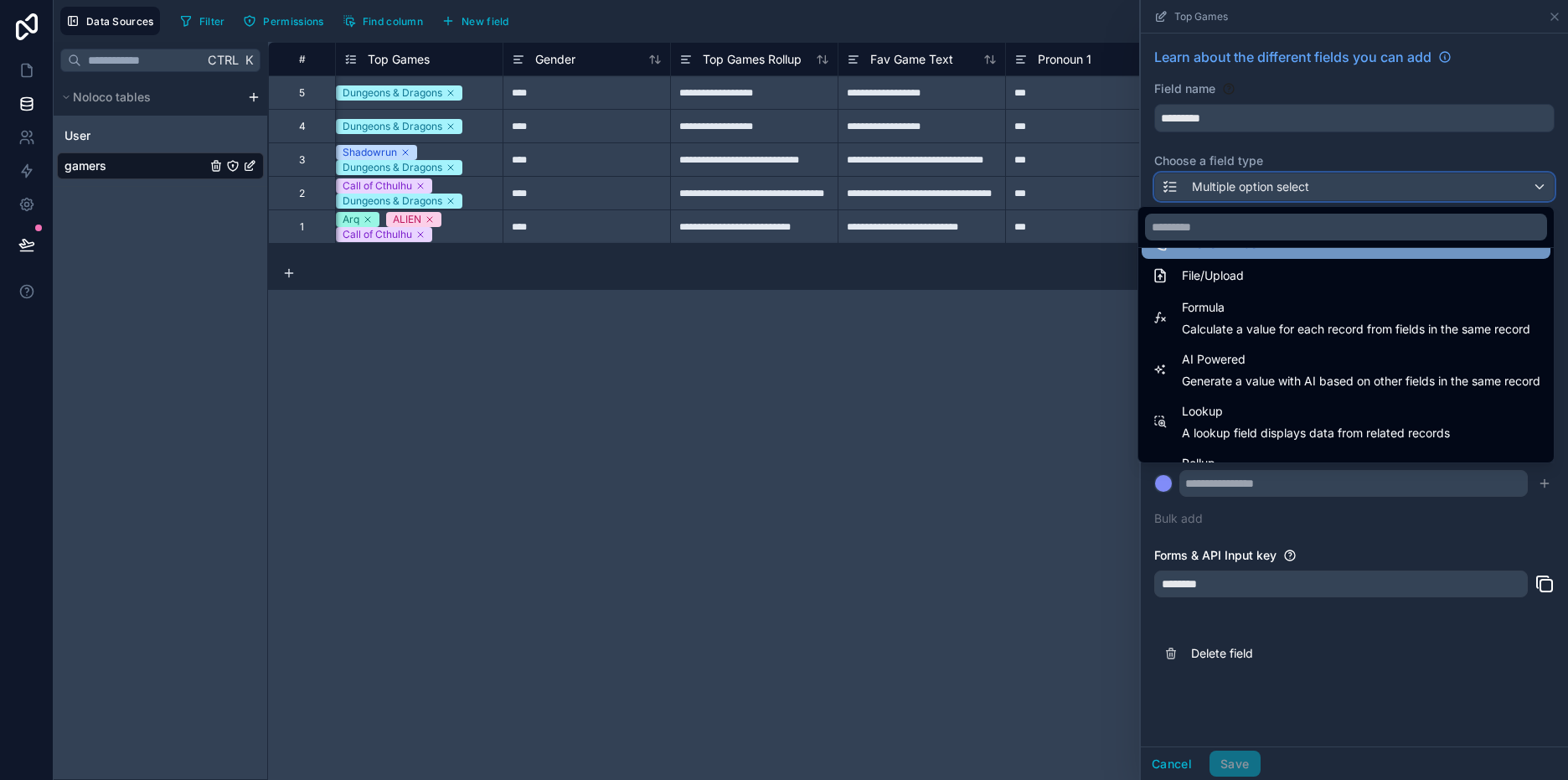
scroll to position [419, 0]
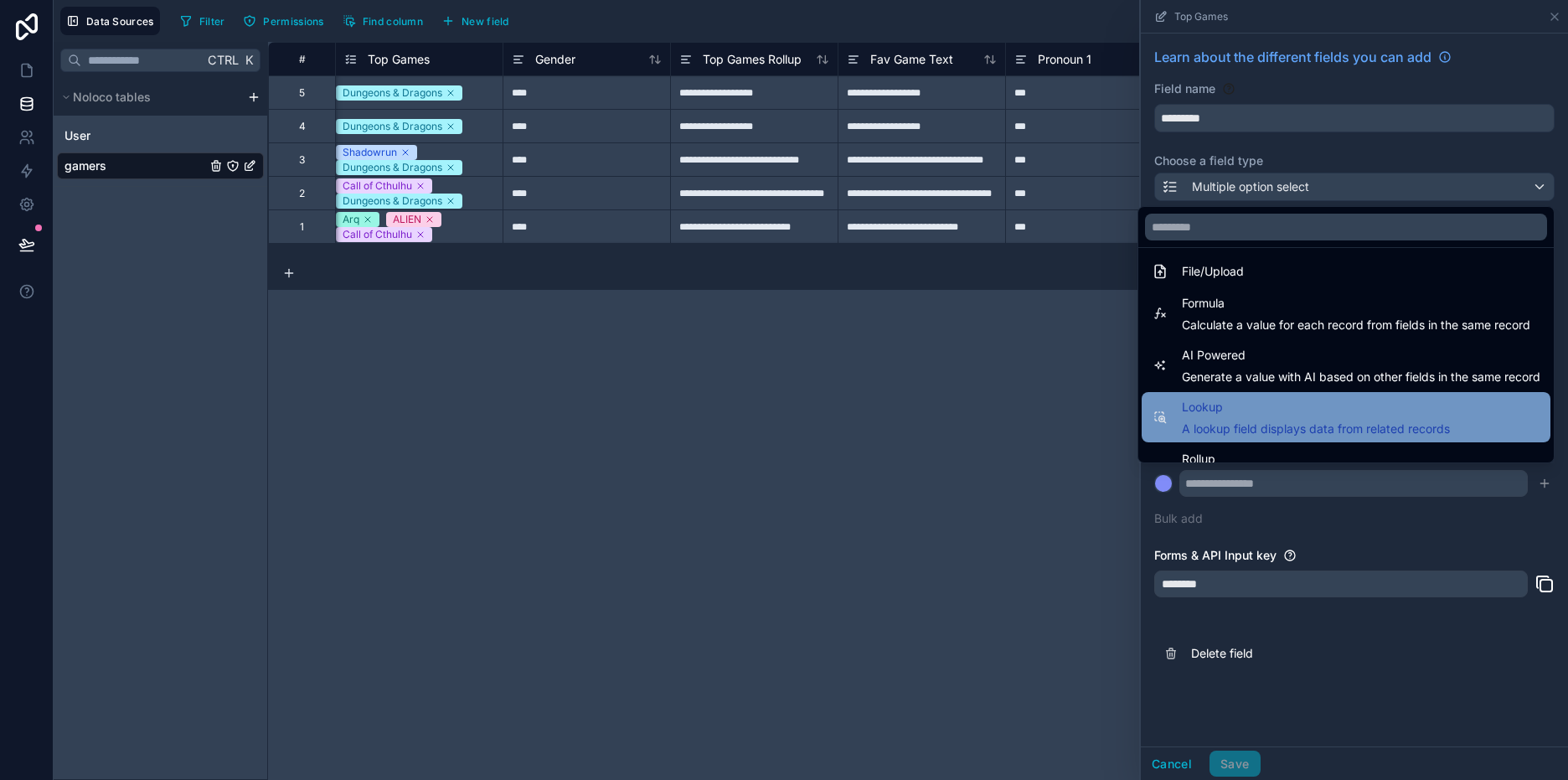
click at [1242, 417] on span "Lookup" at bounding box center [1315, 406] width 268 height 20
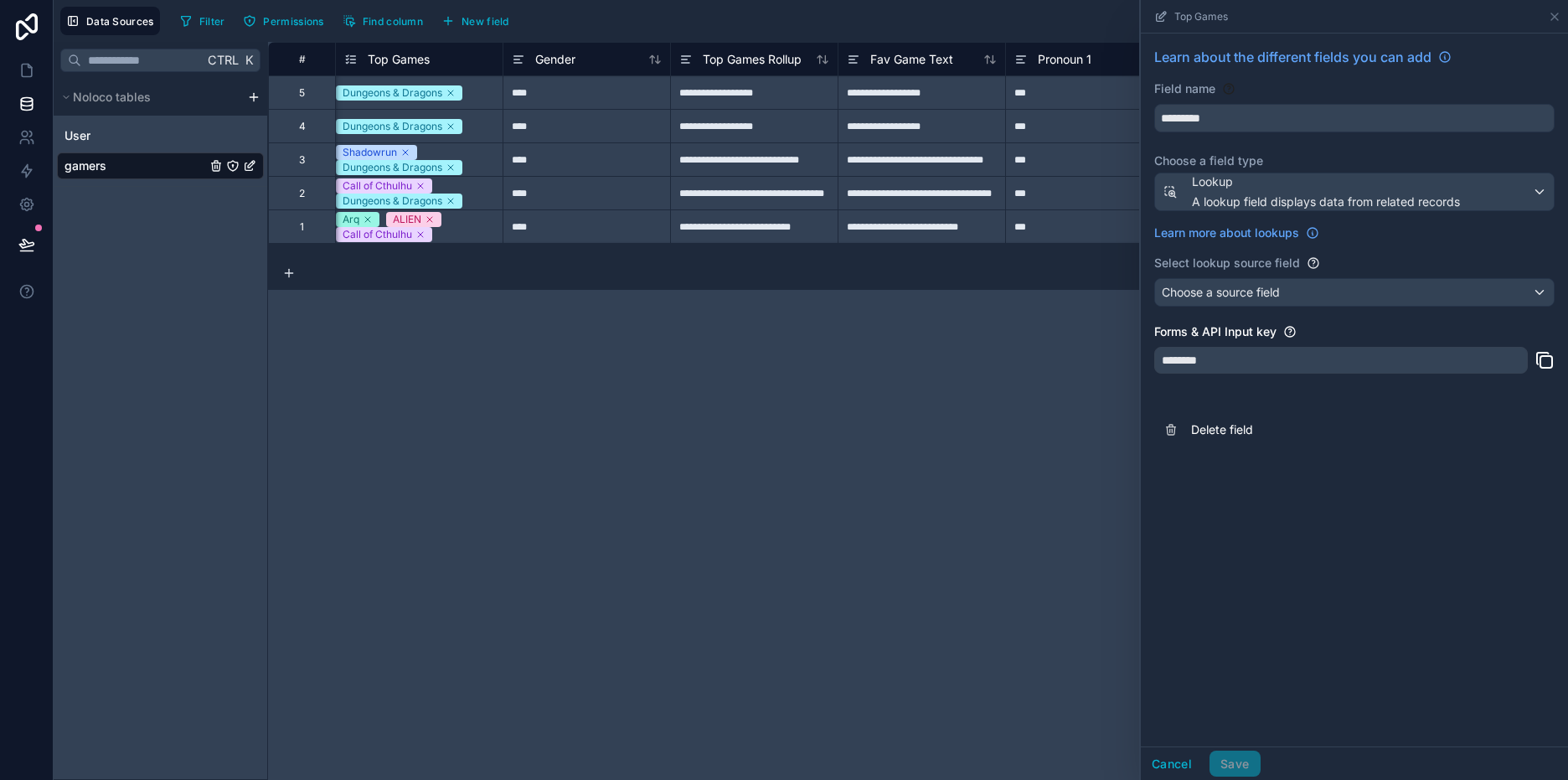
click at [1252, 276] on div "Learn about the different fields you can add Field name ********* Choose a fiel…" at bounding box center [1354, 248] width 427 height 428
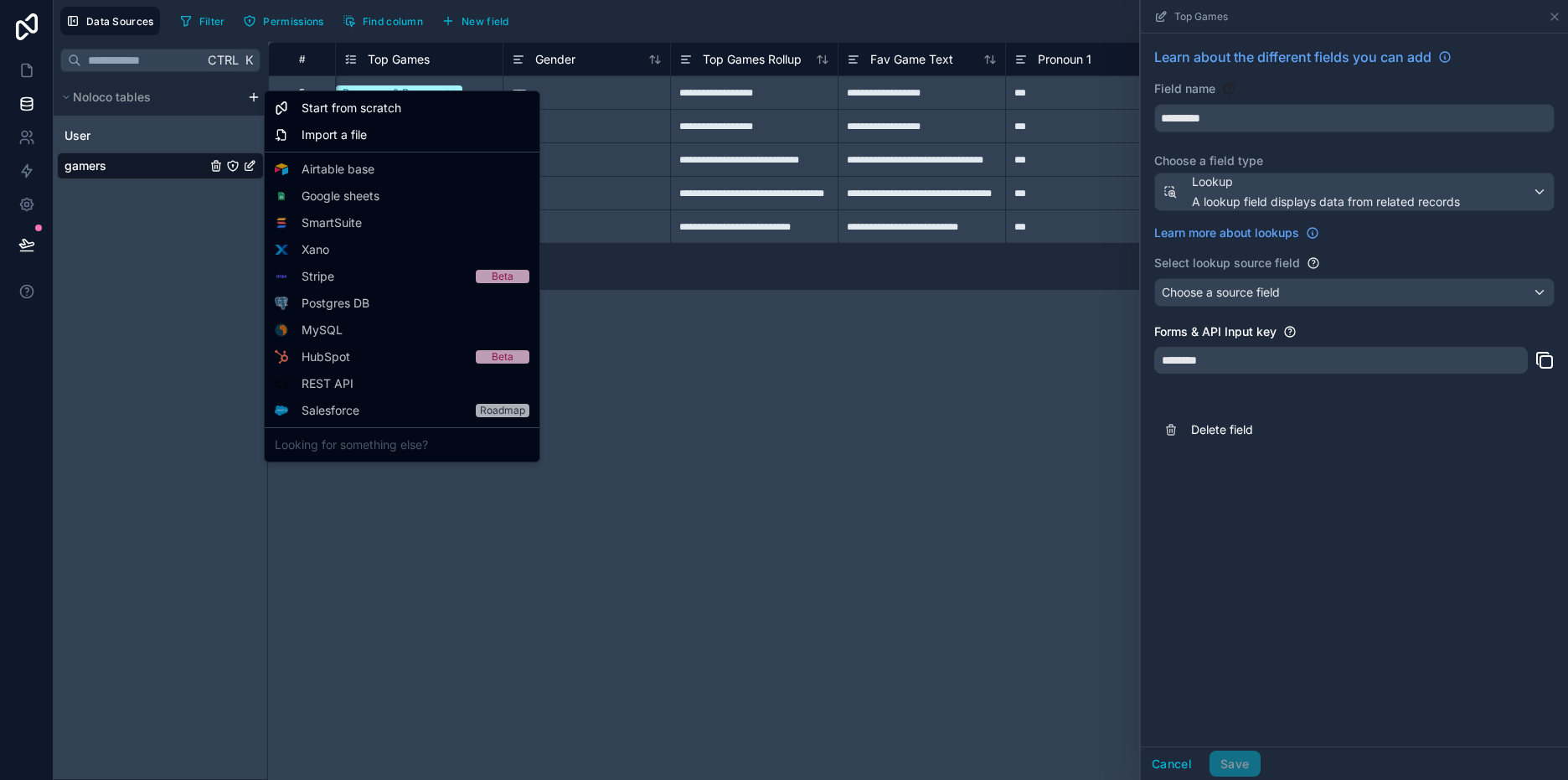
click at [254, 94] on html "**********" at bounding box center [784, 452] width 1568 height 906
click at [351, 109] on span "Start from scratch" at bounding box center [351, 107] width 100 height 16
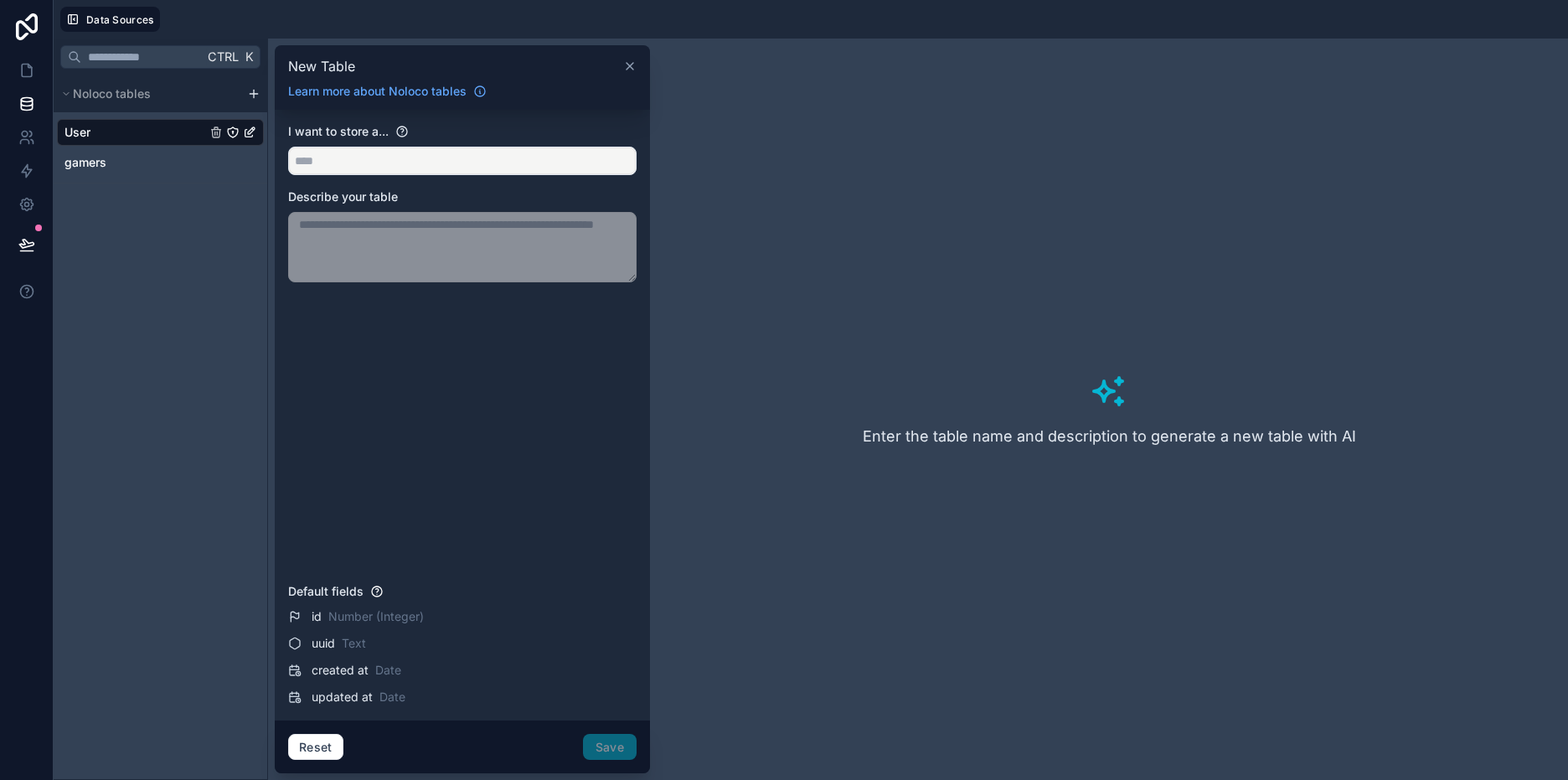
click at [628, 64] on icon at bounding box center [630, 67] width 7 height 7
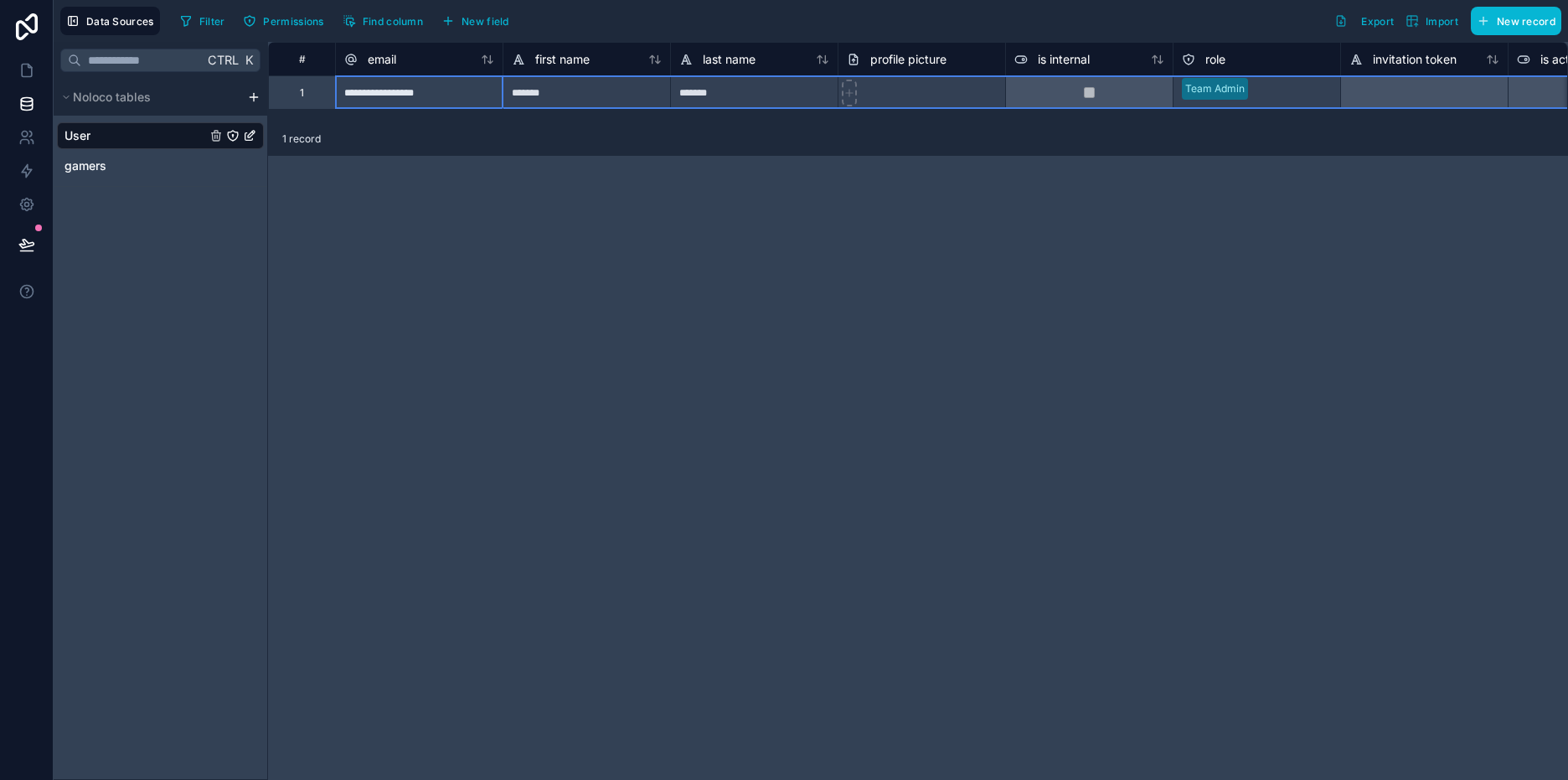
click at [306, 97] on div "1" at bounding box center [301, 92] width 67 height 34
click at [301, 93] on div "1" at bounding box center [301, 93] width 4 height 13
click at [652, 62] on icon at bounding box center [651, 59] width 4 height 8
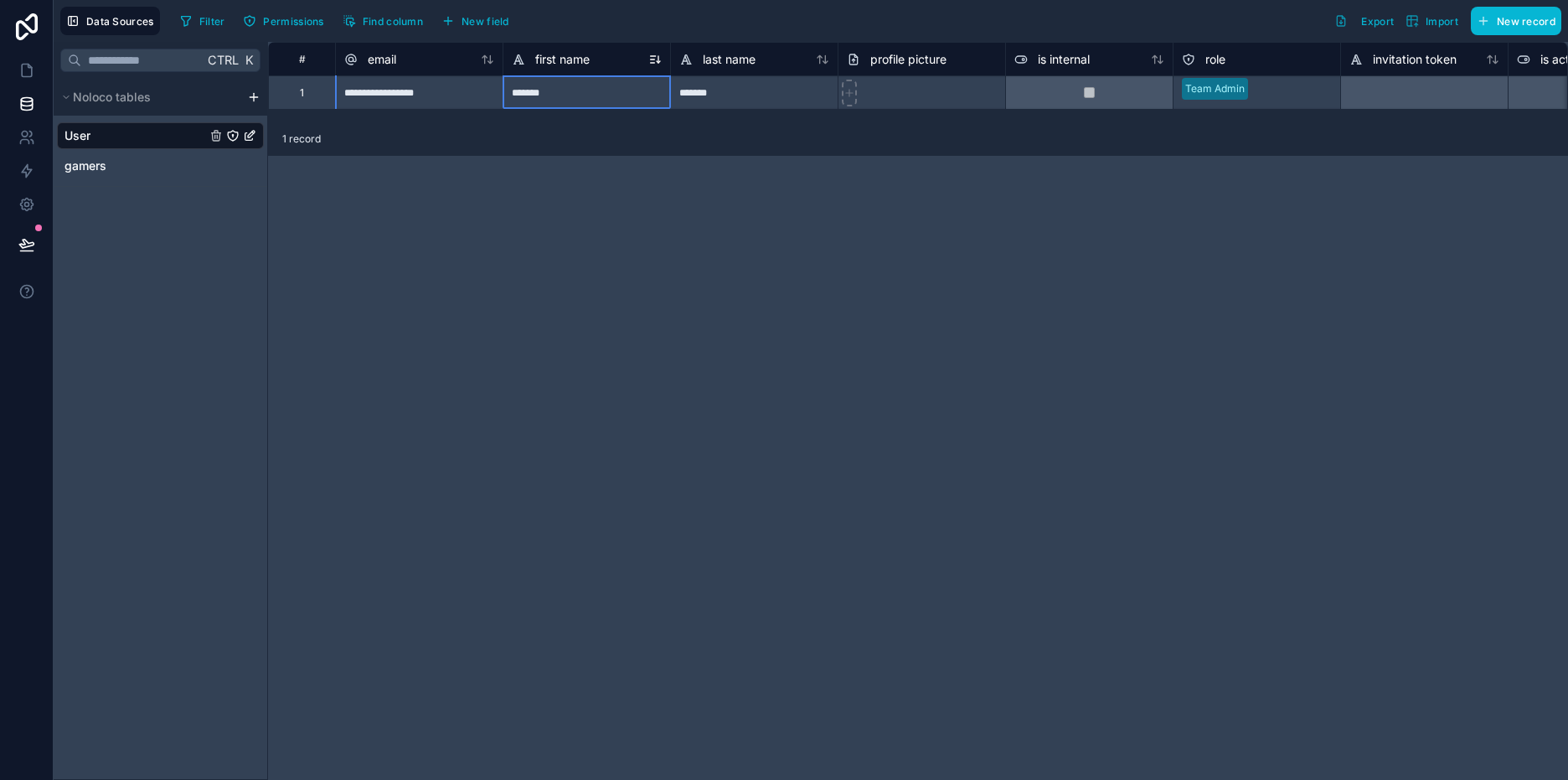
click at [521, 57] on icon at bounding box center [519, 59] width 9 height 10
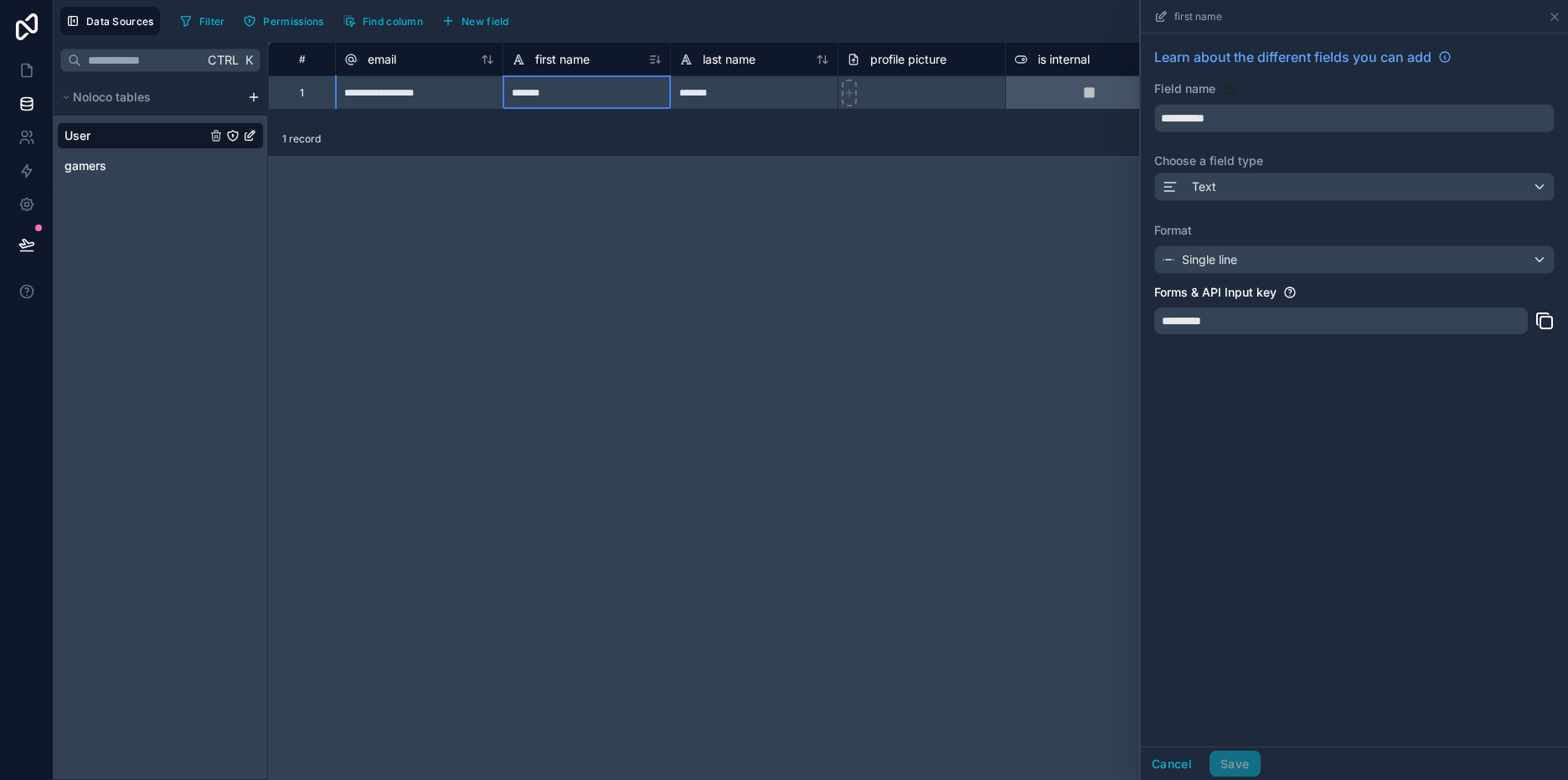
click at [1157, 15] on icon at bounding box center [1160, 16] width 8 height 8
click at [601, 62] on div "first name" at bounding box center [586, 59] width 150 height 20
click at [768, 288] on div "**********" at bounding box center [917, 411] width 1300 height 738
click at [1567, 10] on div "first name" at bounding box center [1354, 16] width 427 height 34
click at [1555, 16] on icon at bounding box center [1554, 16] width 13 height 13
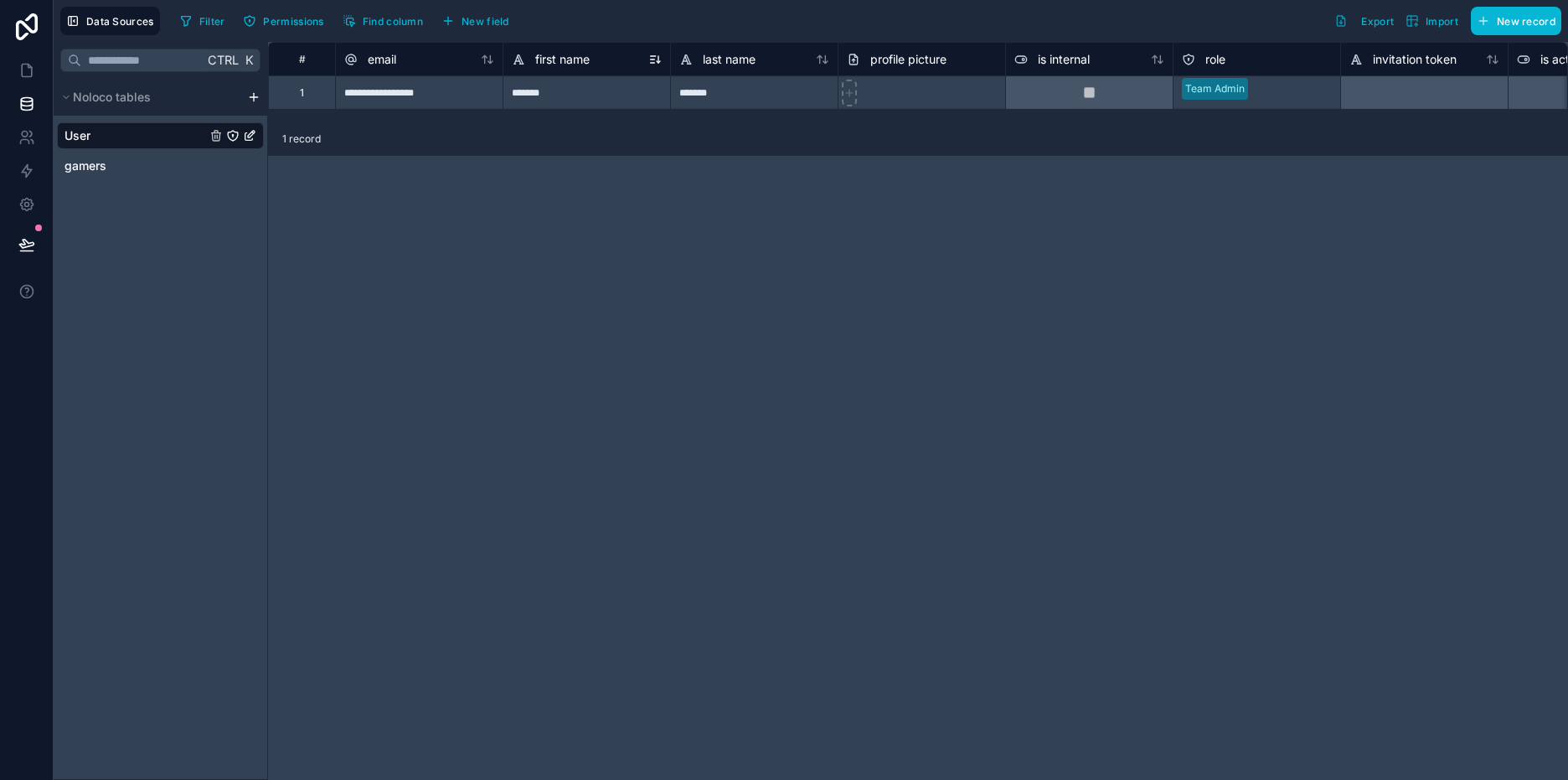
click at [604, 62] on div "first name" at bounding box center [586, 59] width 150 height 20
click at [572, 63] on span "first name" at bounding box center [562, 59] width 55 height 16
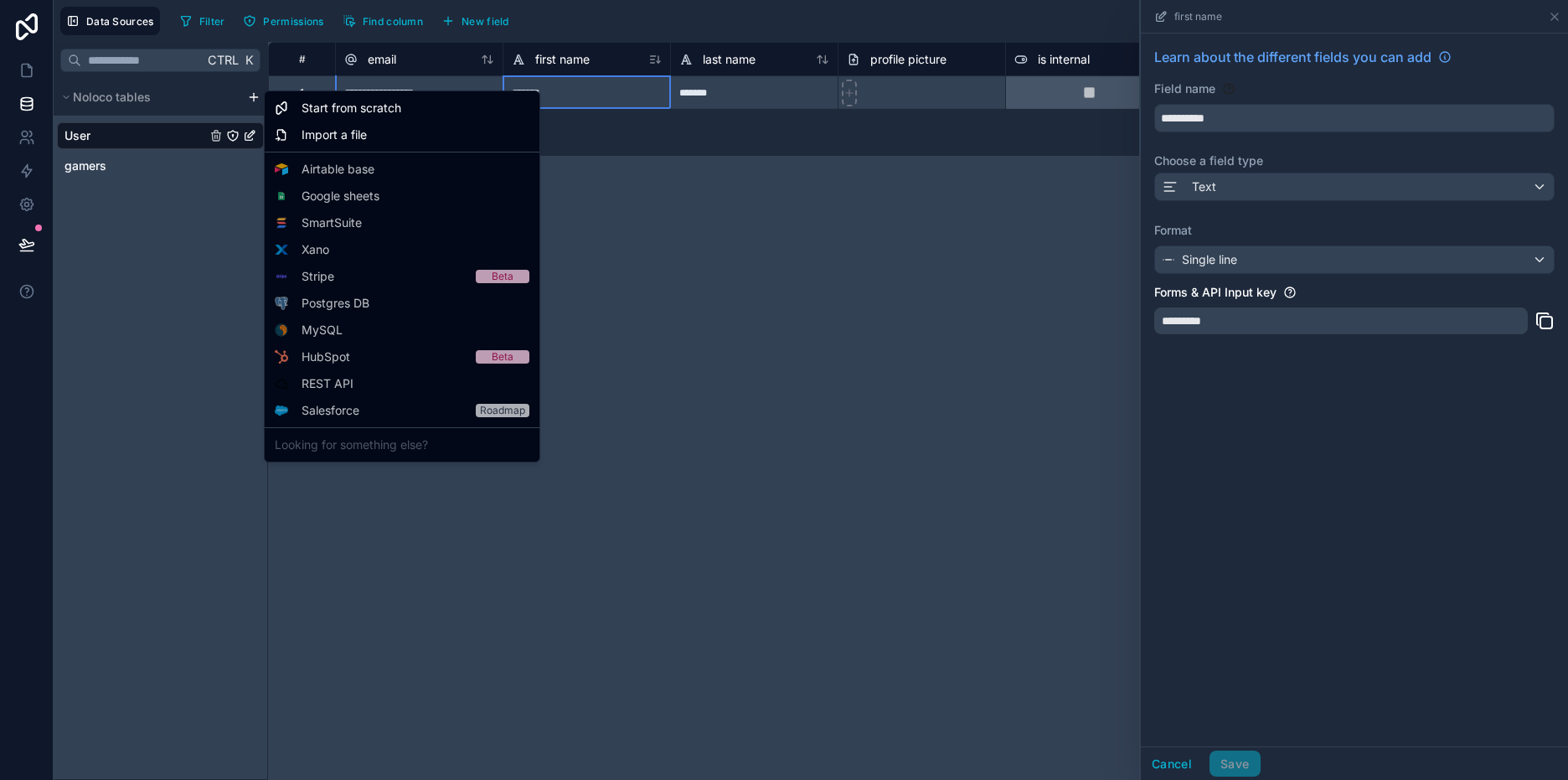
click at [249, 94] on html "**********" at bounding box center [784, 452] width 1568 height 906
click at [370, 109] on span "Start from scratch" at bounding box center [351, 107] width 100 height 16
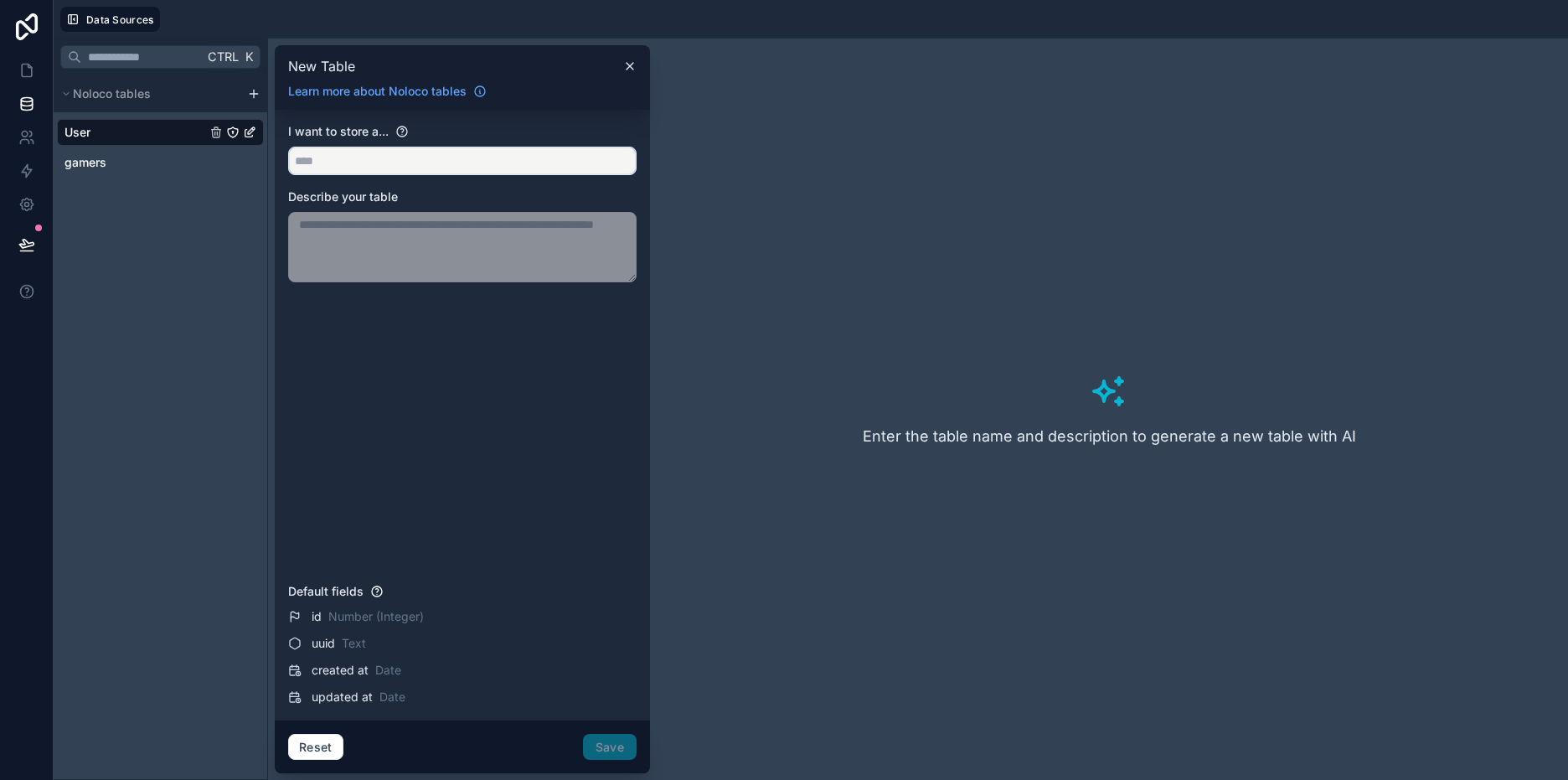
click at [387, 158] on input "text" at bounding box center [463, 160] width 347 height 27
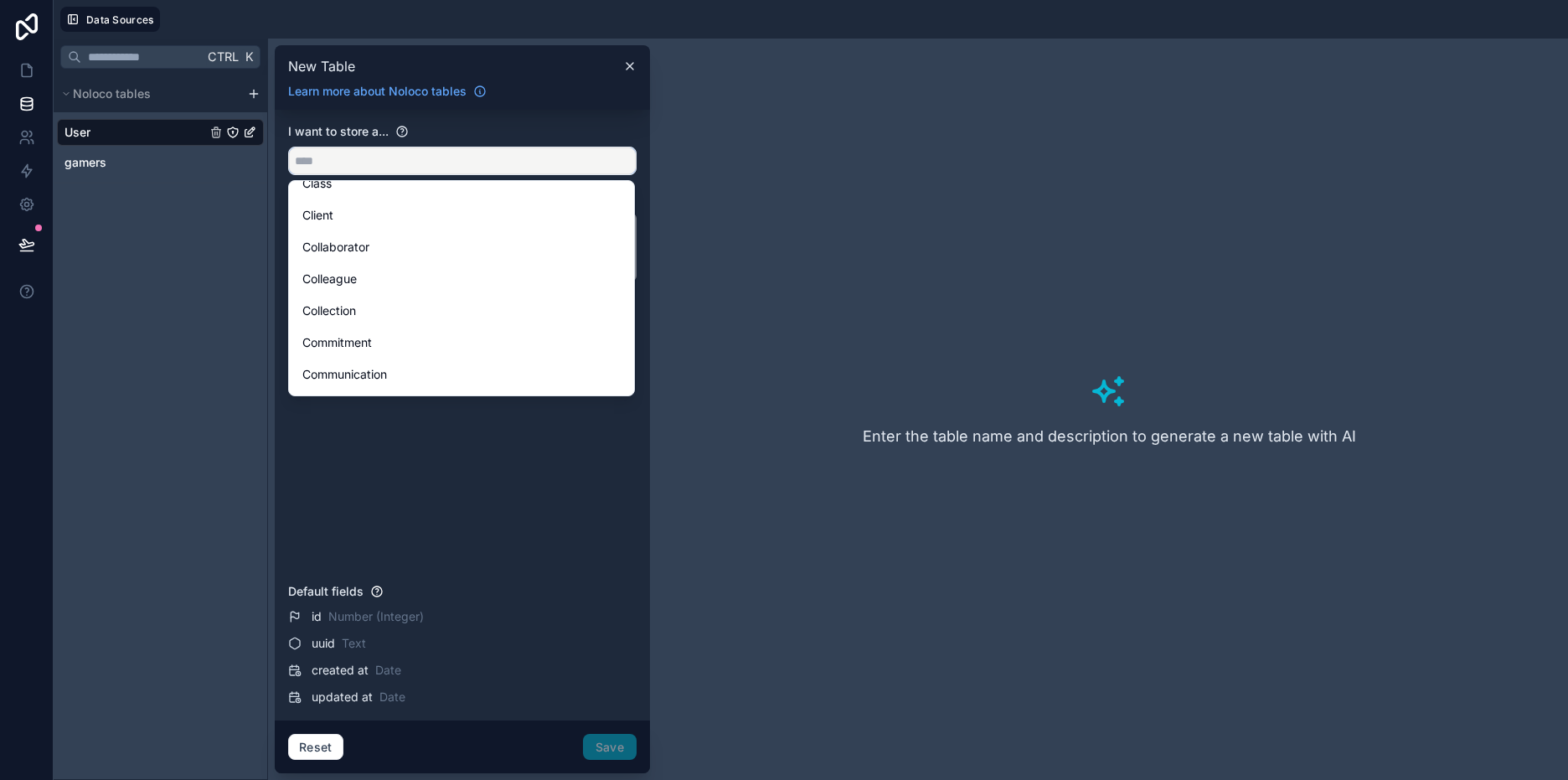
scroll to position [922, 0]
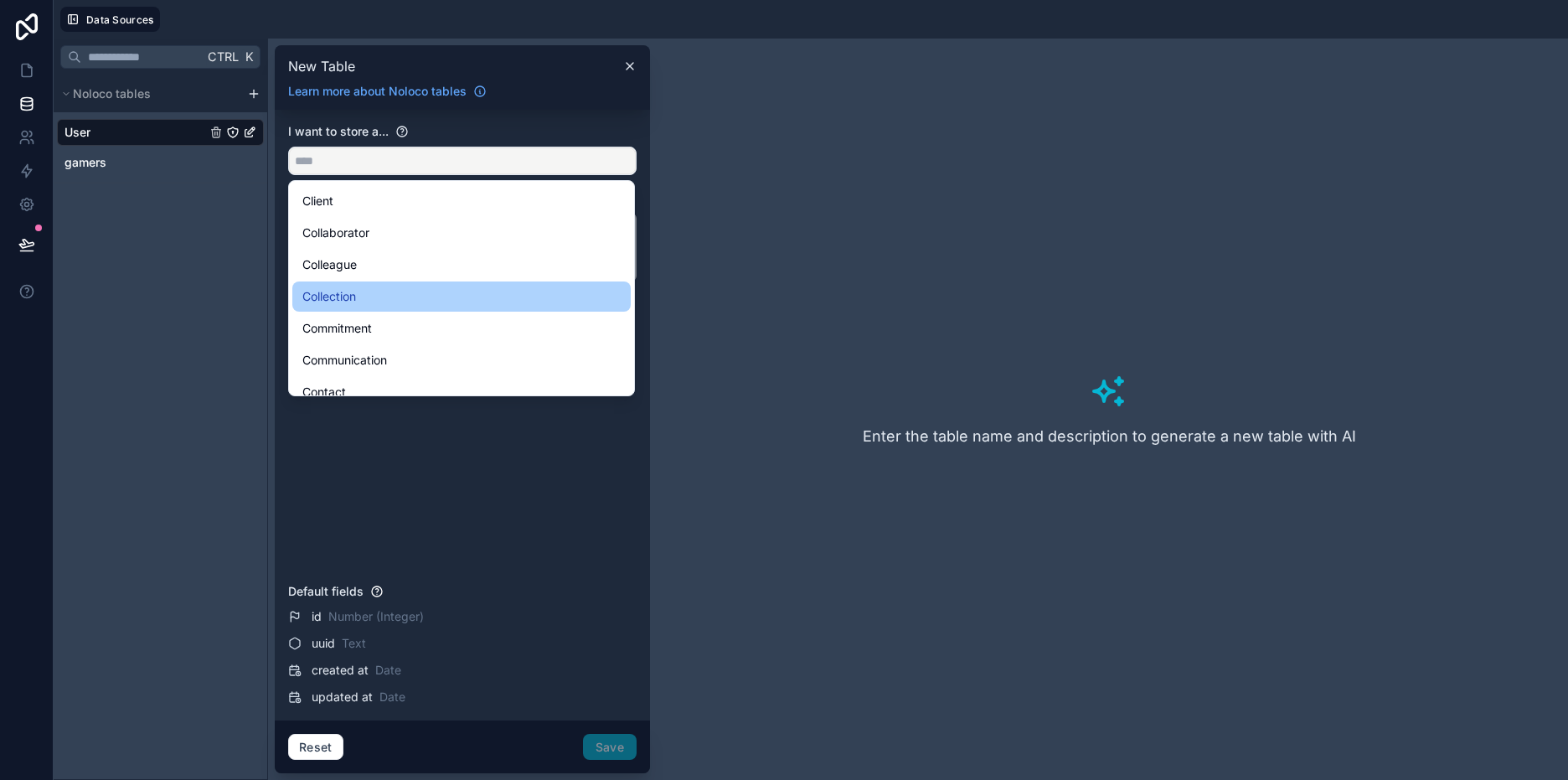
click at [361, 295] on div "Collection" at bounding box center [461, 296] width 318 height 20
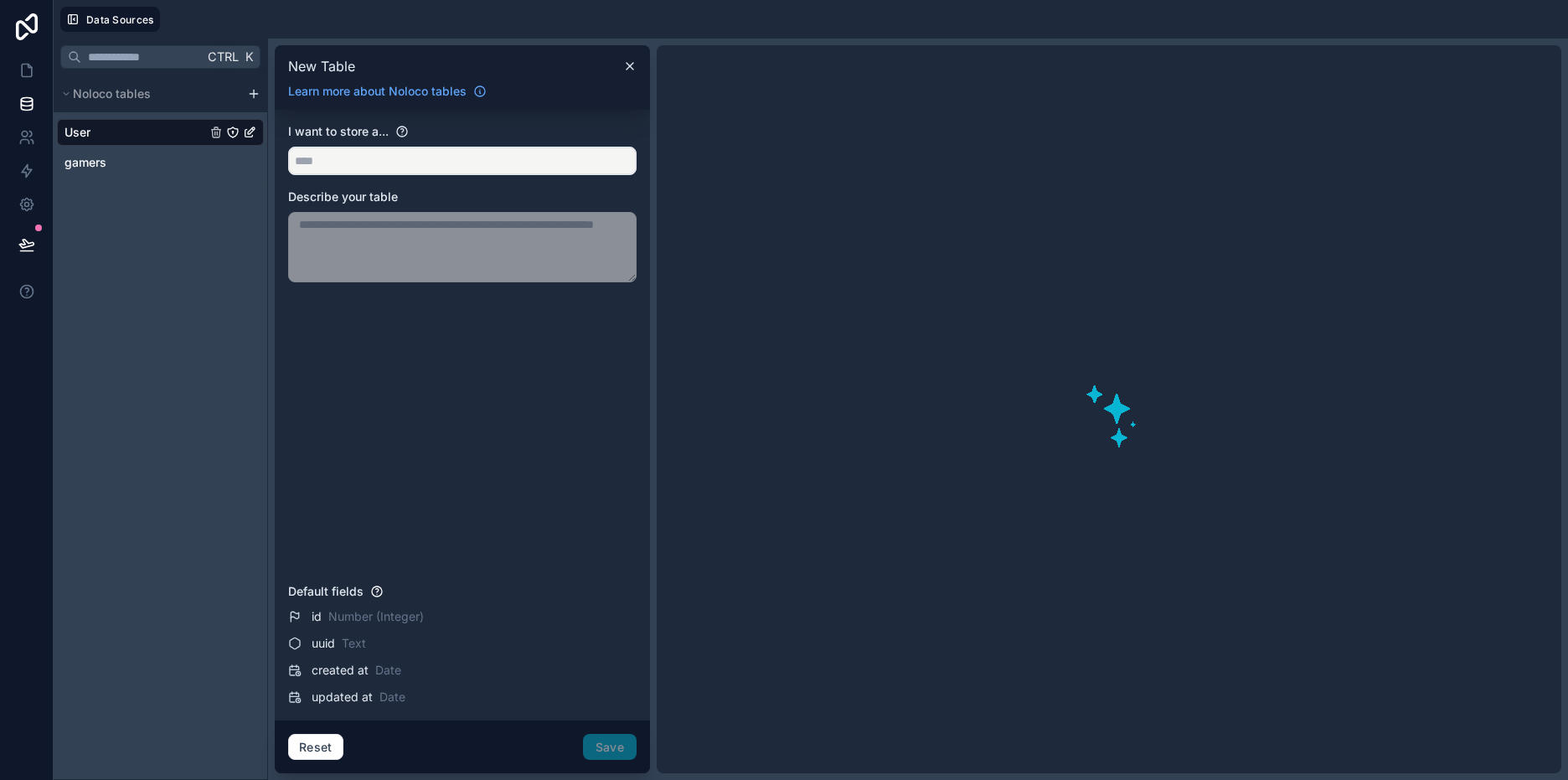
type input "**********"
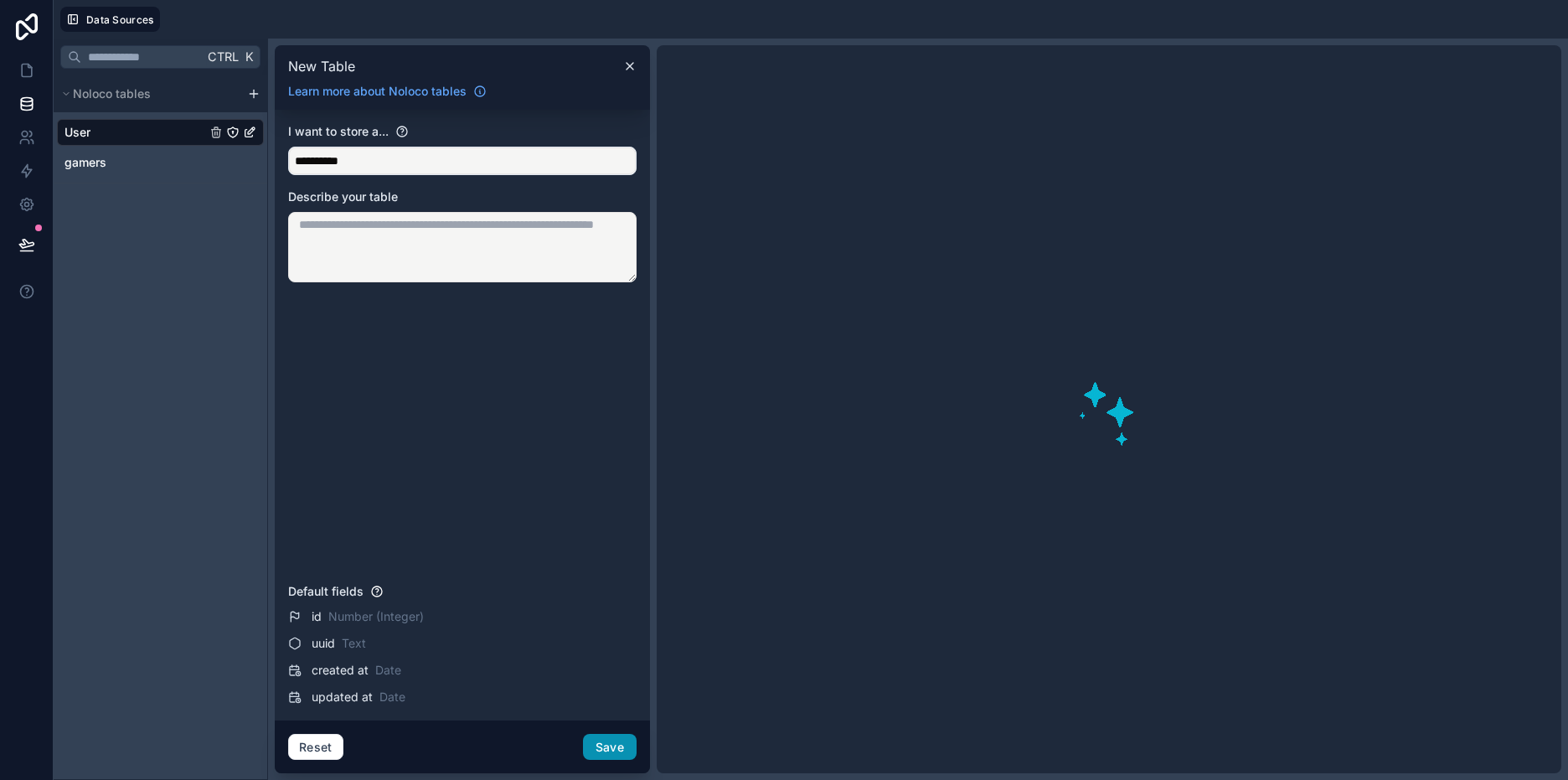
click at [601, 746] on button "Save" at bounding box center [610, 747] width 54 height 27
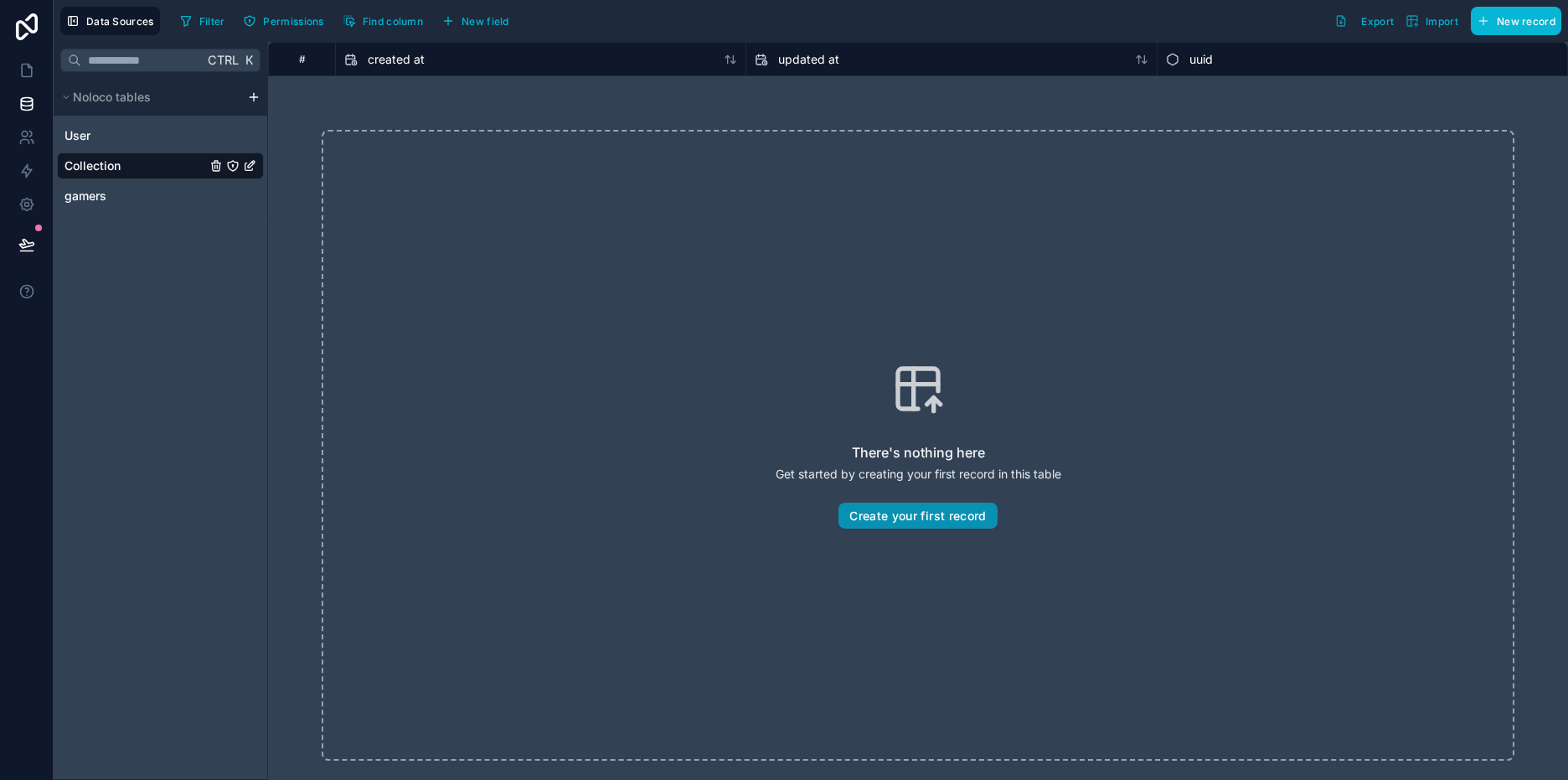
click at [887, 515] on button "Create your first record" at bounding box center [917, 516] width 159 height 27
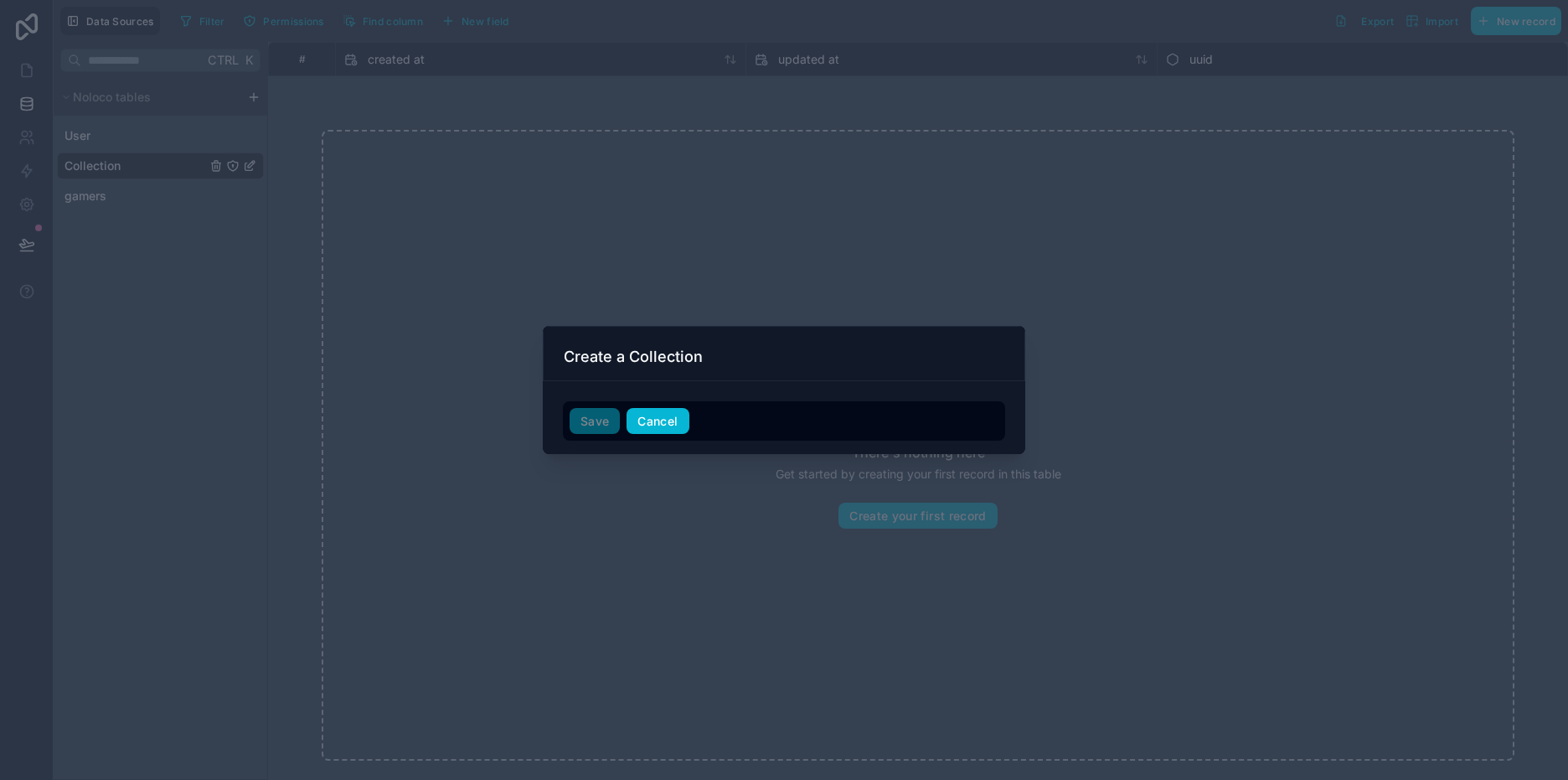
click at [670, 410] on button "Cancel" at bounding box center [658, 421] width 62 height 27
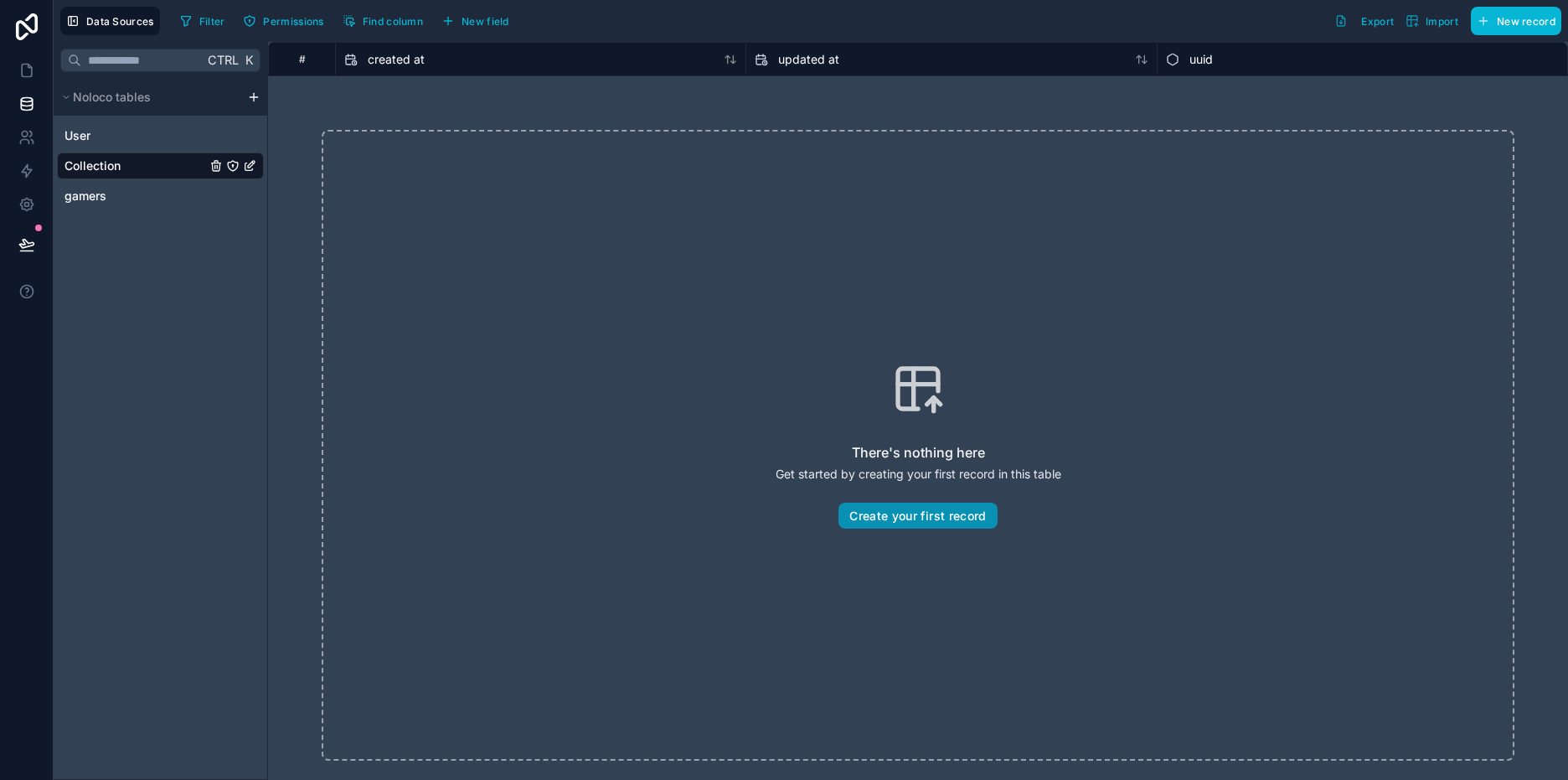
click at [929, 517] on button "Create your first record" at bounding box center [917, 516] width 159 height 27
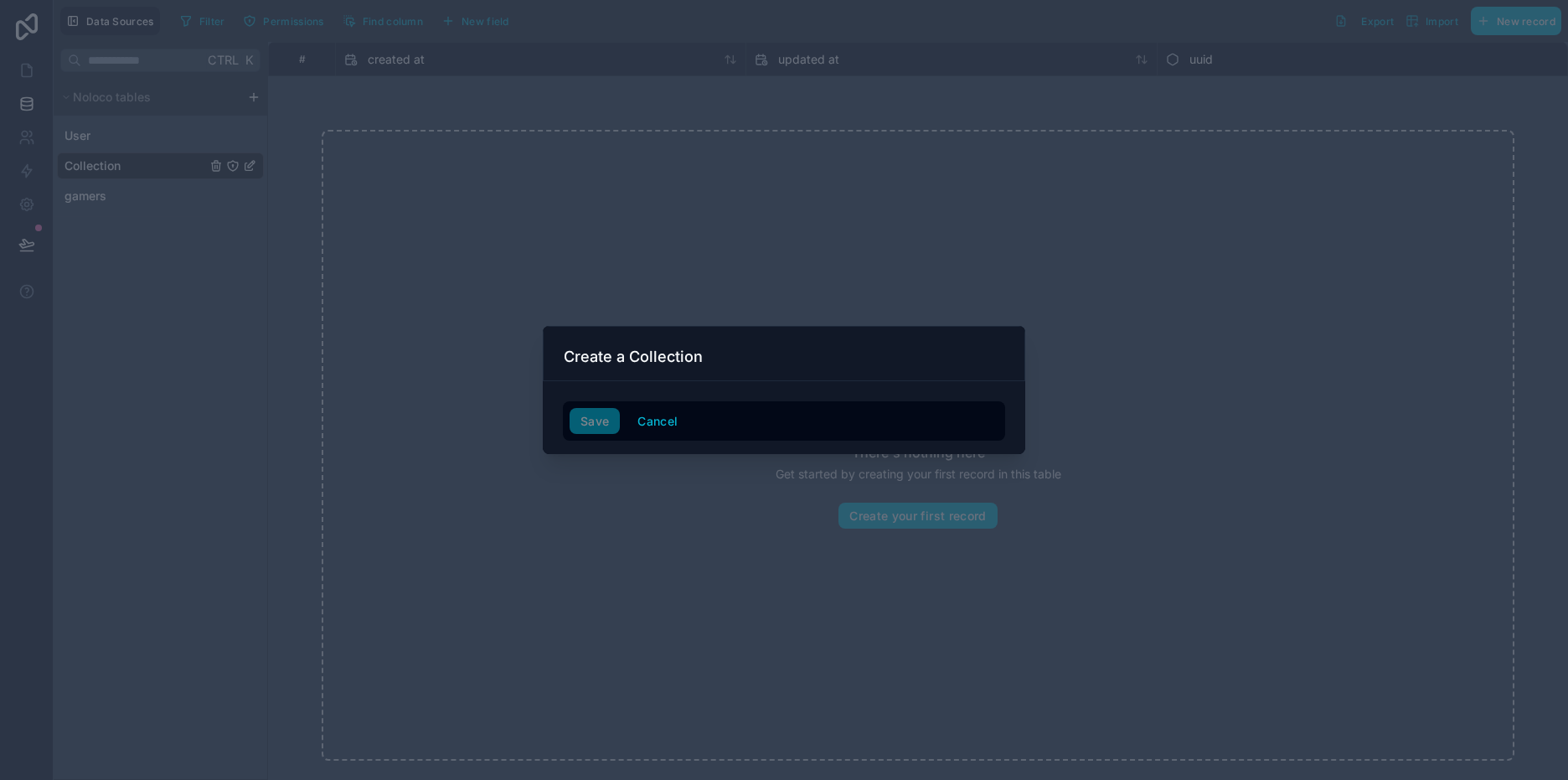
click at [592, 367] on div "Create a Collection" at bounding box center [784, 354] width 483 height 55
click at [607, 348] on h3 "Create a Collection" at bounding box center [633, 356] width 139 height 20
click at [615, 363] on h3 "Create a Collection" at bounding box center [633, 356] width 139 height 20
drag, startPoint x: 615, startPoint y: 363, endPoint x: 644, endPoint y: 392, distance: 41.0
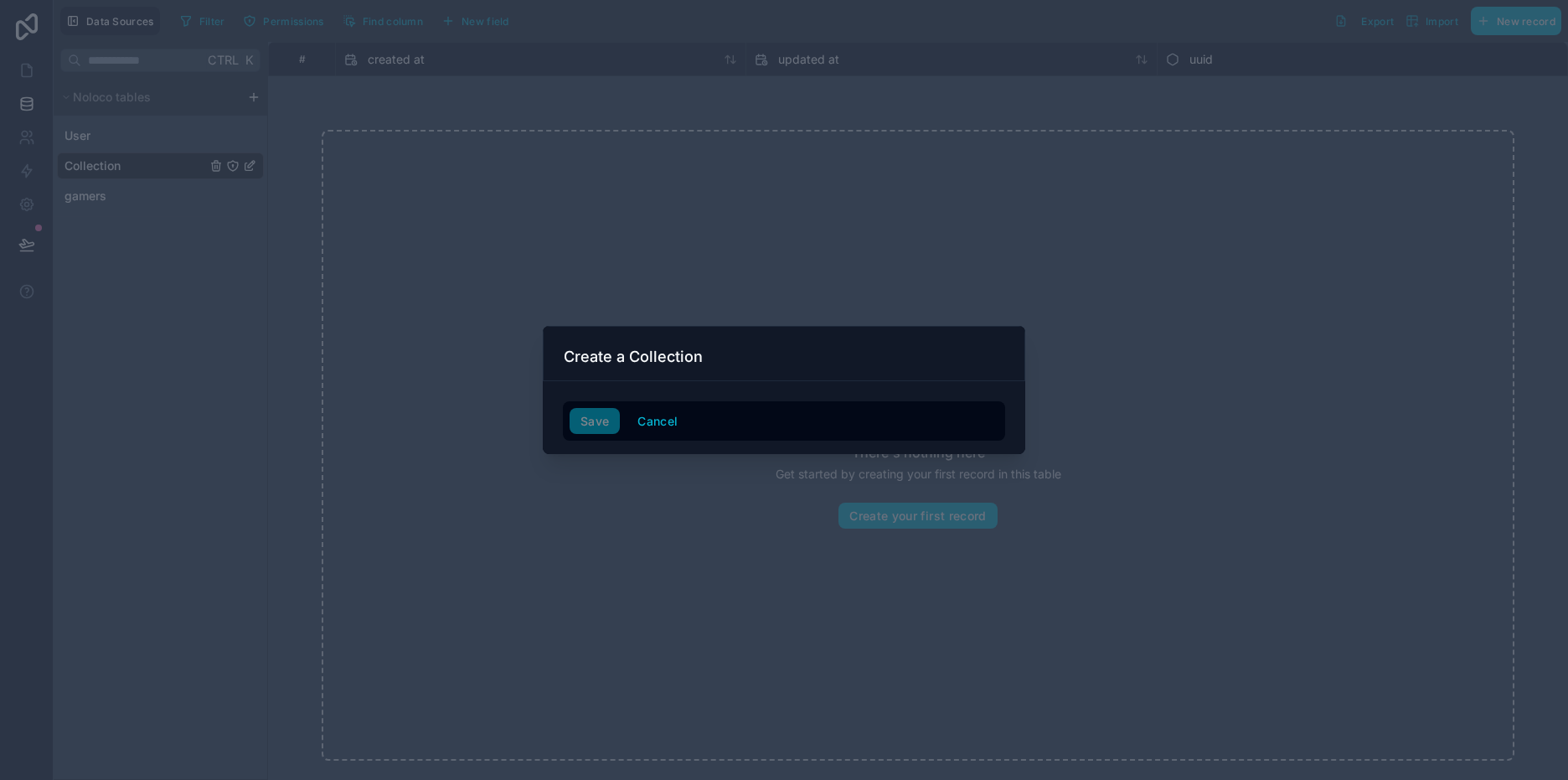
click at [644, 392] on form "Save Cancel" at bounding box center [784, 415] width 443 height 54
click at [603, 423] on div "Save Cancel" at bounding box center [784, 421] width 429 height 27
click at [671, 428] on button "Cancel" at bounding box center [658, 421] width 62 height 27
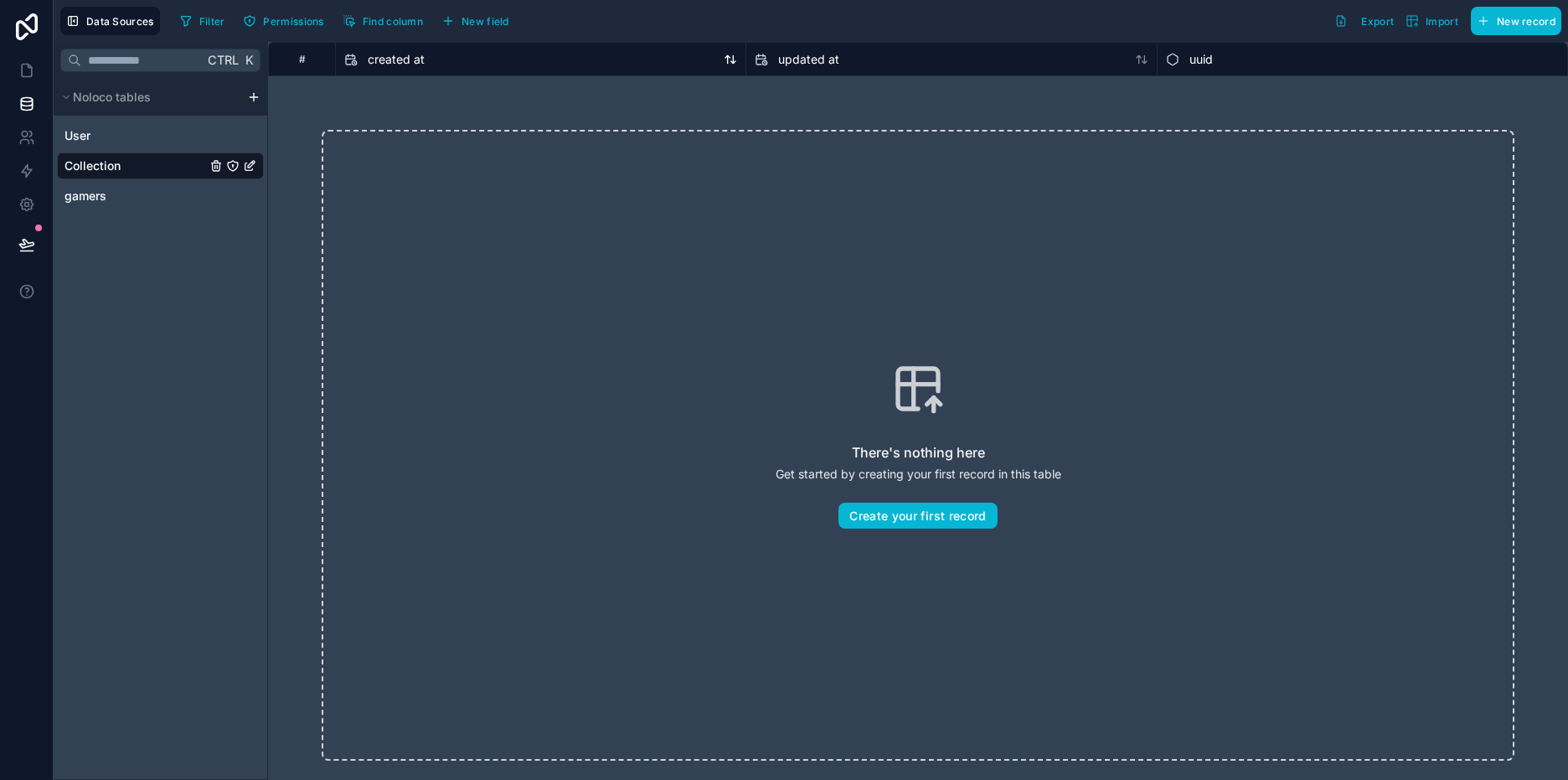
click at [405, 57] on span "created at" at bounding box center [397, 59] width 57 height 16
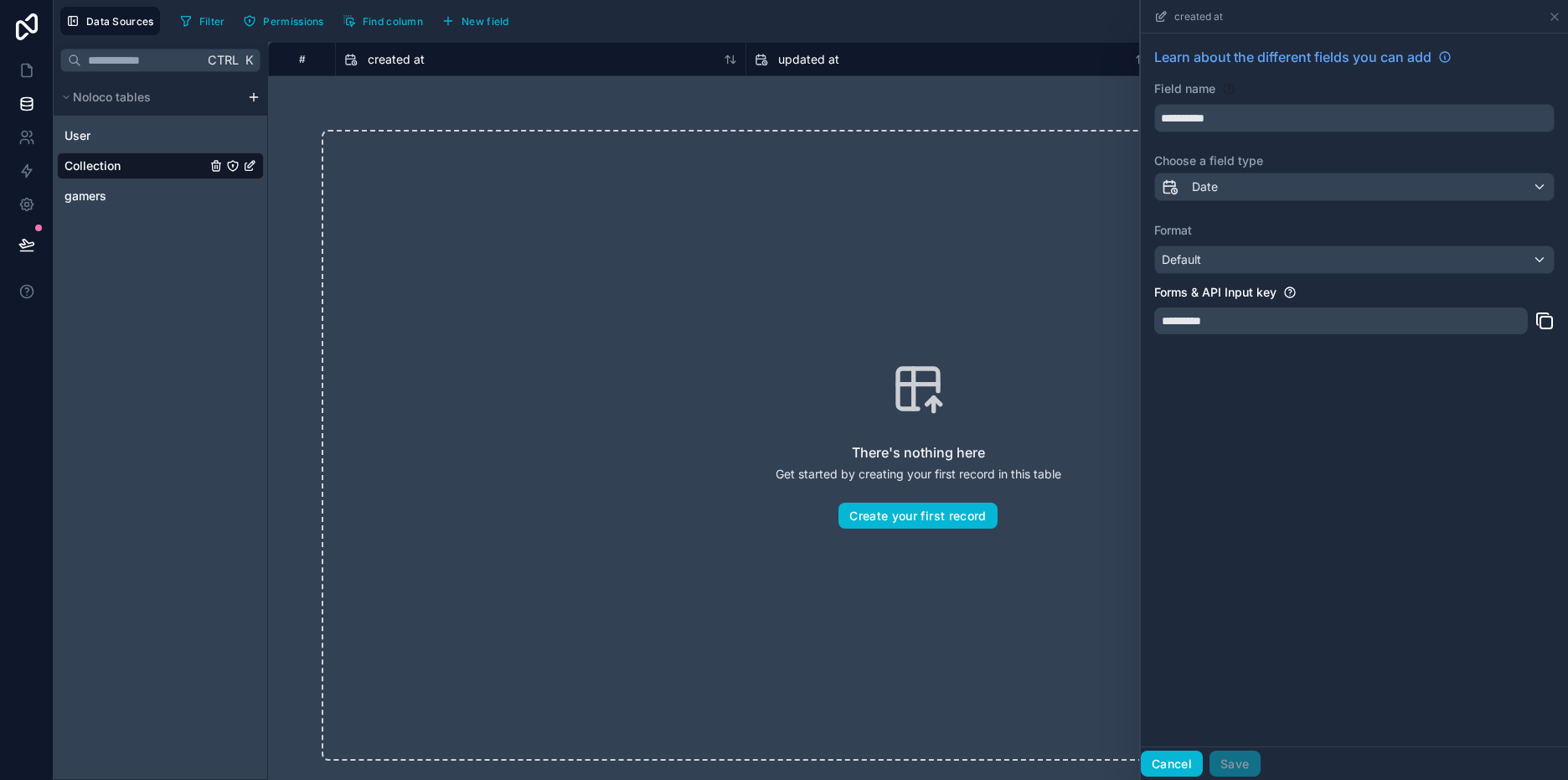
click at [1164, 763] on button "Cancel" at bounding box center [1172, 764] width 62 height 27
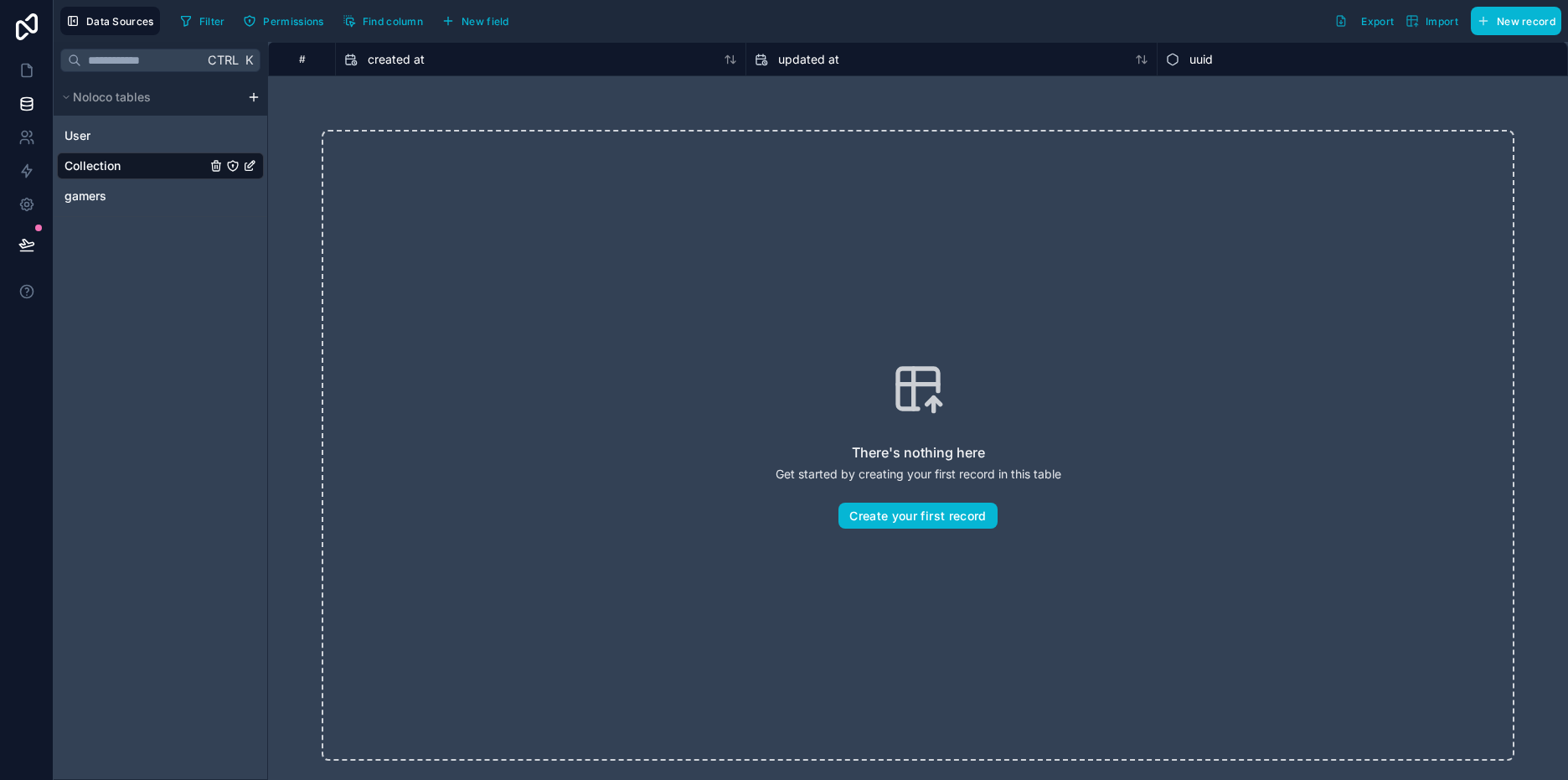
click at [254, 162] on icon "Collection" at bounding box center [249, 166] width 13 height 13
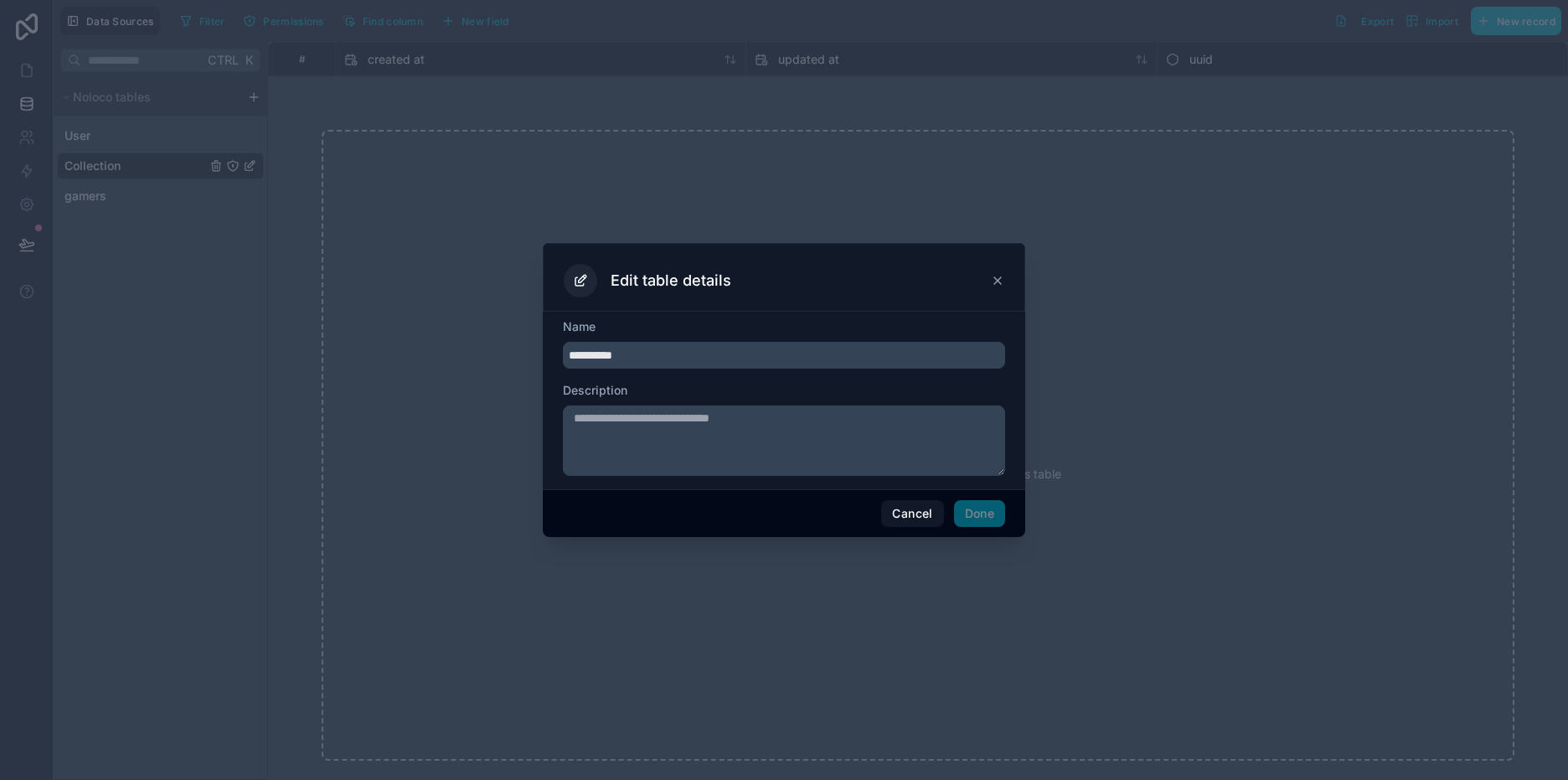
click at [709, 354] on input "**********" at bounding box center [784, 355] width 443 height 27
type input "****"
click at [989, 515] on button "Done" at bounding box center [979, 513] width 51 height 27
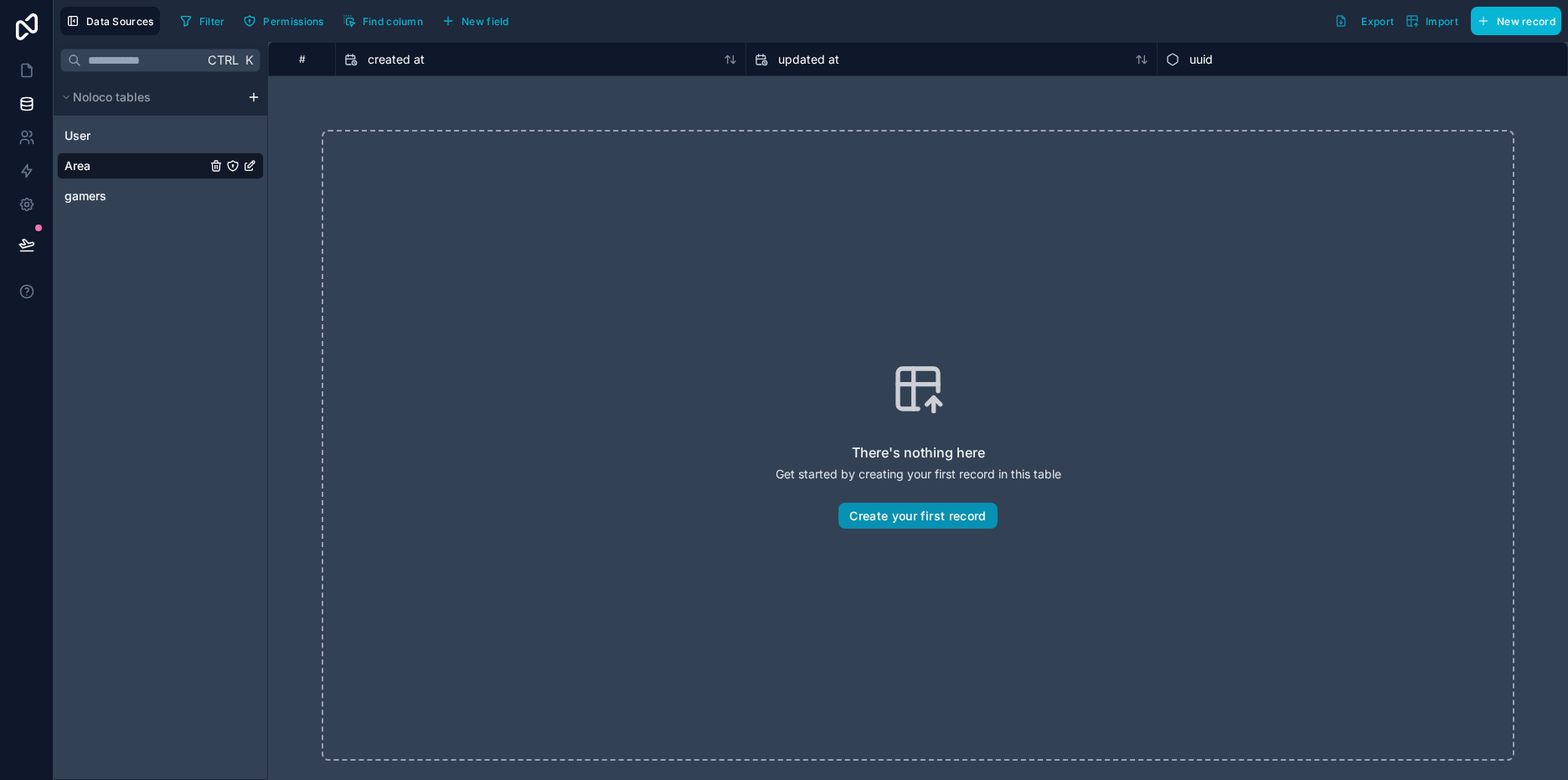
click at [928, 518] on button "Create your first record" at bounding box center [917, 516] width 159 height 27
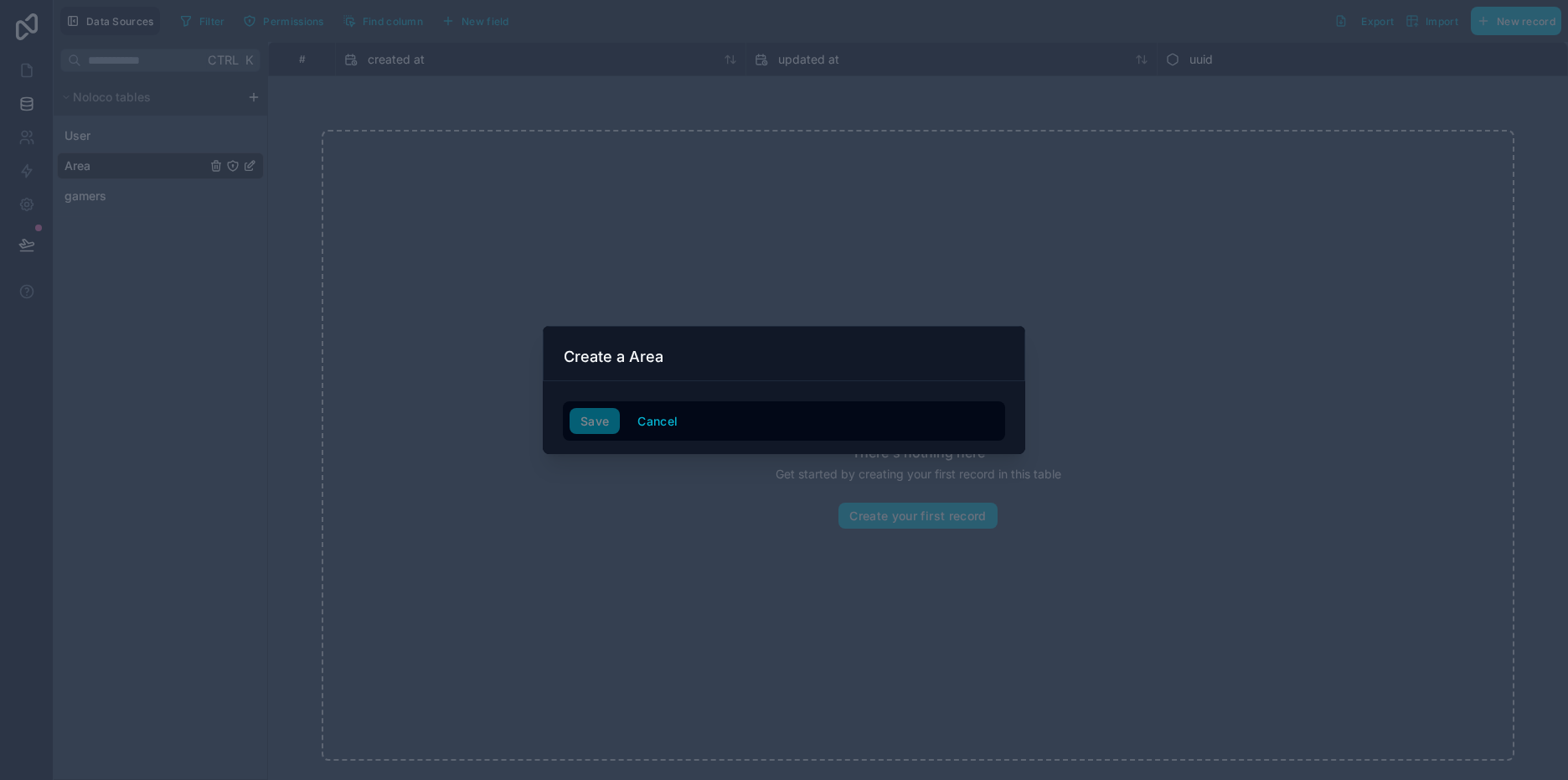
click at [593, 385] on div "Save Cancel" at bounding box center [784, 418] width 483 height 74
click at [589, 361] on h3 "Create a Area" at bounding box center [613, 356] width 100 height 20
click at [626, 354] on h3 "Create a Area" at bounding box center [613, 356] width 100 height 20
click at [628, 354] on h3 "Create a Area" at bounding box center [613, 356] width 100 height 20
drag, startPoint x: 628, startPoint y: 354, endPoint x: 770, endPoint y: 401, distance: 149.6
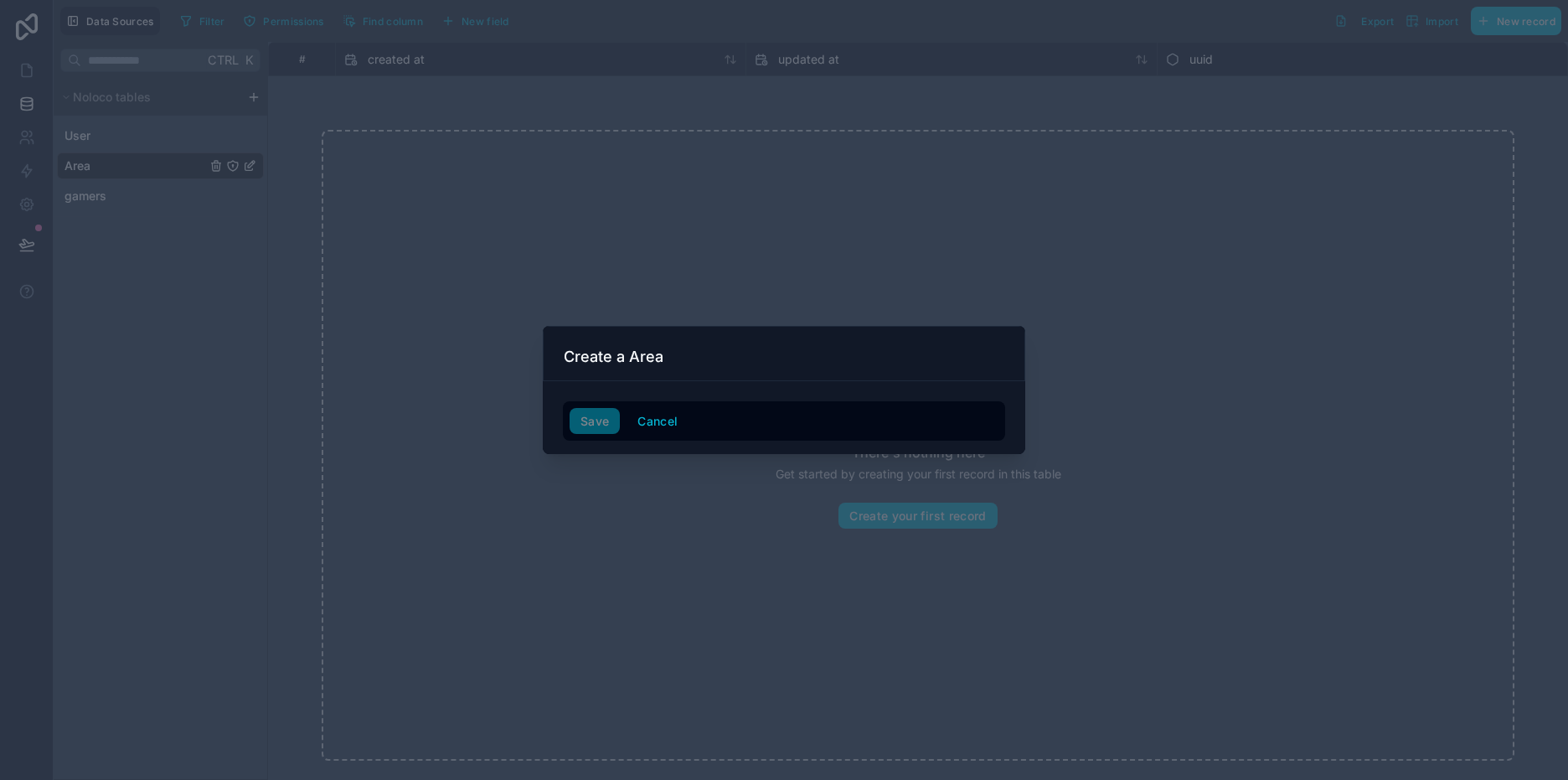
click at [770, 401] on div "Save Cancel" at bounding box center [784, 421] width 443 height 40
click at [604, 423] on div "Save Cancel" at bounding box center [784, 421] width 429 height 27
click at [605, 421] on div "Save Cancel" at bounding box center [784, 421] width 429 height 27
drag, startPoint x: 605, startPoint y: 421, endPoint x: 679, endPoint y: 409, distance: 75.0
click at [679, 409] on button "Cancel" at bounding box center [658, 421] width 62 height 27
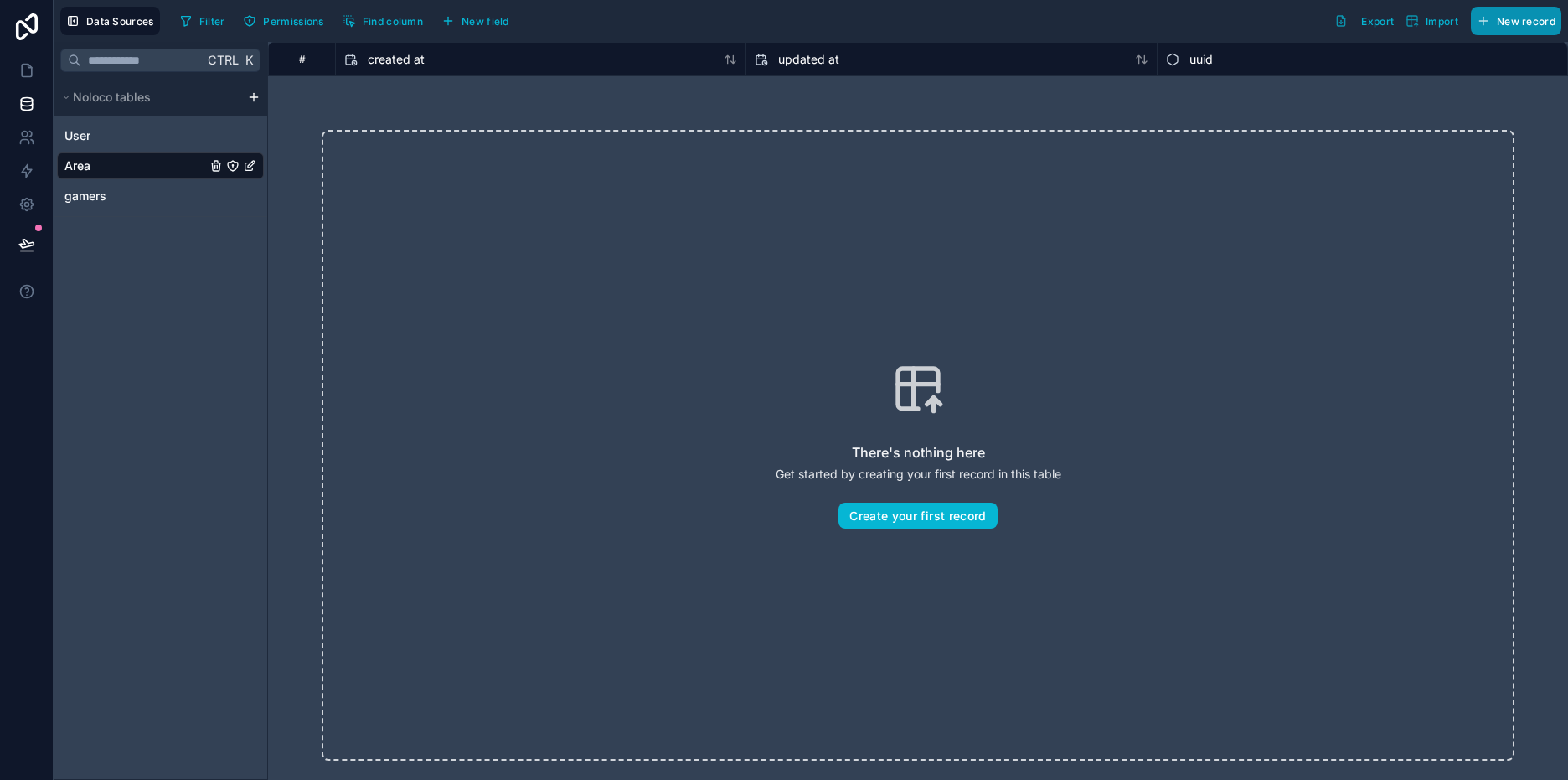
click at [1515, 23] on span "New record" at bounding box center [1526, 21] width 59 height 13
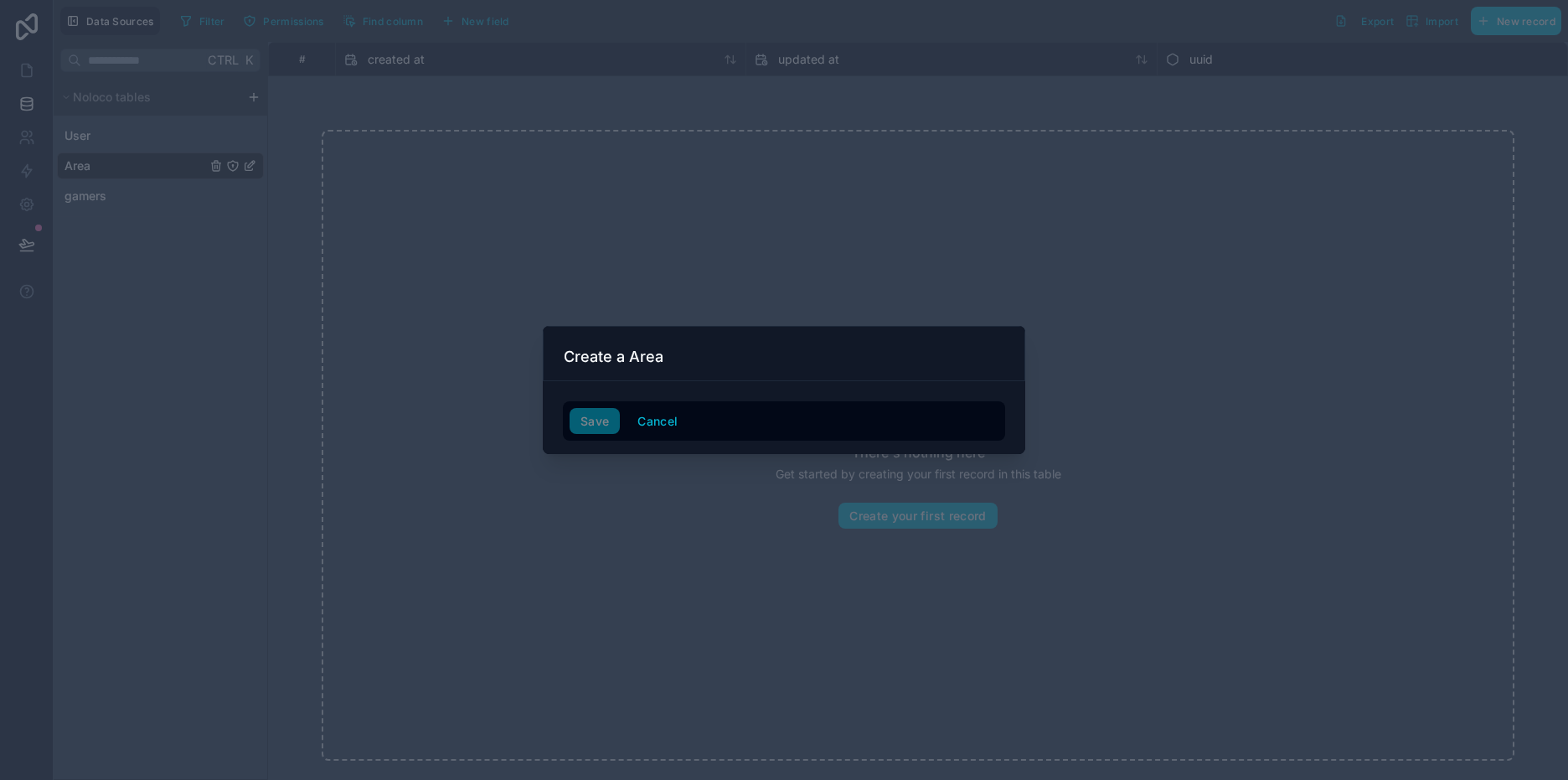
click at [1301, 508] on div at bounding box center [784, 390] width 1568 height 780
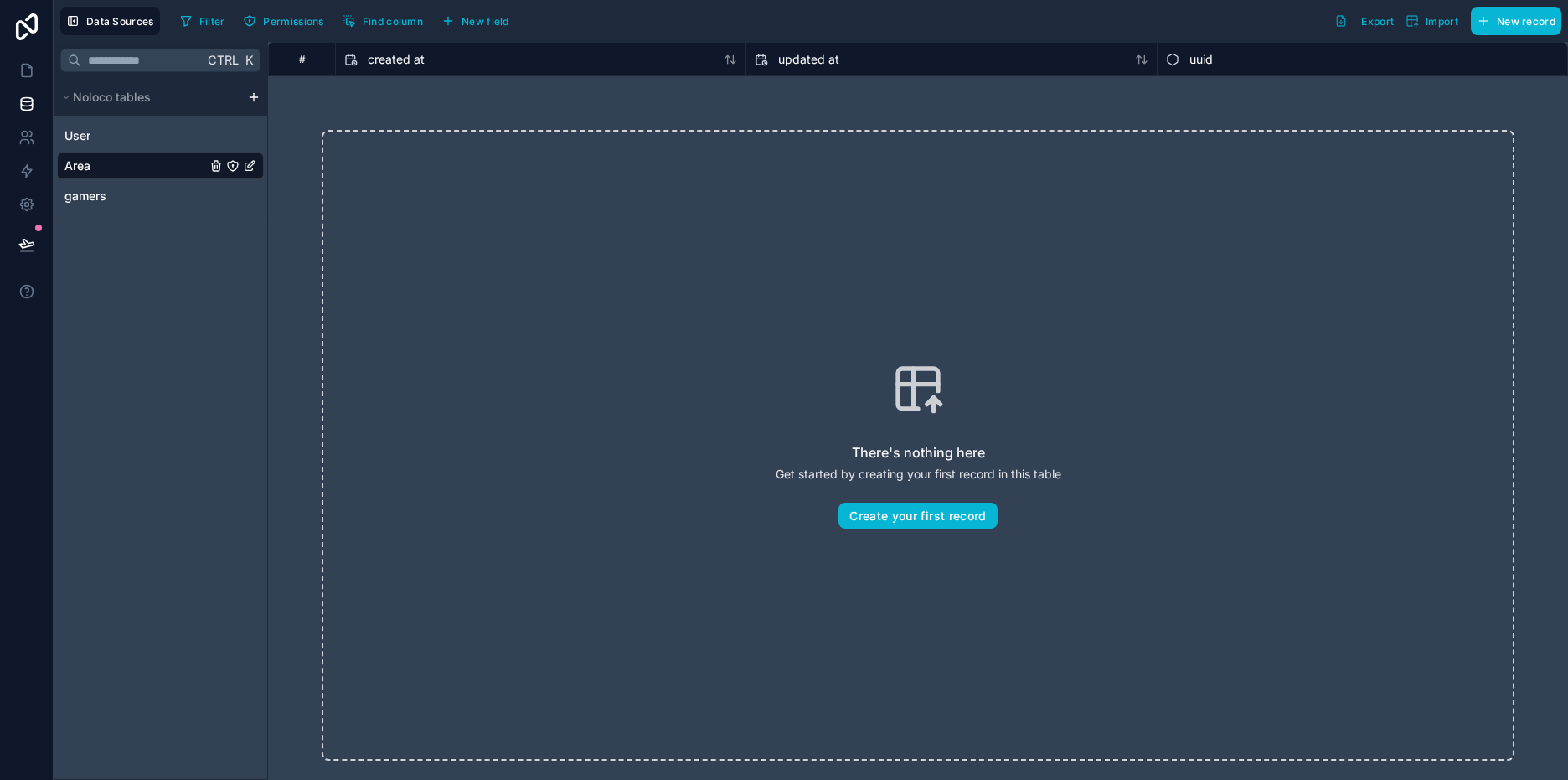
click at [253, 166] on icon "Area" at bounding box center [249, 166] width 13 height 13
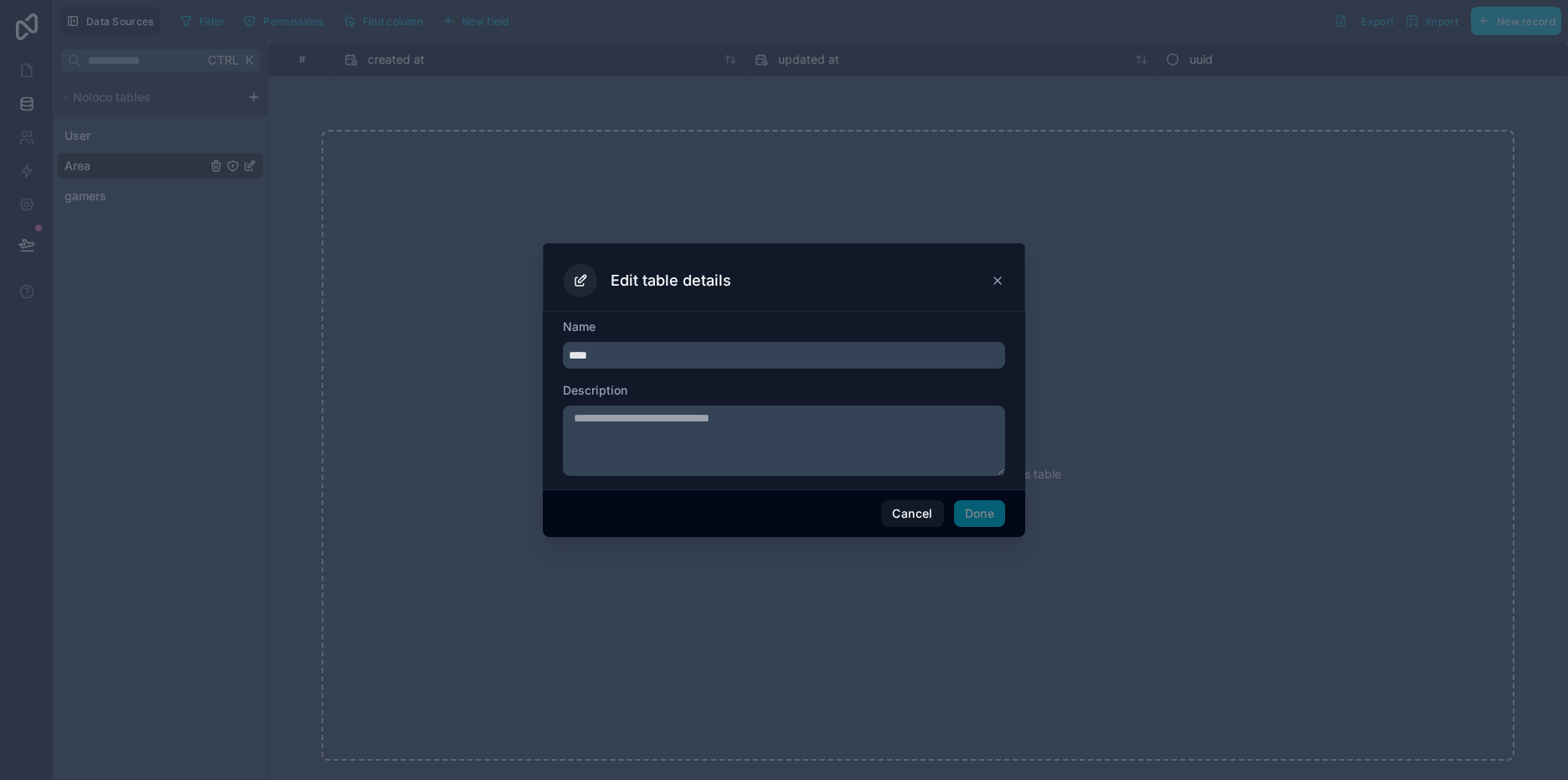
click at [996, 279] on icon at bounding box center [998, 281] width 7 height 7
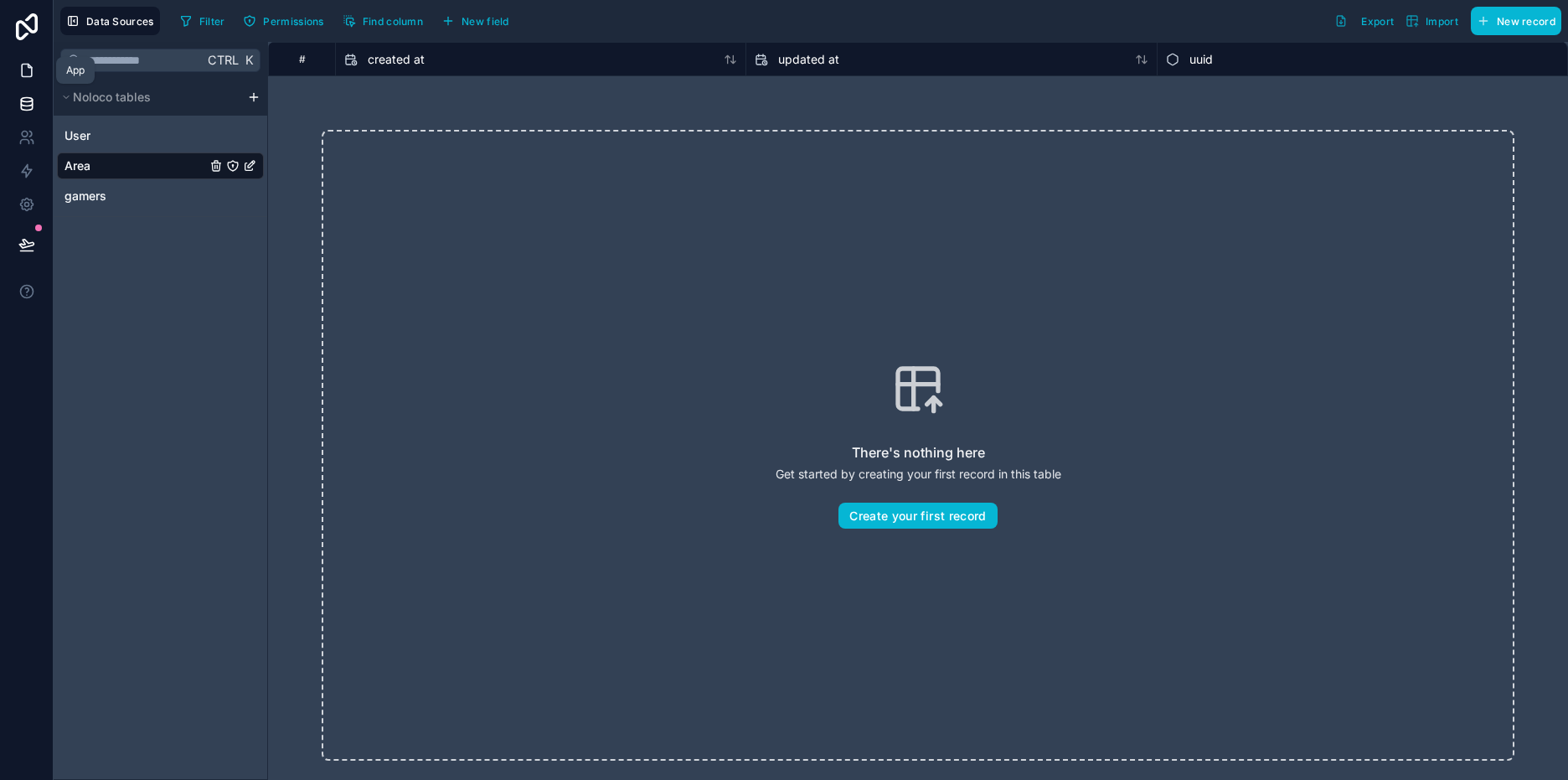
click at [26, 73] on icon at bounding box center [26, 70] width 16 height 16
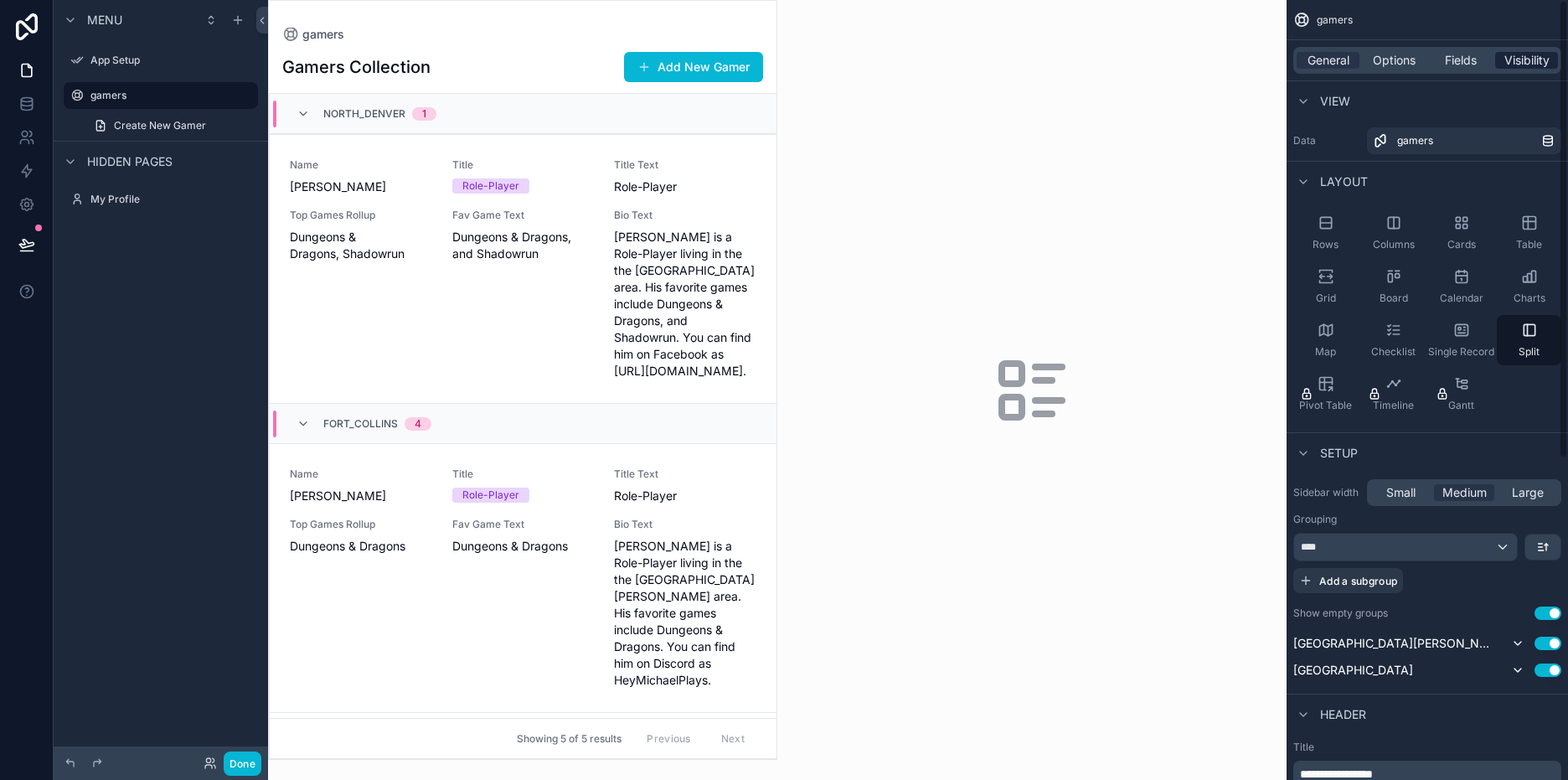
click at [1539, 66] on span "Visibility" at bounding box center [1527, 60] width 45 height 16
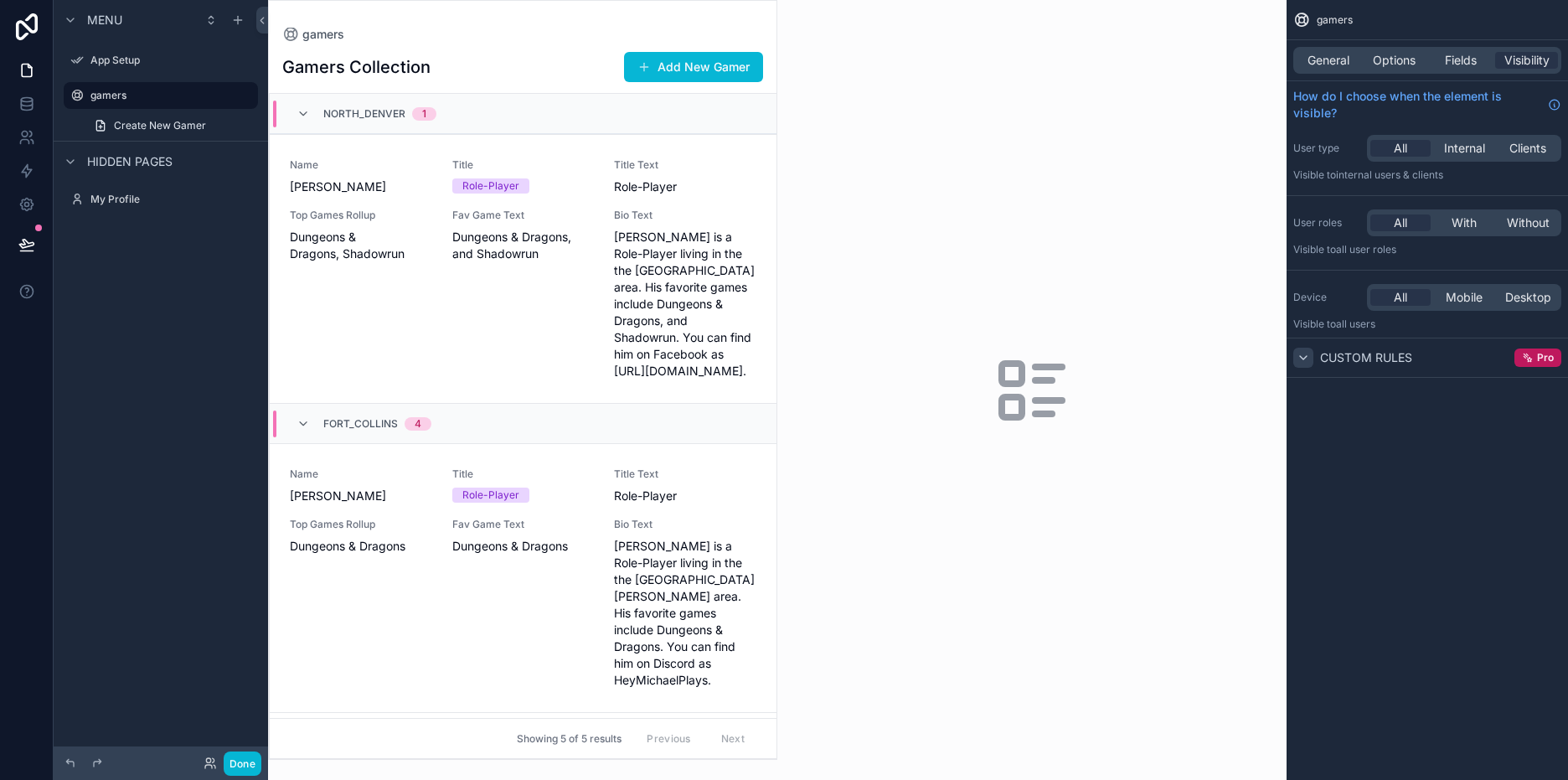
click at [1312, 352] on div "scrollable content" at bounding box center [1303, 357] width 20 height 20
click at [1311, 352] on div "scrollable content" at bounding box center [1303, 357] width 20 height 20
click at [1371, 362] on span "Custom rules" at bounding box center [1366, 357] width 92 height 16
click at [1317, 58] on span "General" at bounding box center [1329, 60] width 42 height 16
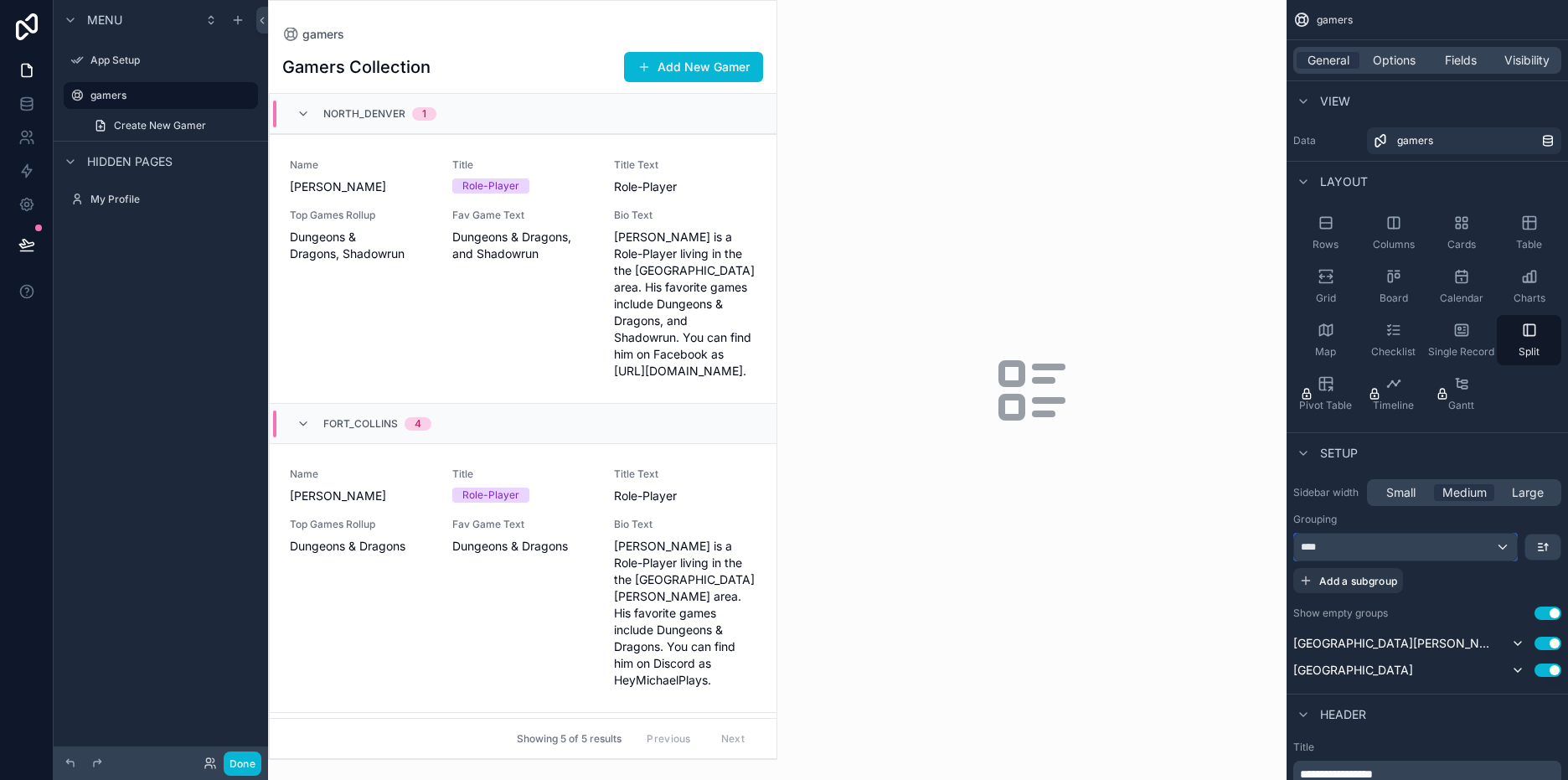
click at [1503, 543] on div "****" at bounding box center [1405, 547] width 223 height 27
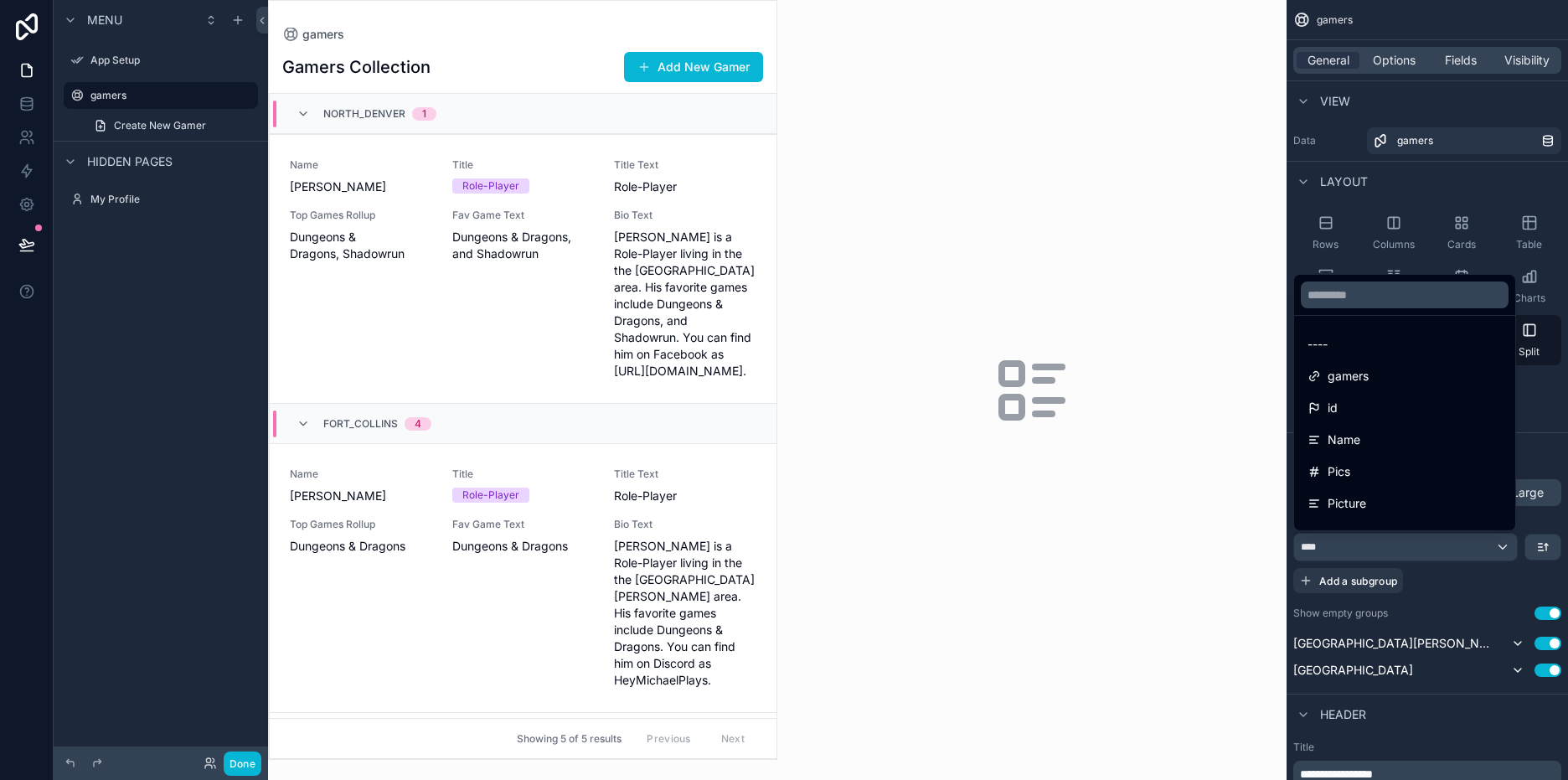
click at [1503, 543] on div "scrollable content" at bounding box center [784, 390] width 1568 height 780
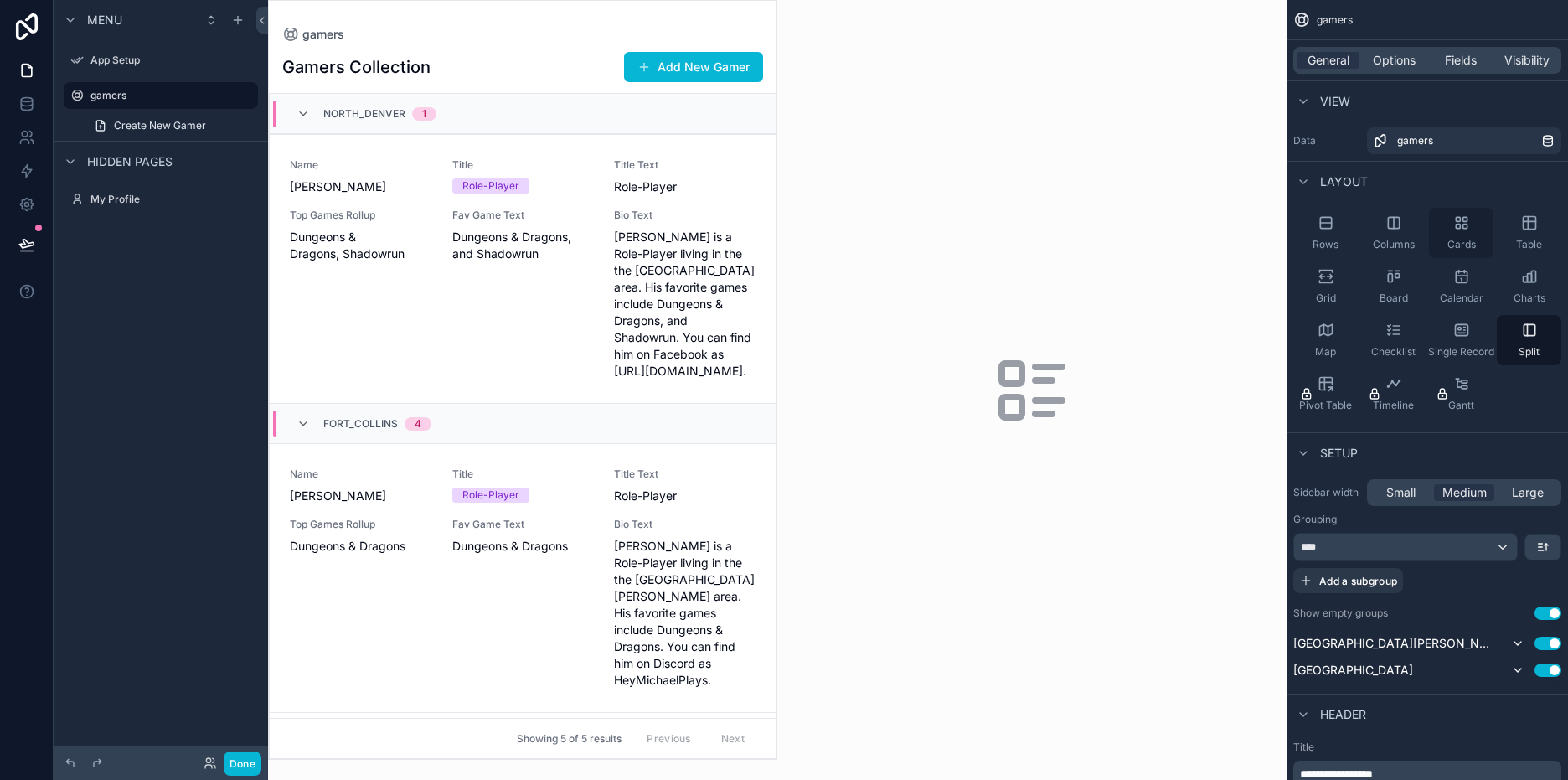
click at [1465, 223] on icon "scrollable content" at bounding box center [1461, 223] width 16 height 16
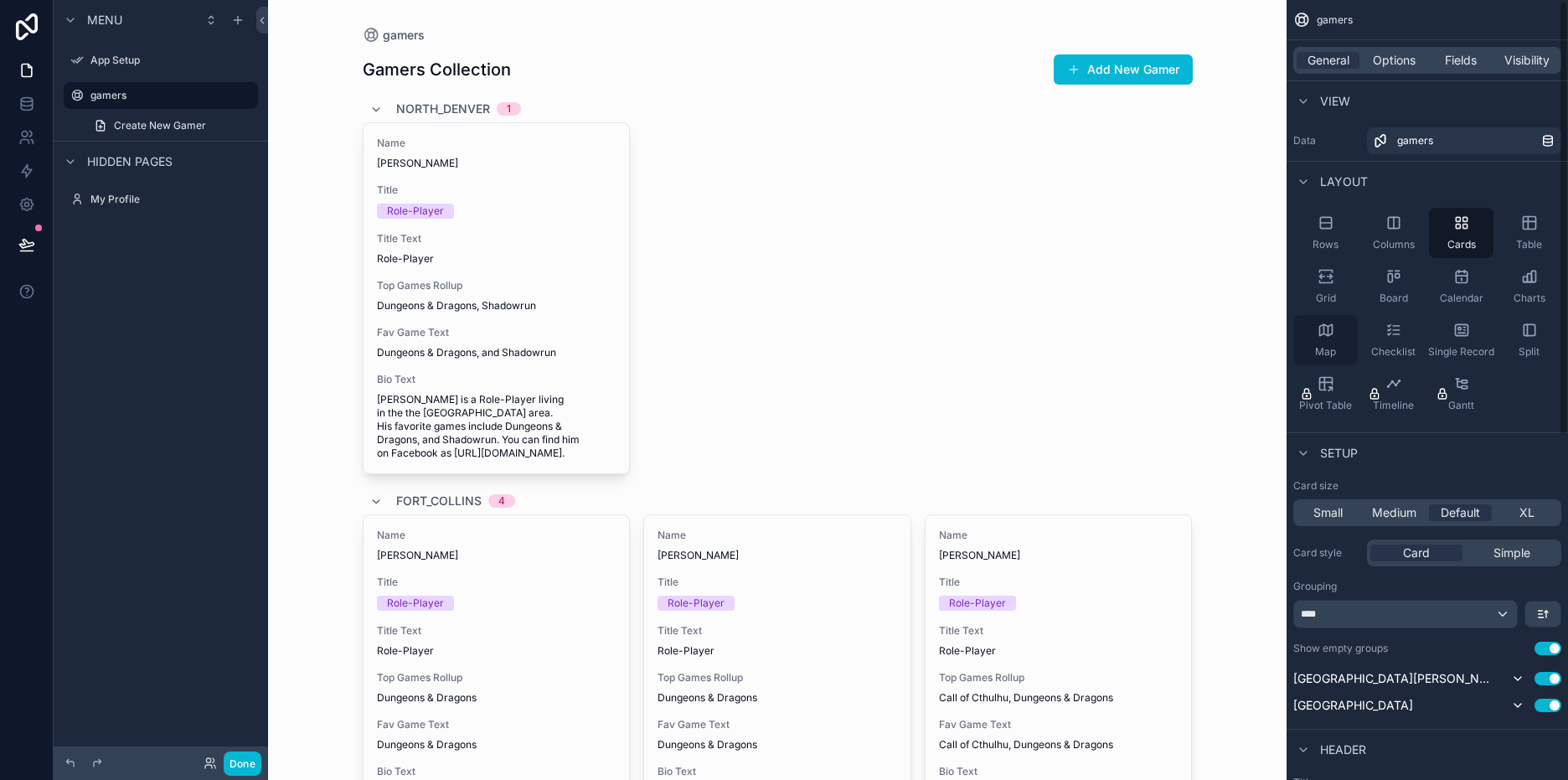
click at [1330, 348] on span "Map" at bounding box center [1325, 351] width 21 height 13
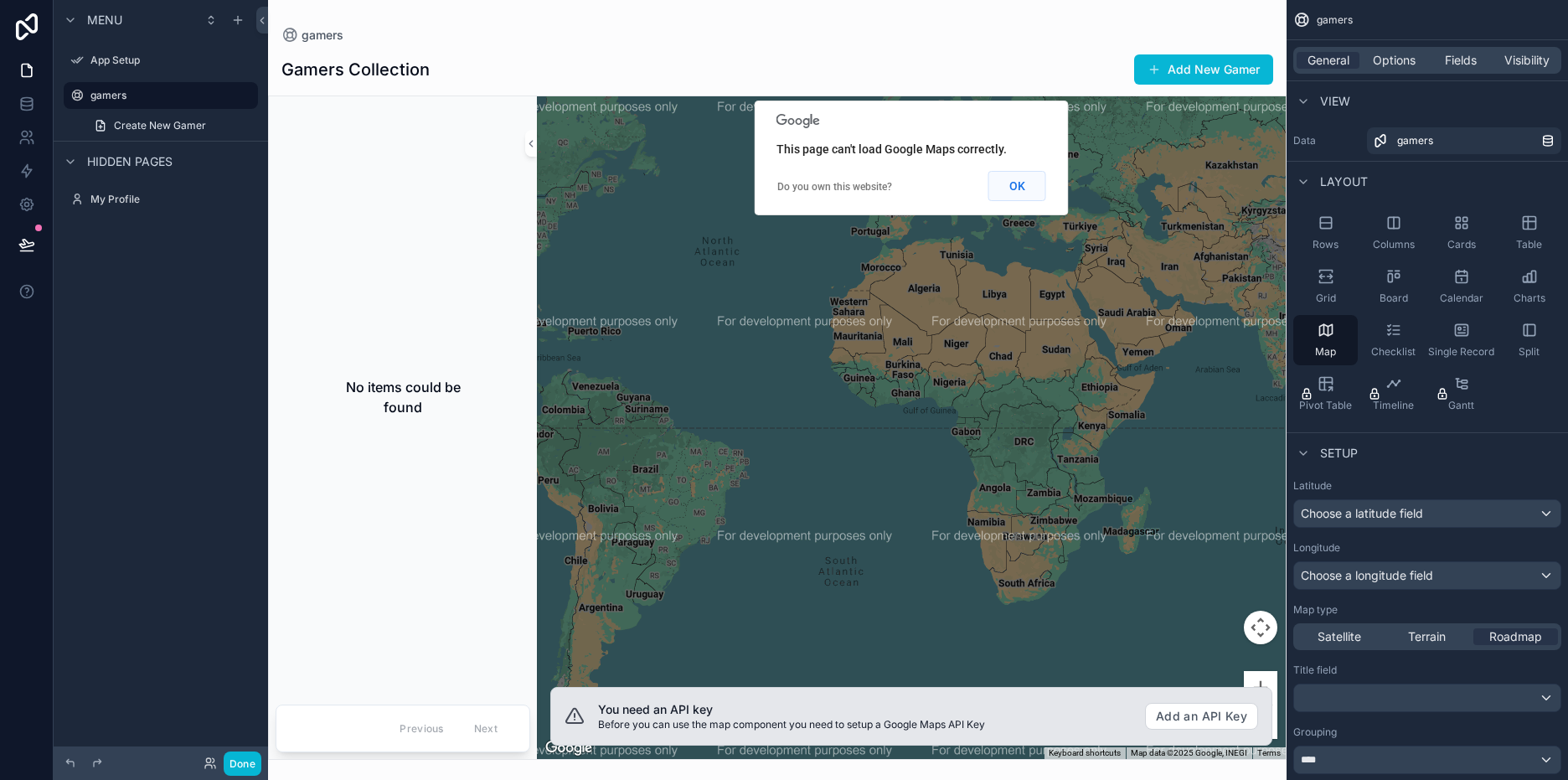
click at [996, 191] on button "OK" at bounding box center [1017, 185] width 58 height 30
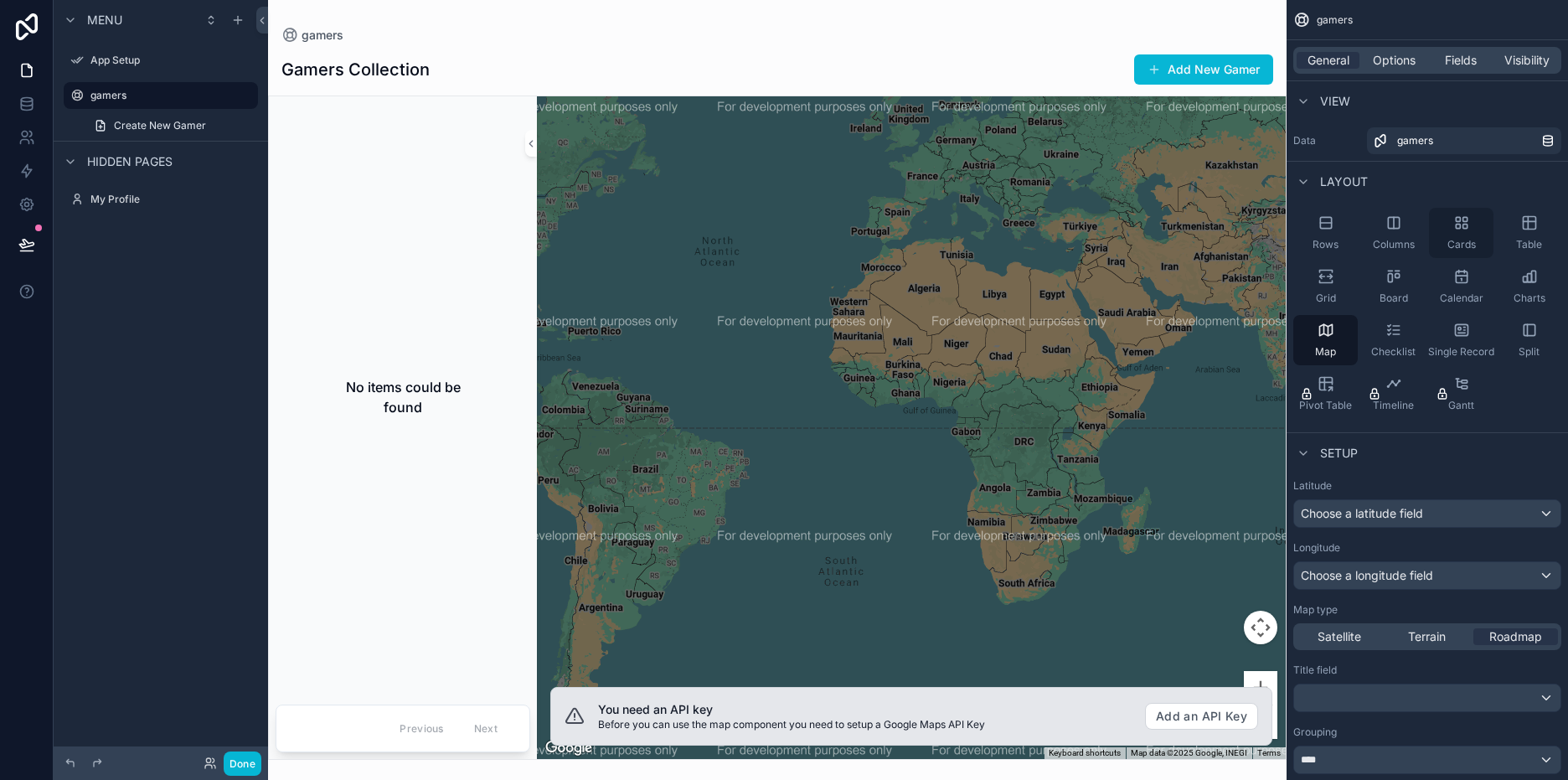
click at [1474, 231] on div "Cards" at bounding box center [1461, 233] width 64 height 50
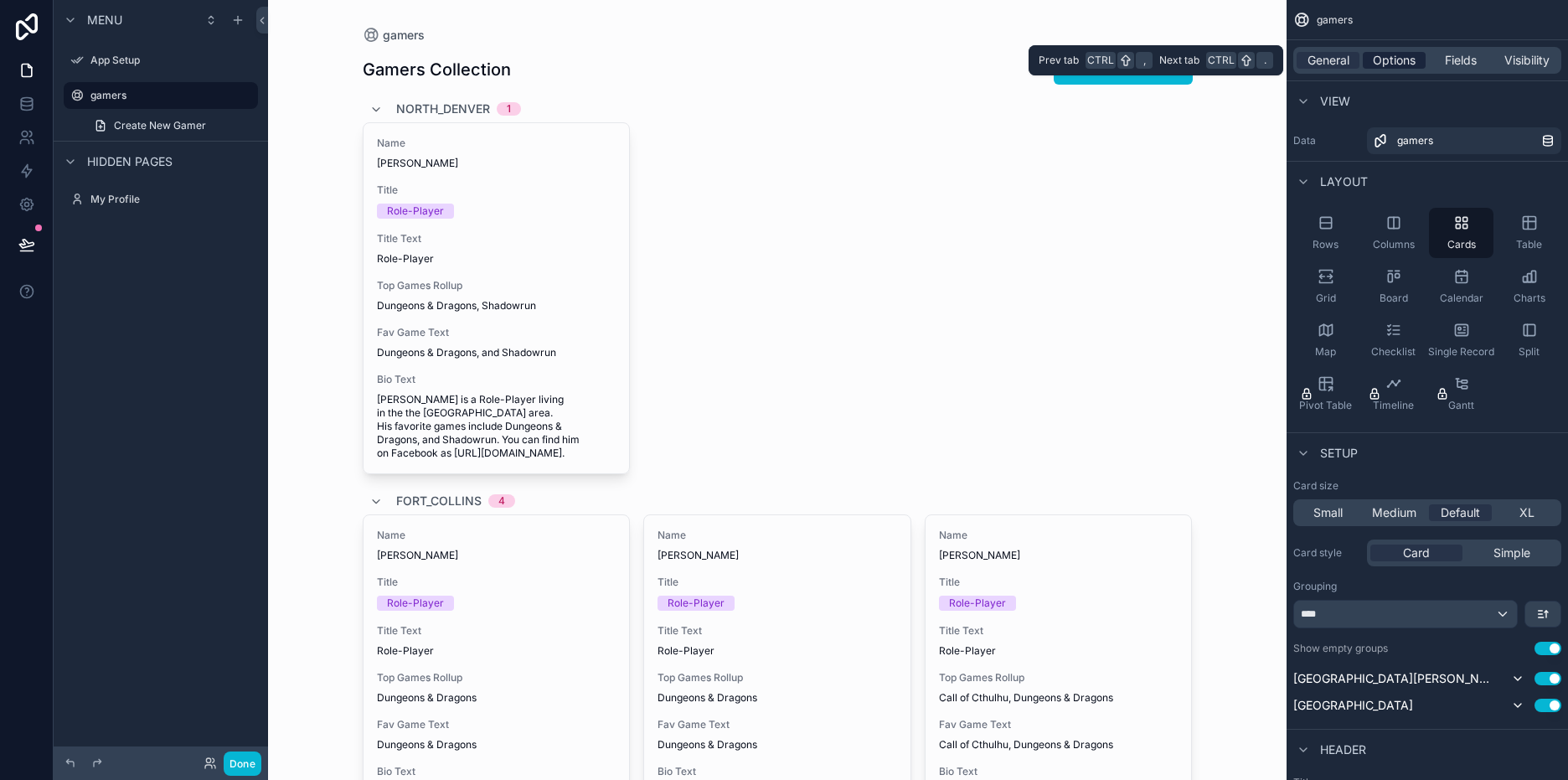
click at [1404, 66] on span "Options" at bounding box center [1394, 60] width 42 height 16
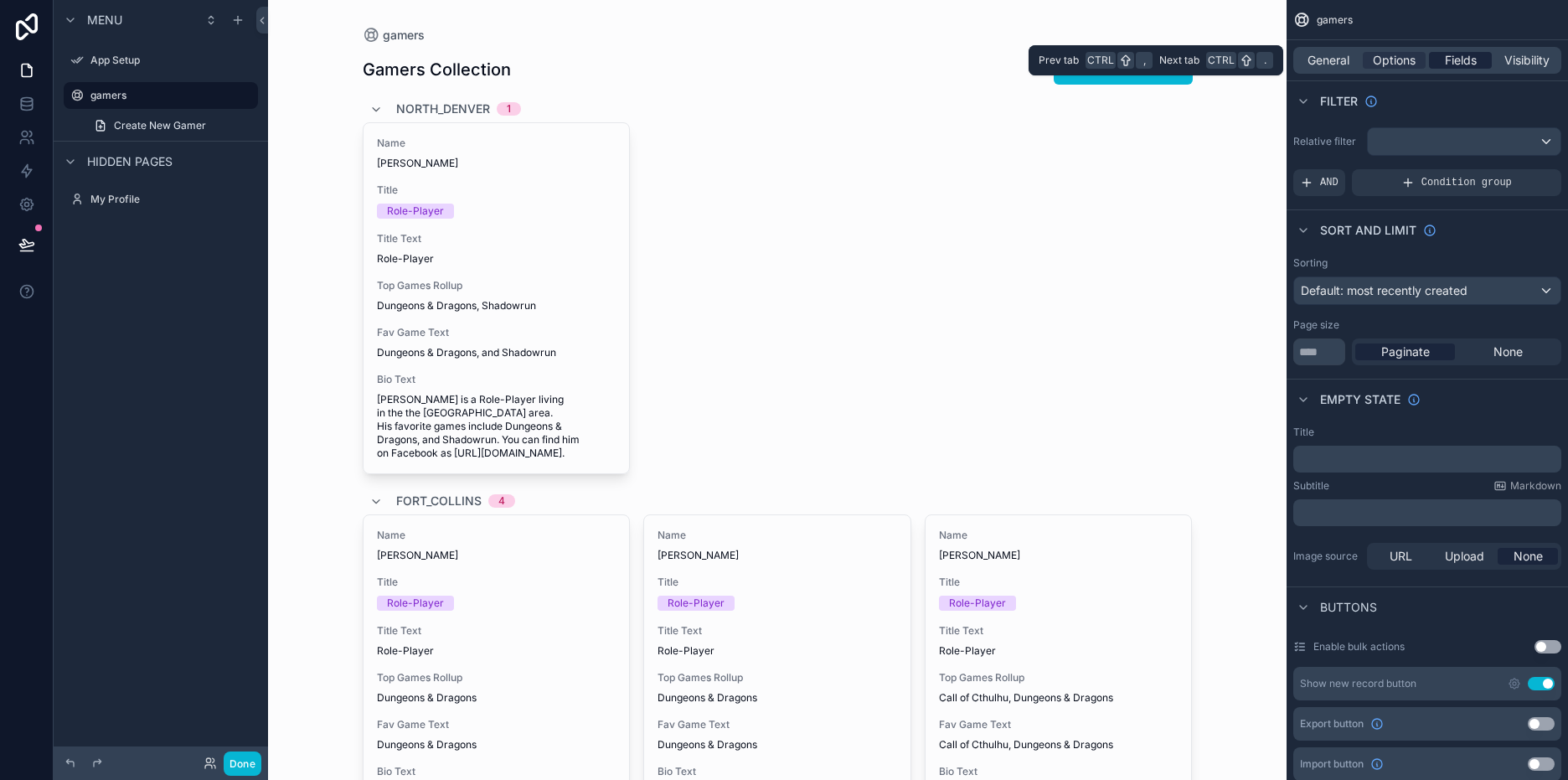
click at [1464, 58] on span "Fields" at bounding box center [1461, 60] width 32 height 16
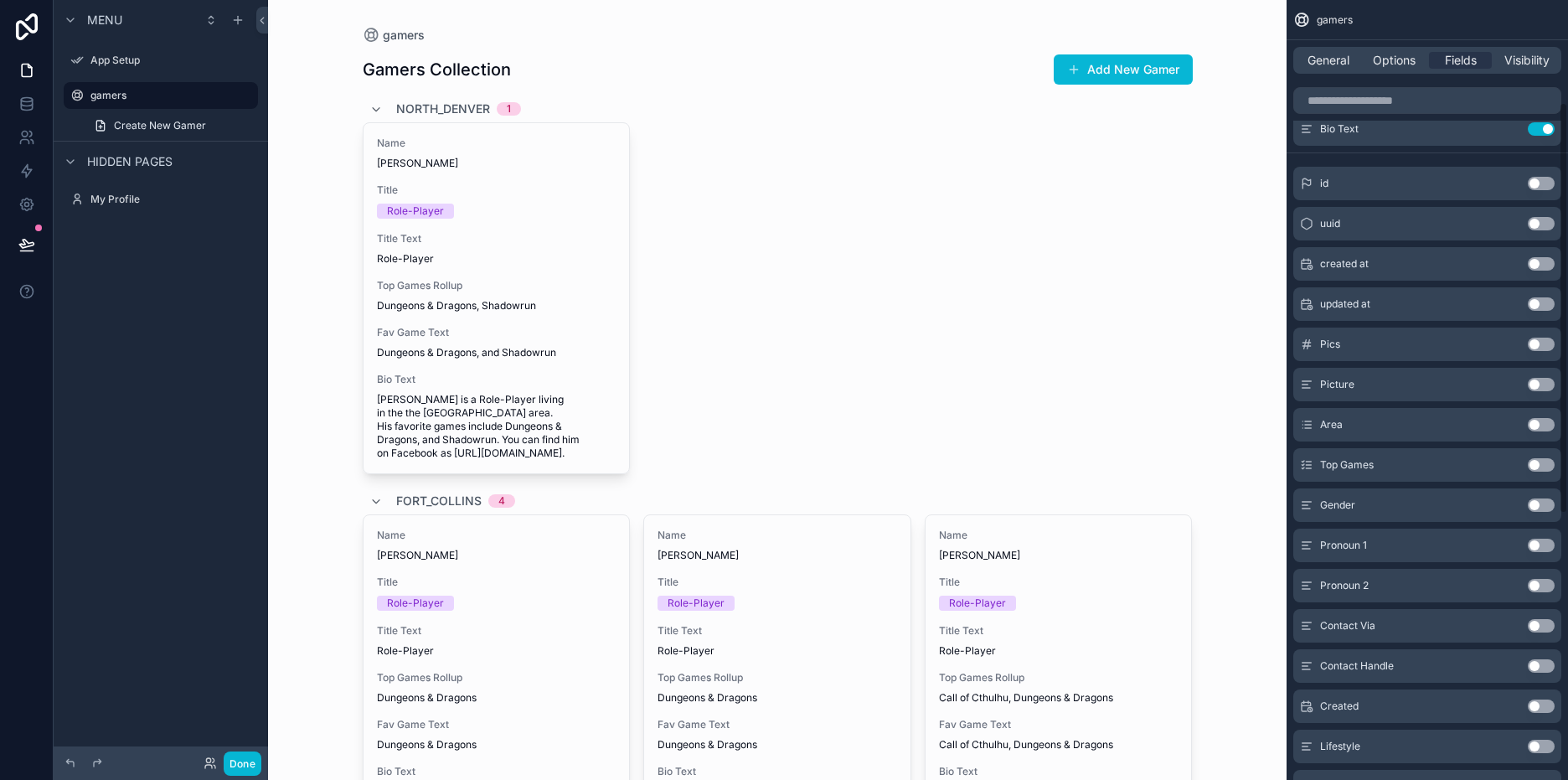
scroll to position [193, 0]
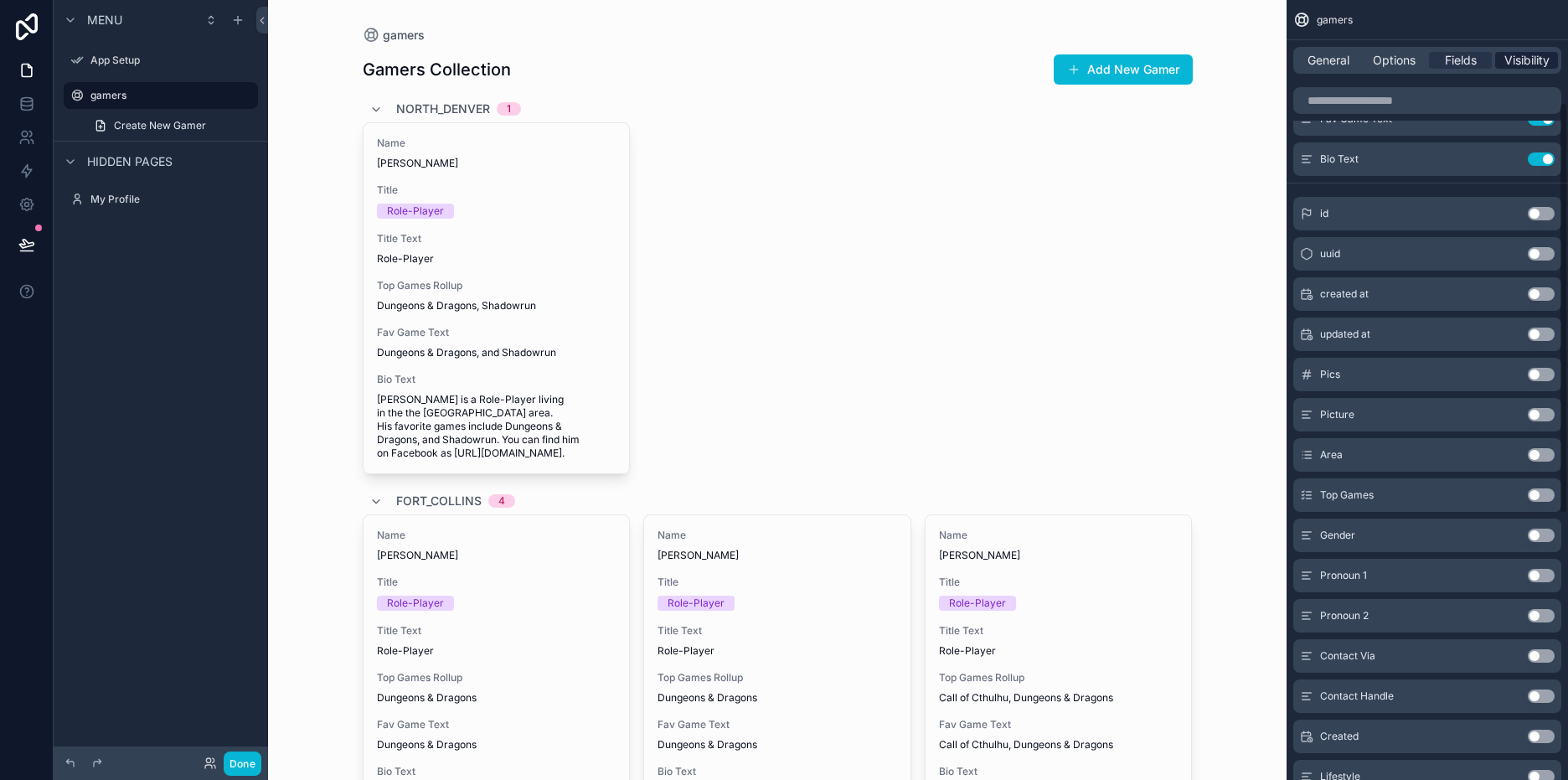
click at [1529, 61] on span "Visibility" at bounding box center [1527, 60] width 45 height 16
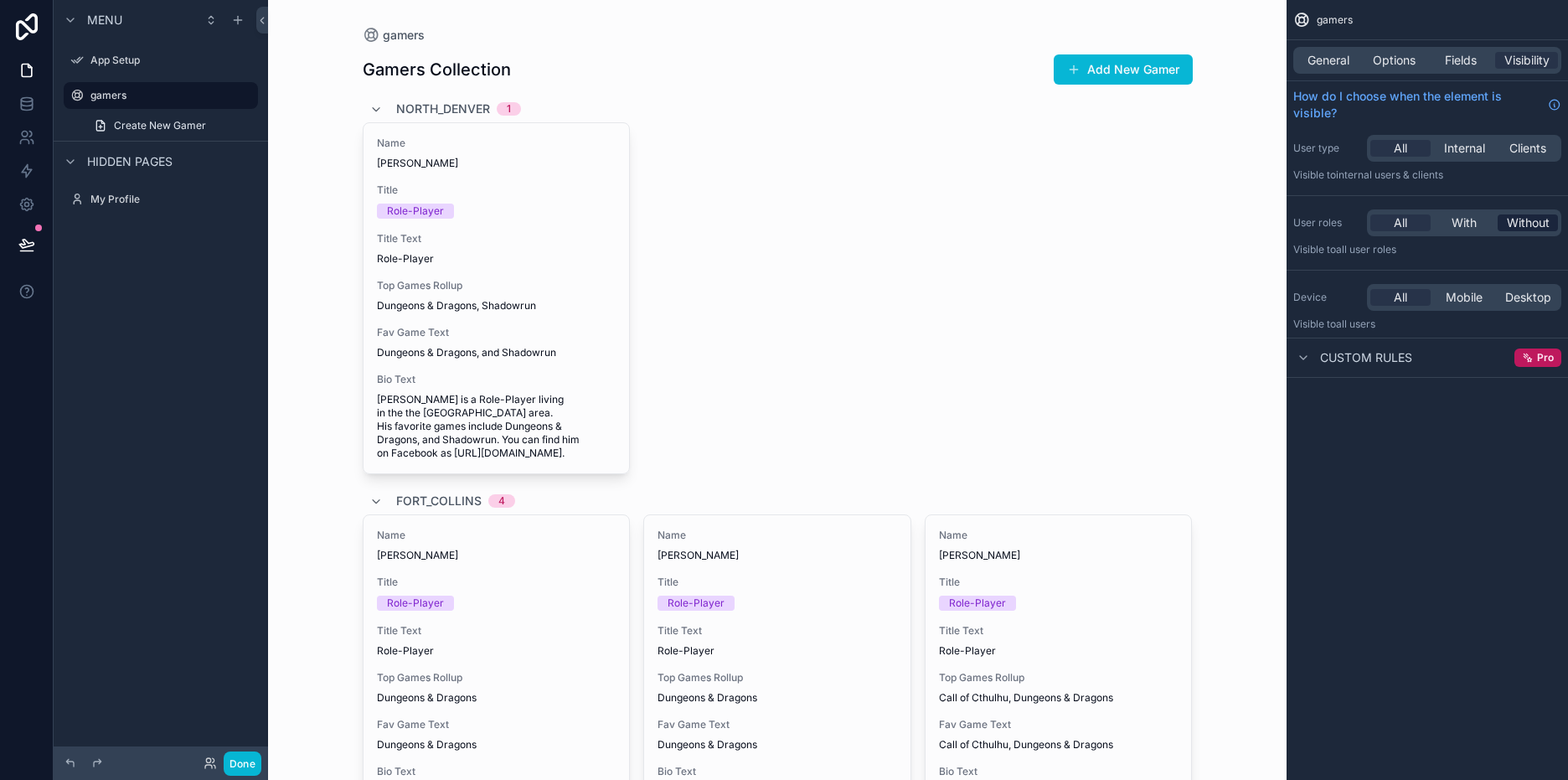
click at [1530, 224] on span "Without" at bounding box center [1528, 223] width 42 height 16
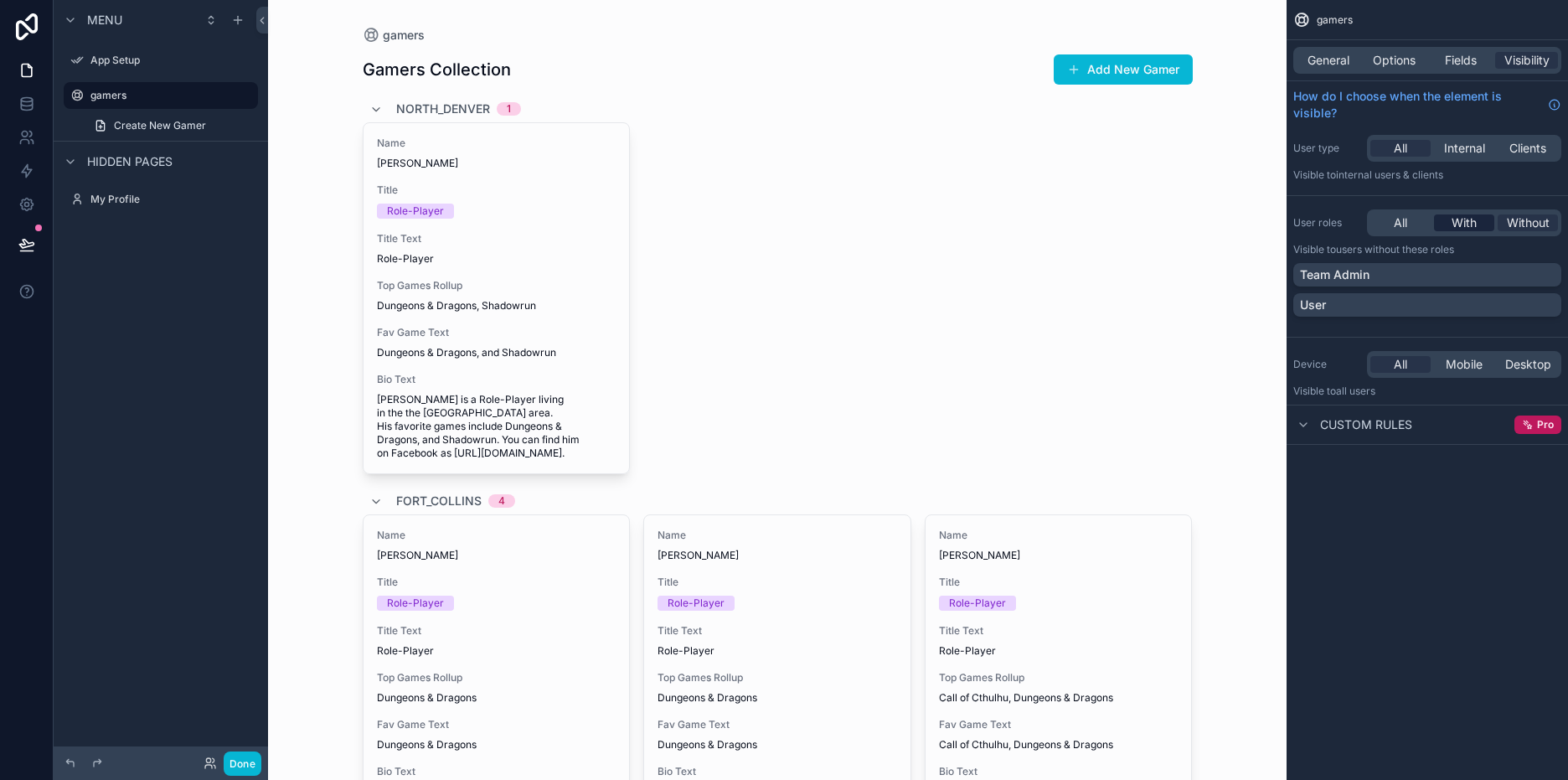
click at [1483, 227] on div "With" at bounding box center [1465, 223] width 61 height 16
click at [1411, 223] on div "All" at bounding box center [1401, 223] width 61 height 16
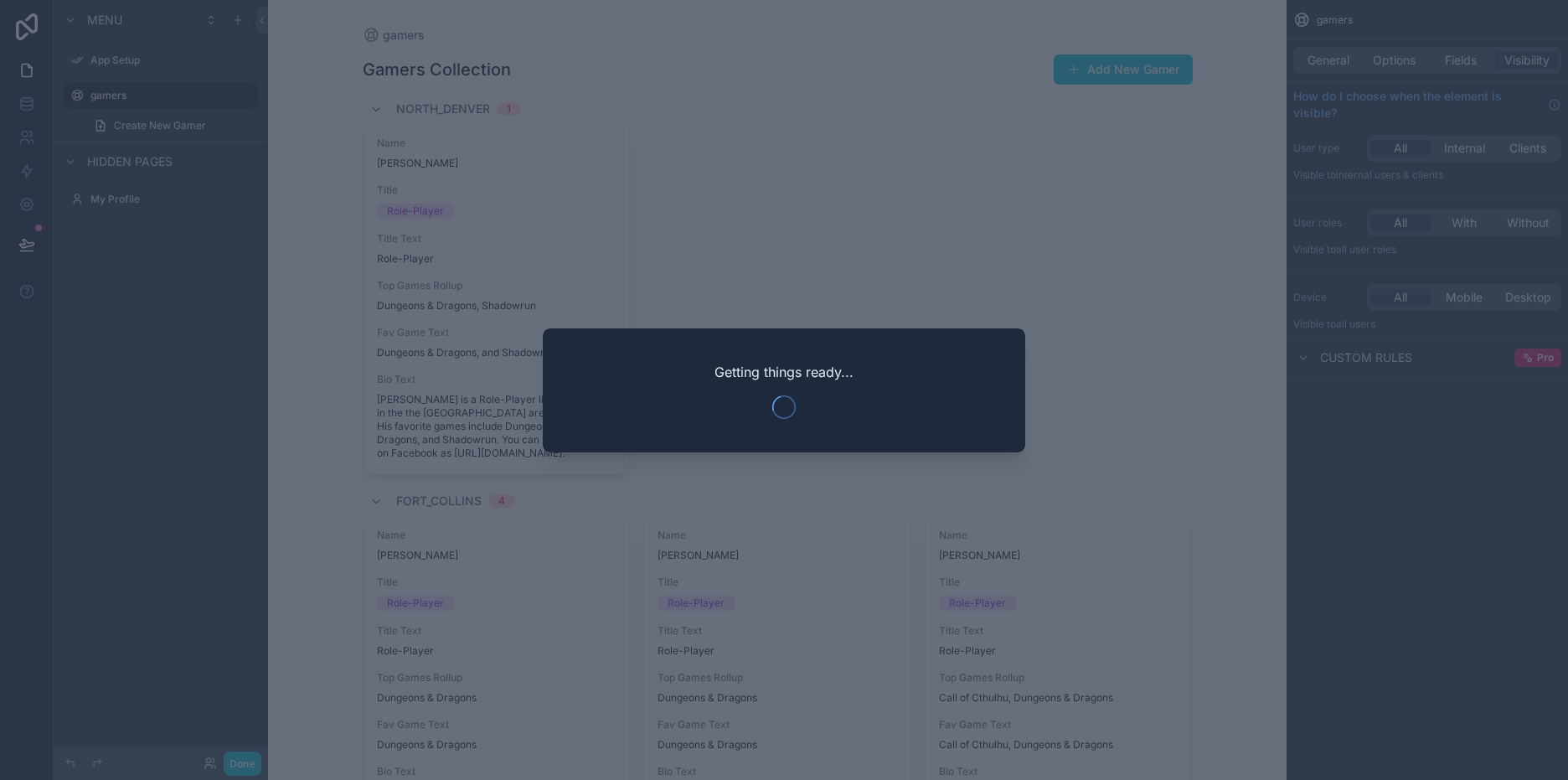
click at [852, 260] on div at bounding box center [784, 390] width 1568 height 780
